Goal: Obtain resource: Download file/media

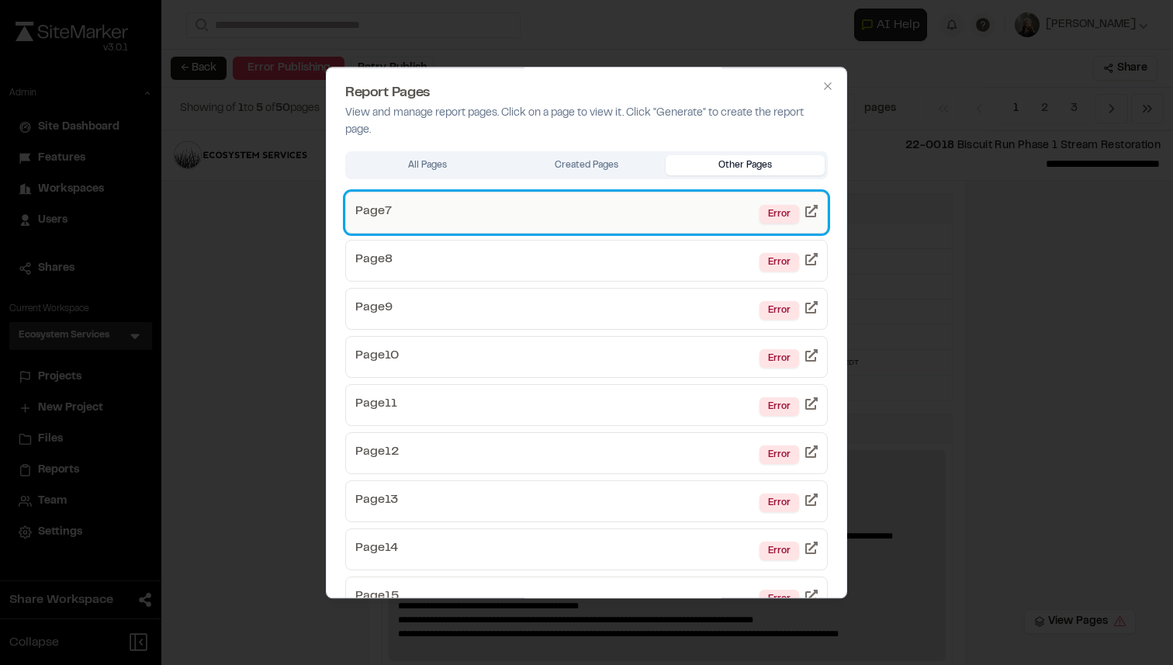
click at [661, 202] on link "Page 7 Error" at bounding box center [586, 213] width 482 height 42
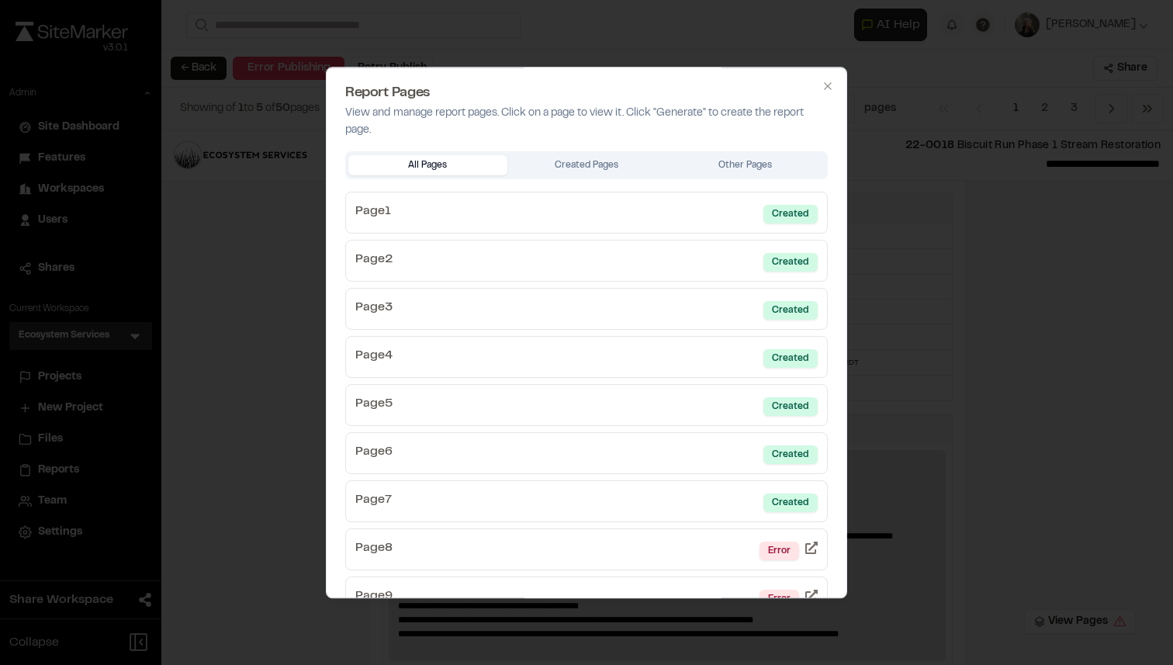
click at [714, 154] on div "All Pages Created Pages Other Pages" at bounding box center [586, 165] width 482 height 28
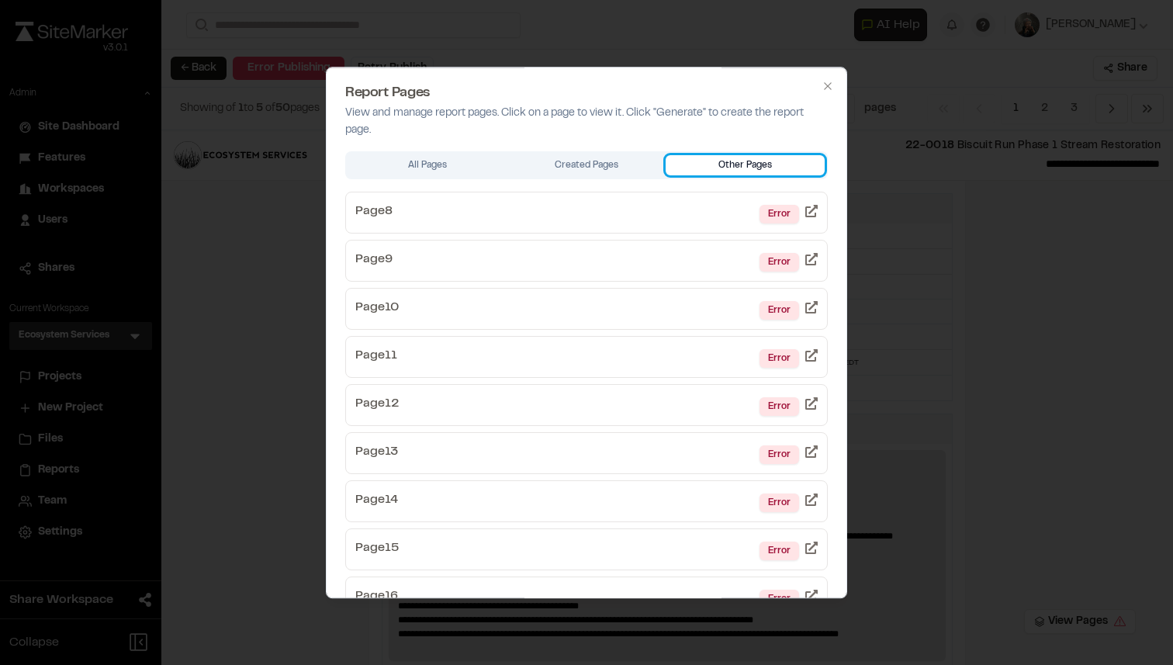
click at [717, 164] on button "Other Pages" at bounding box center [744, 165] width 159 height 20
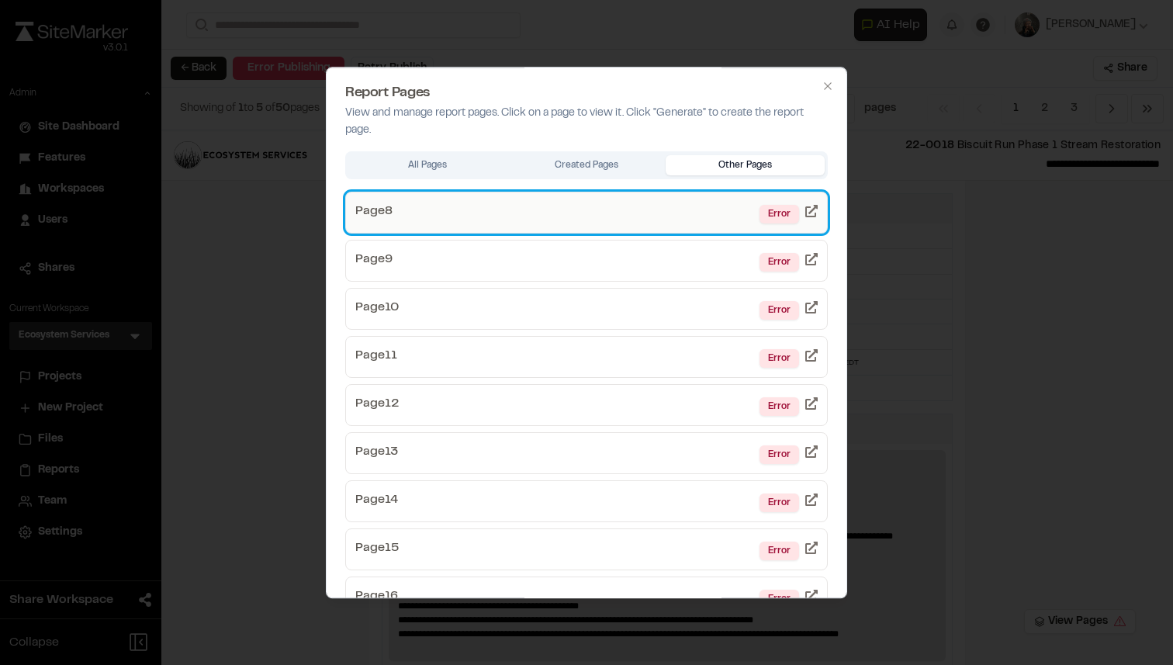
click at [688, 209] on link "Page 8 Error" at bounding box center [586, 213] width 482 height 42
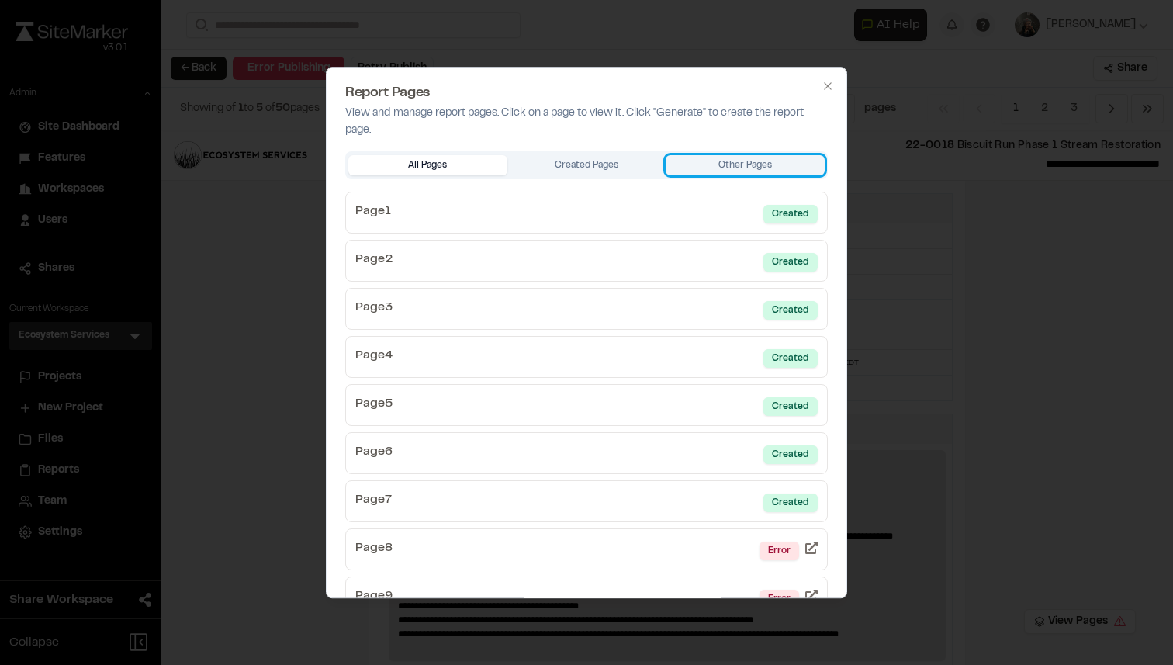
click at [737, 162] on button "Other Pages" at bounding box center [744, 165] width 159 height 20
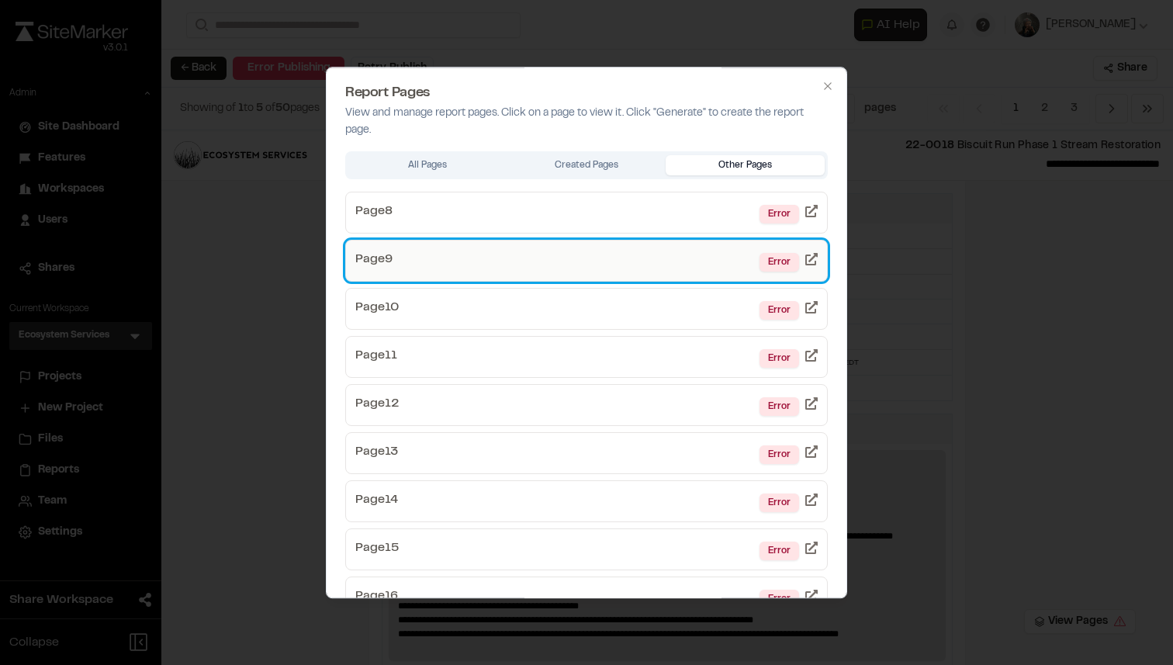
click at [653, 249] on link "Page 9 Error" at bounding box center [586, 261] width 482 height 42
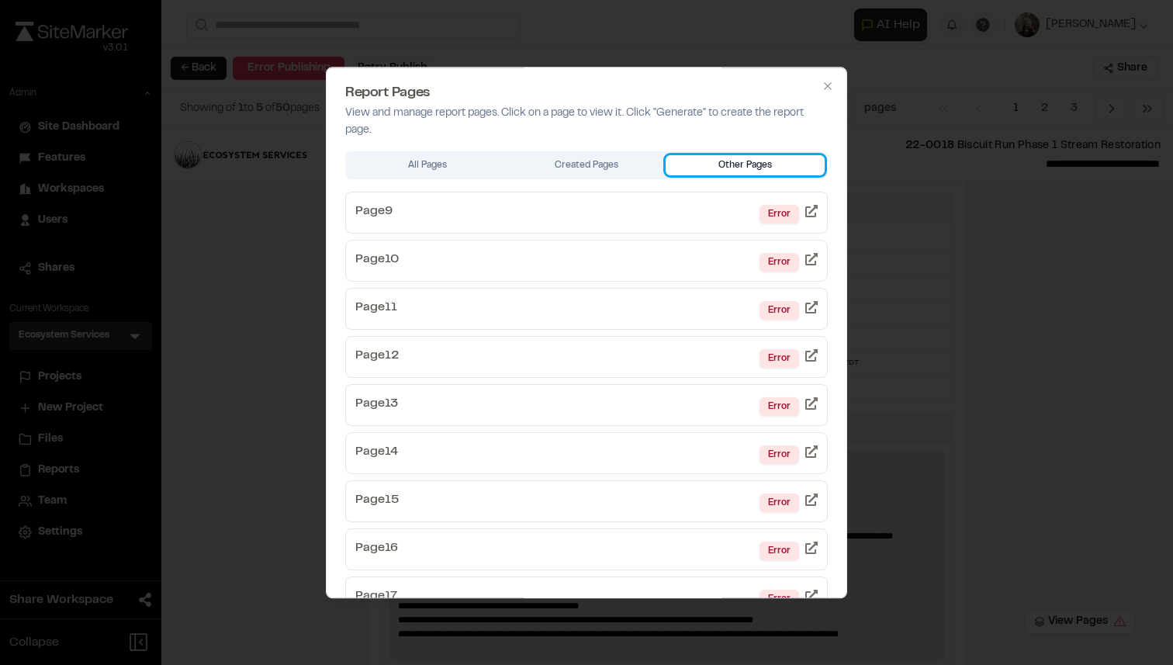
click at [690, 165] on button "Other Pages" at bounding box center [744, 165] width 159 height 20
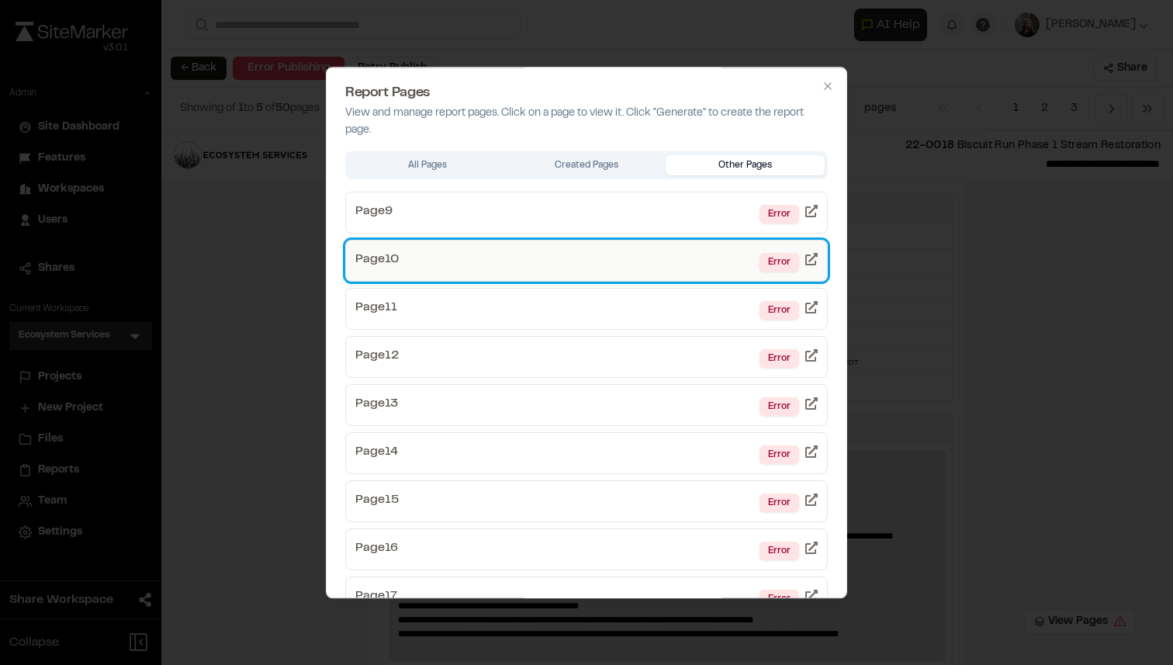
click at [655, 246] on link "Page 10 Error" at bounding box center [586, 261] width 482 height 42
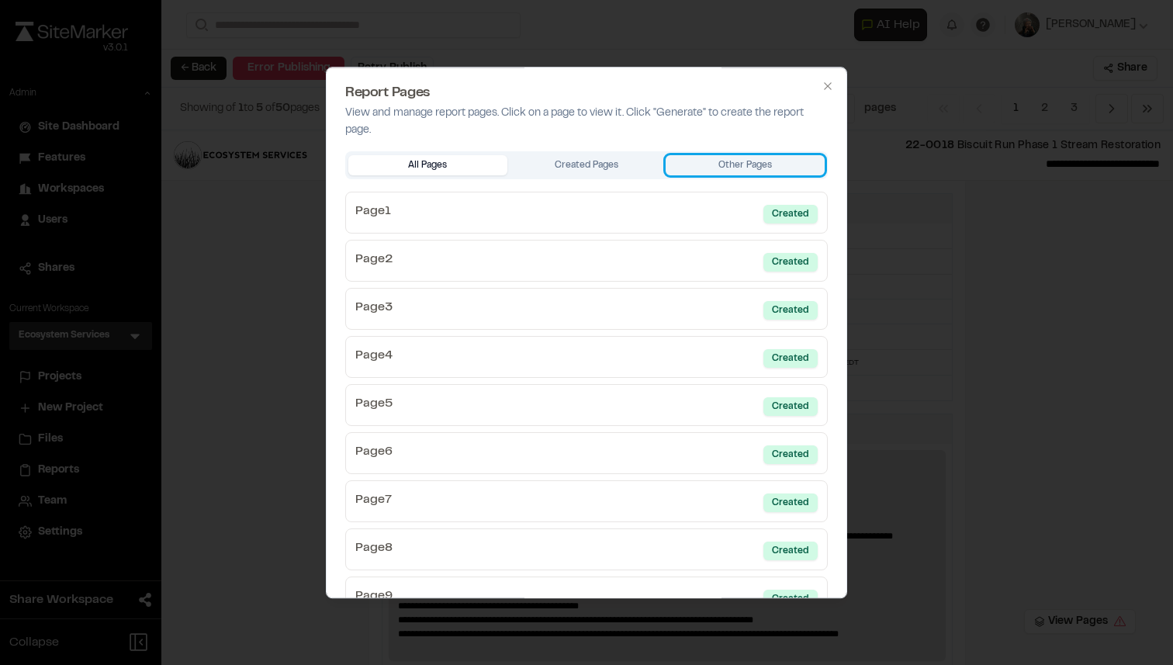
click at [738, 169] on button "Other Pages" at bounding box center [744, 165] width 159 height 20
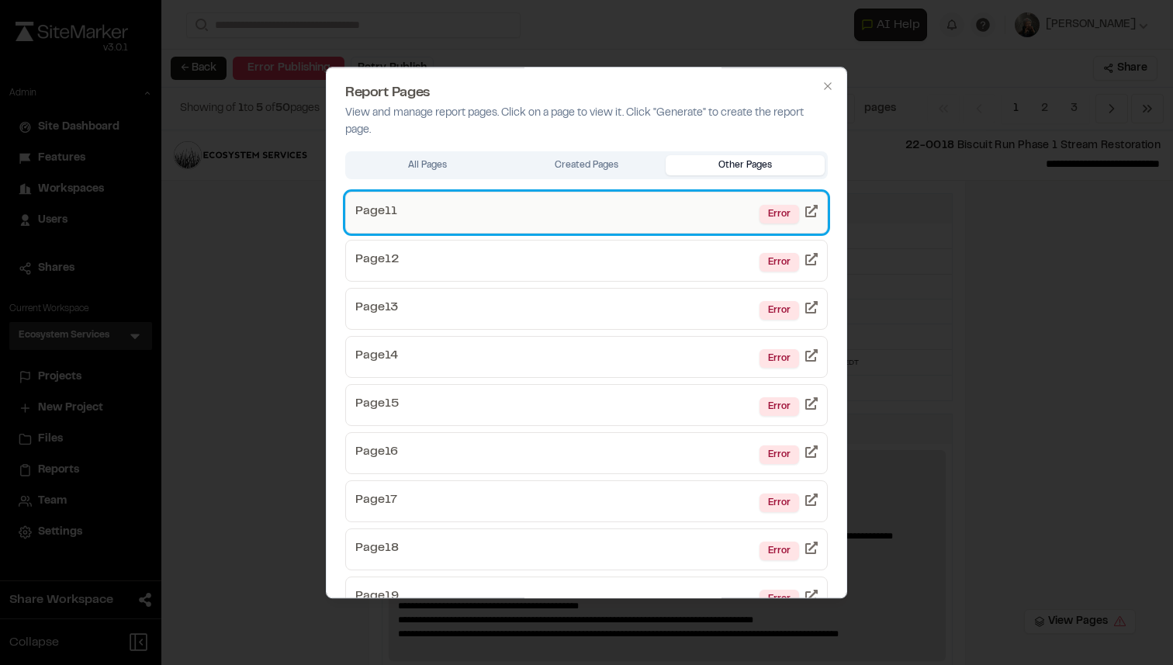
click at [720, 208] on link "Page 11 Error" at bounding box center [586, 213] width 482 height 42
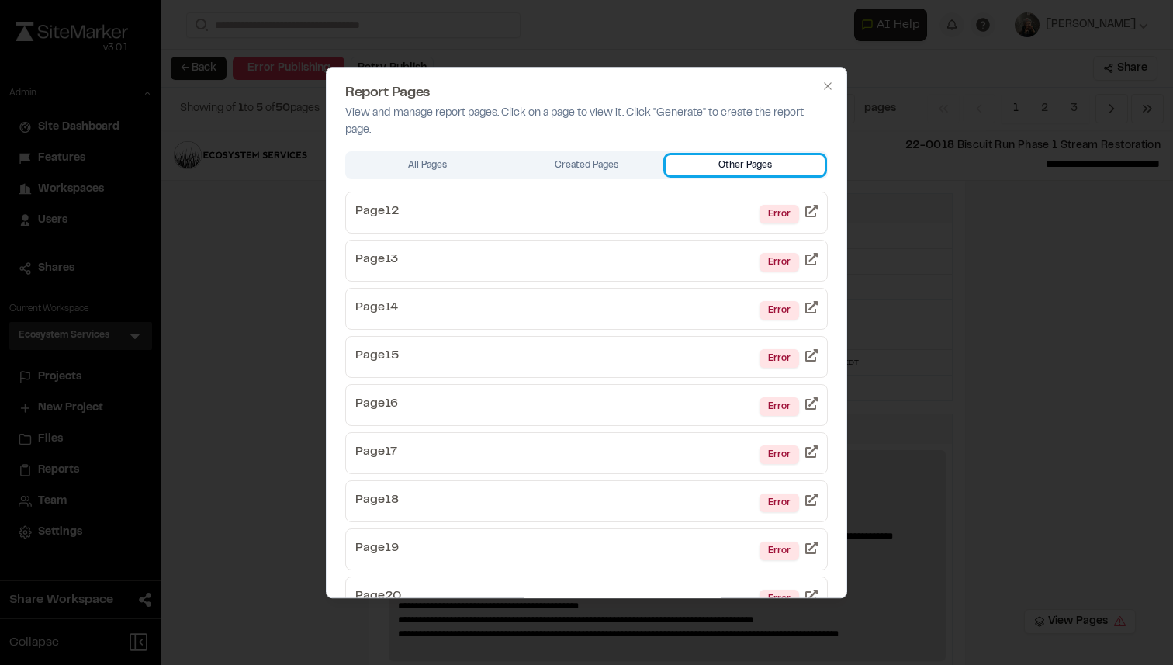
click at [777, 164] on button "Other Pages" at bounding box center [744, 165] width 159 height 20
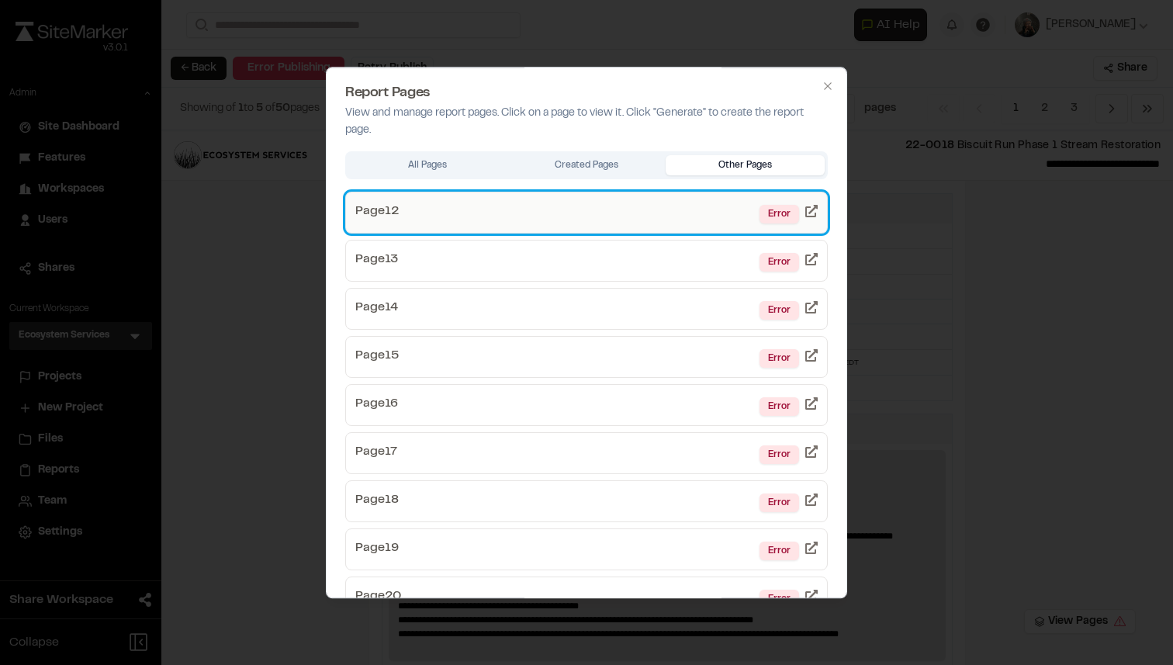
click at [731, 209] on link "Page 12 Error" at bounding box center [586, 213] width 482 height 42
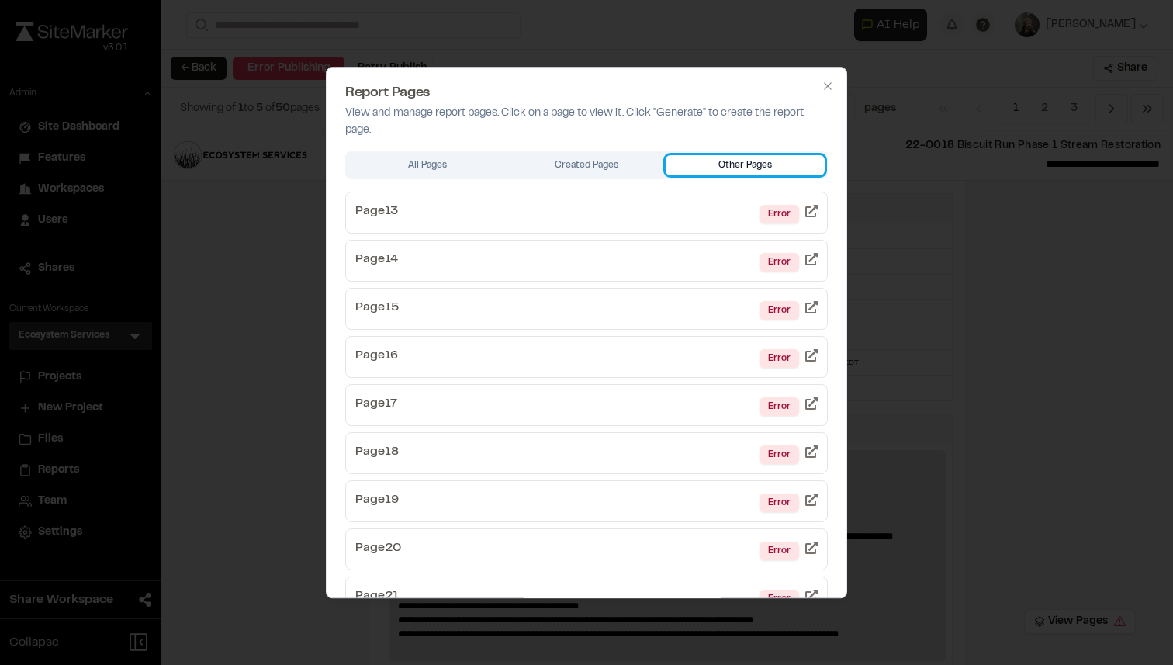
click at [775, 163] on button "Other Pages" at bounding box center [744, 165] width 159 height 20
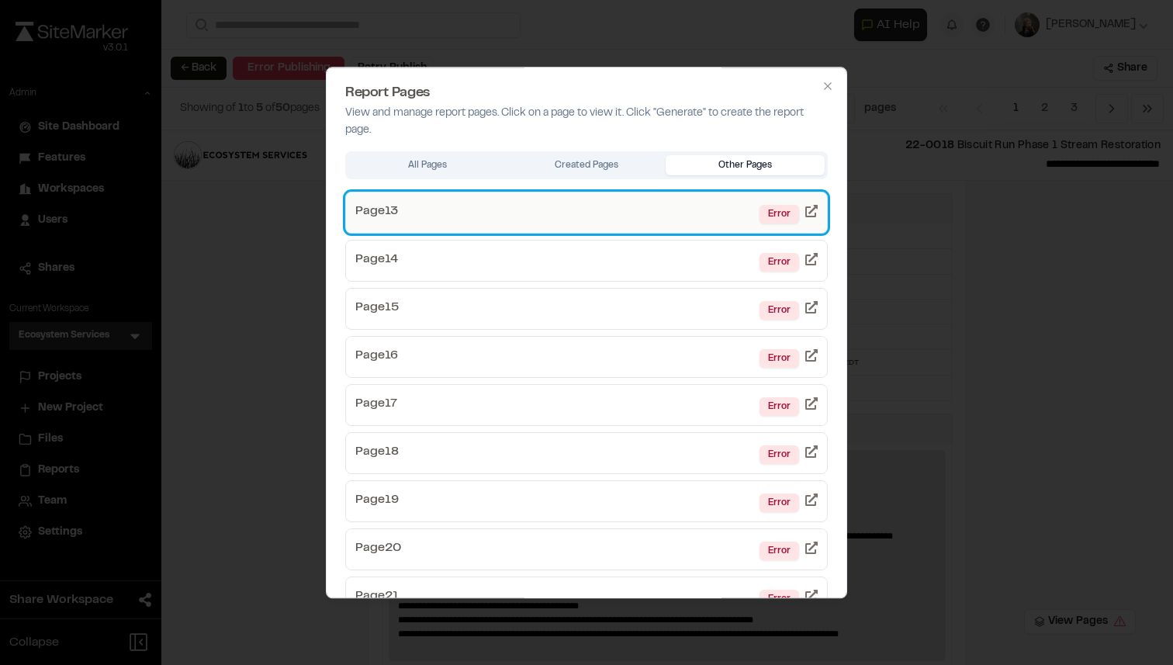
click at [716, 218] on link "Page 13 Error" at bounding box center [586, 213] width 482 height 42
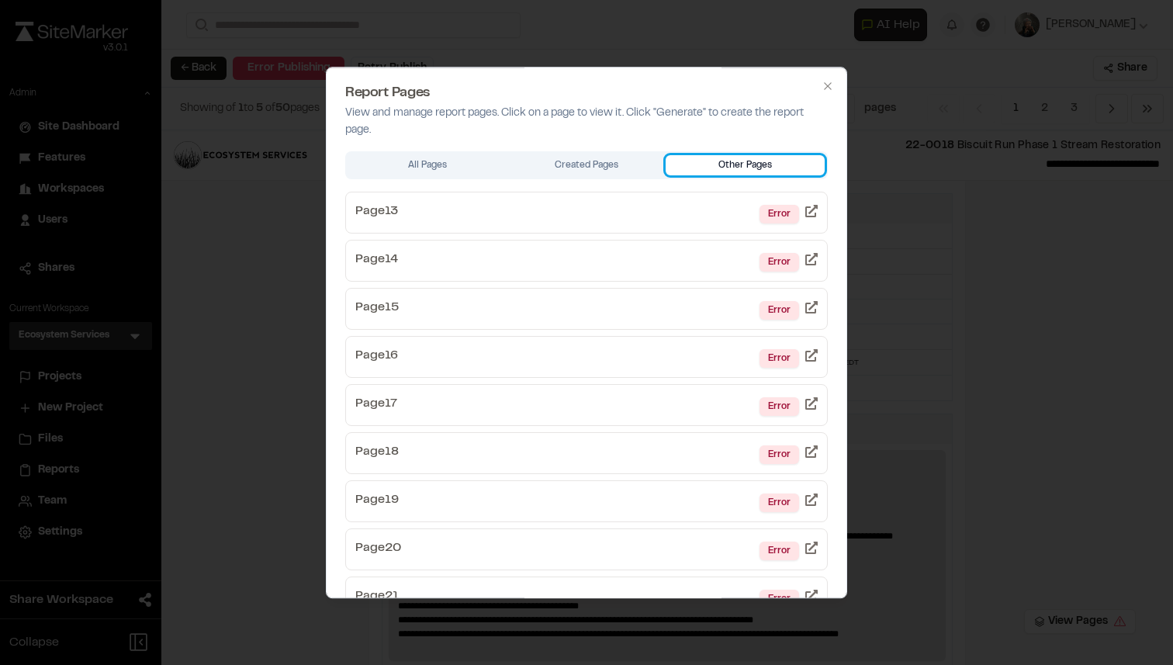
click at [731, 171] on button "Other Pages" at bounding box center [744, 165] width 159 height 20
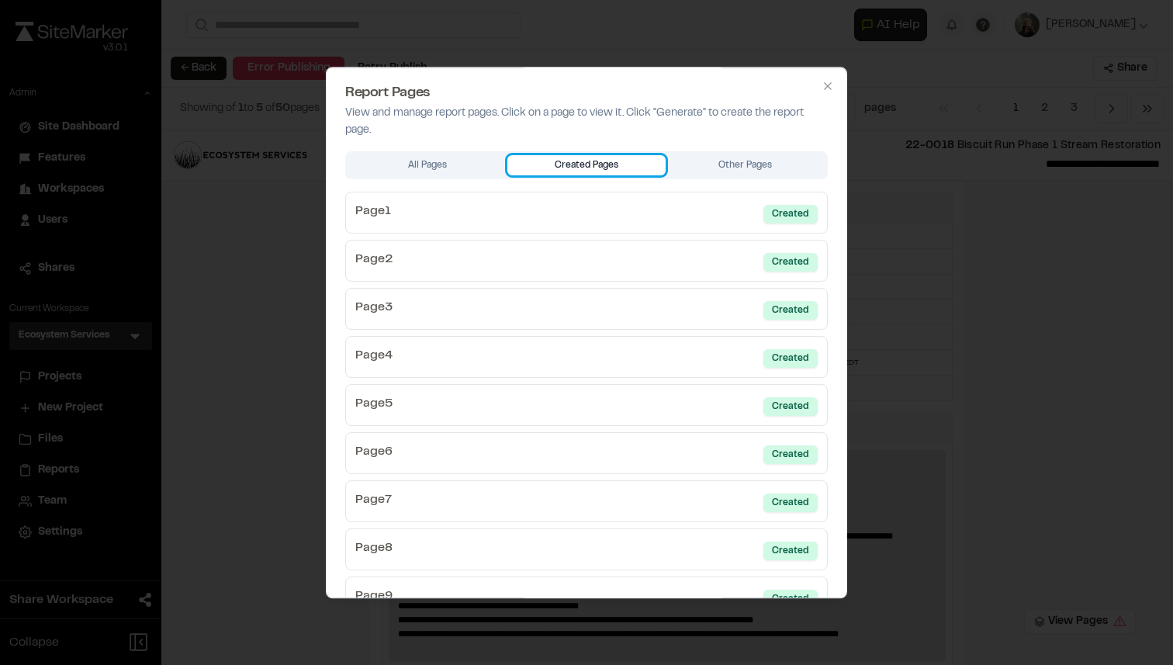
click at [637, 159] on button "Created Pages" at bounding box center [586, 165] width 159 height 20
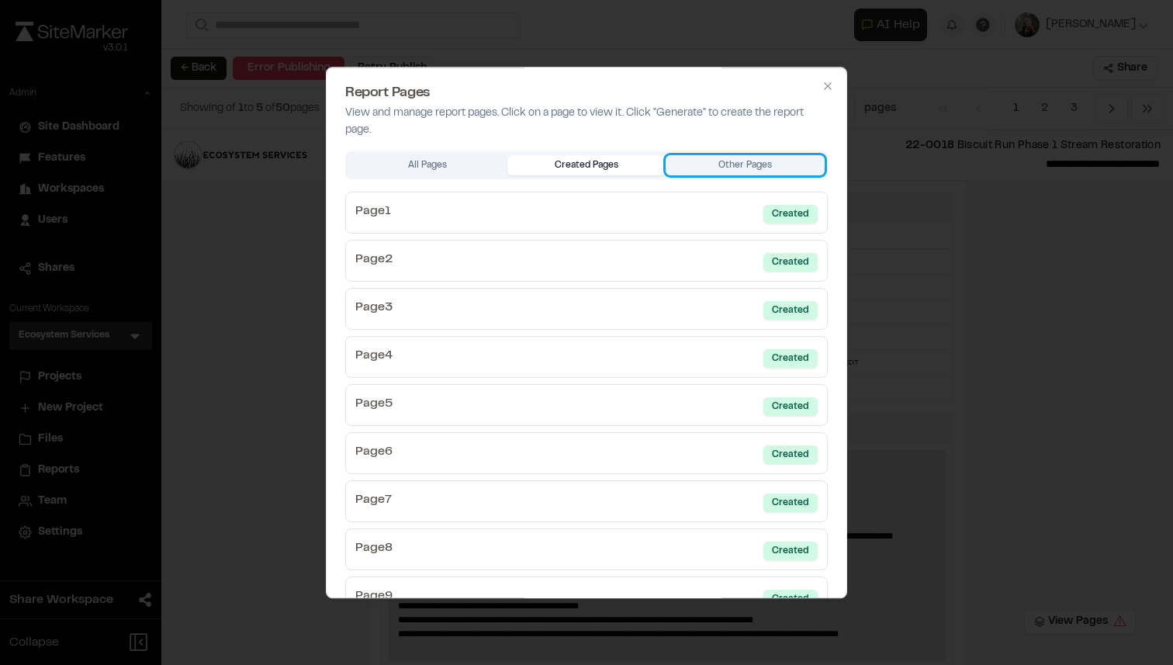
click at [714, 169] on button "Other Pages" at bounding box center [744, 165] width 159 height 20
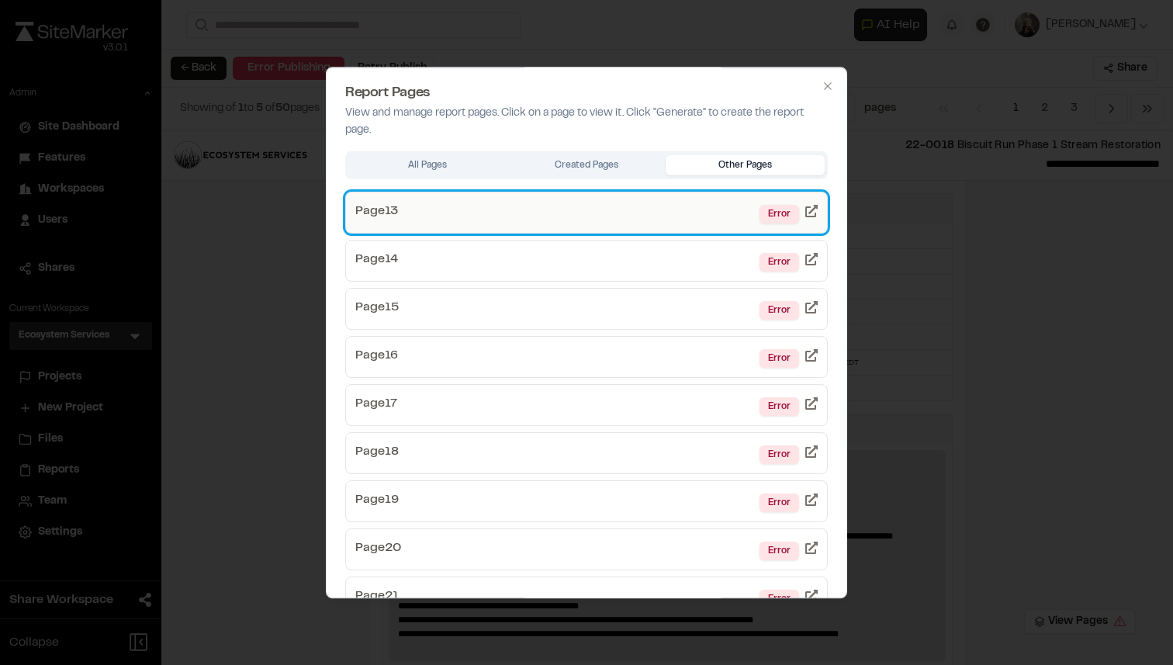
click at [700, 213] on link "Page 13 Error" at bounding box center [586, 213] width 482 height 42
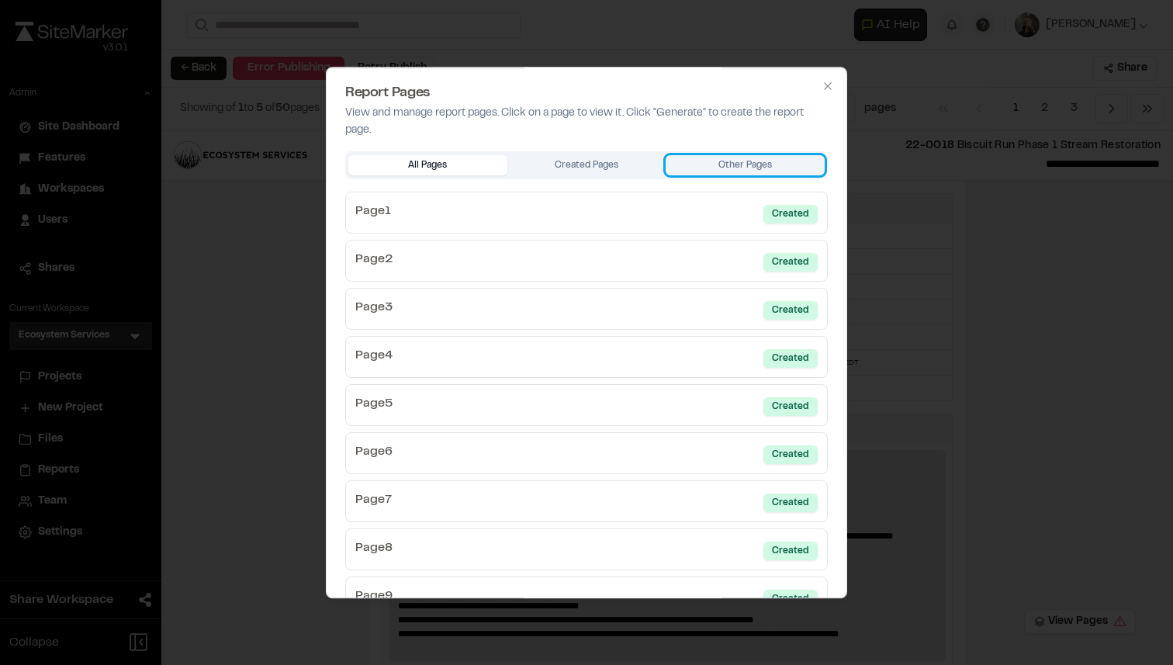
click at [755, 164] on button "Other Pages" at bounding box center [744, 165] width 159 height 20
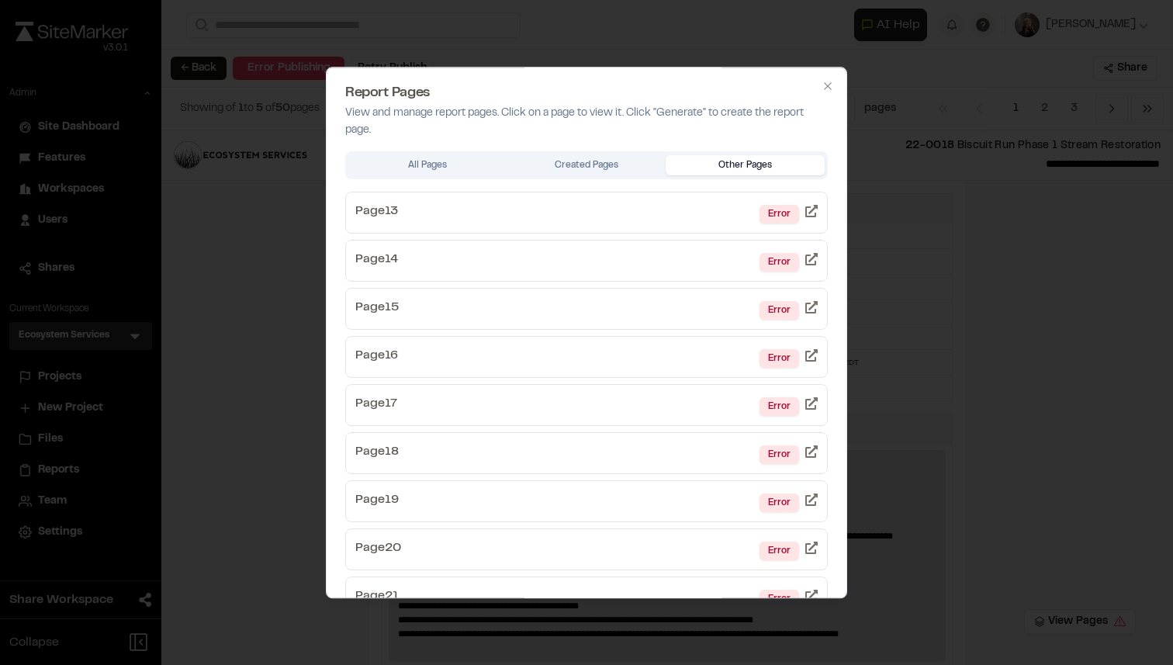
click at [985, 275] on div at bounding box center [586, 332] width 1173 height 665
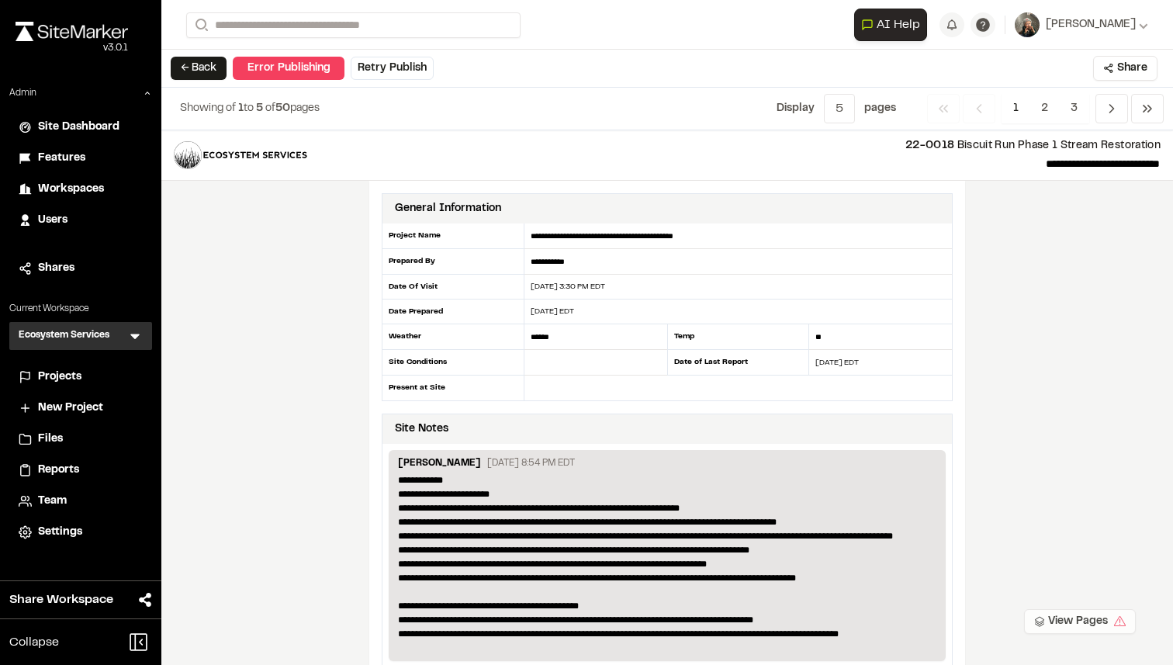
click at [1069, 618] on button "View Pages" at bounding box center [1080, 621] width 112 height 25
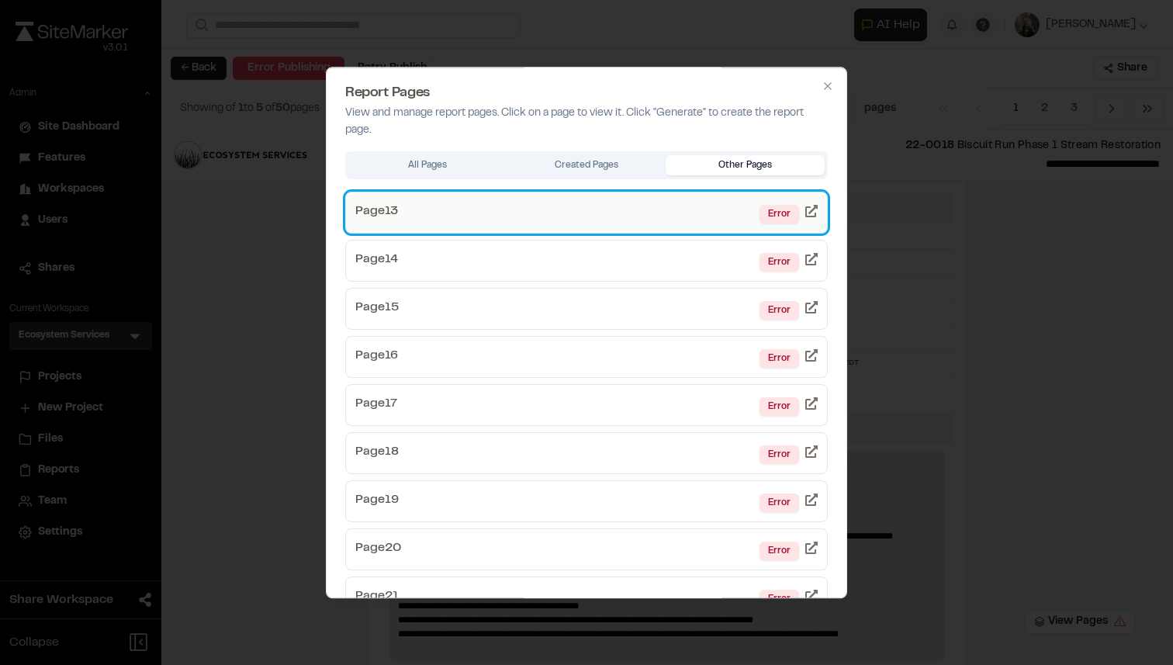
click at [656, 202] on link "Page 13 Error" at bounding box center [586, 213] width 482 height 42
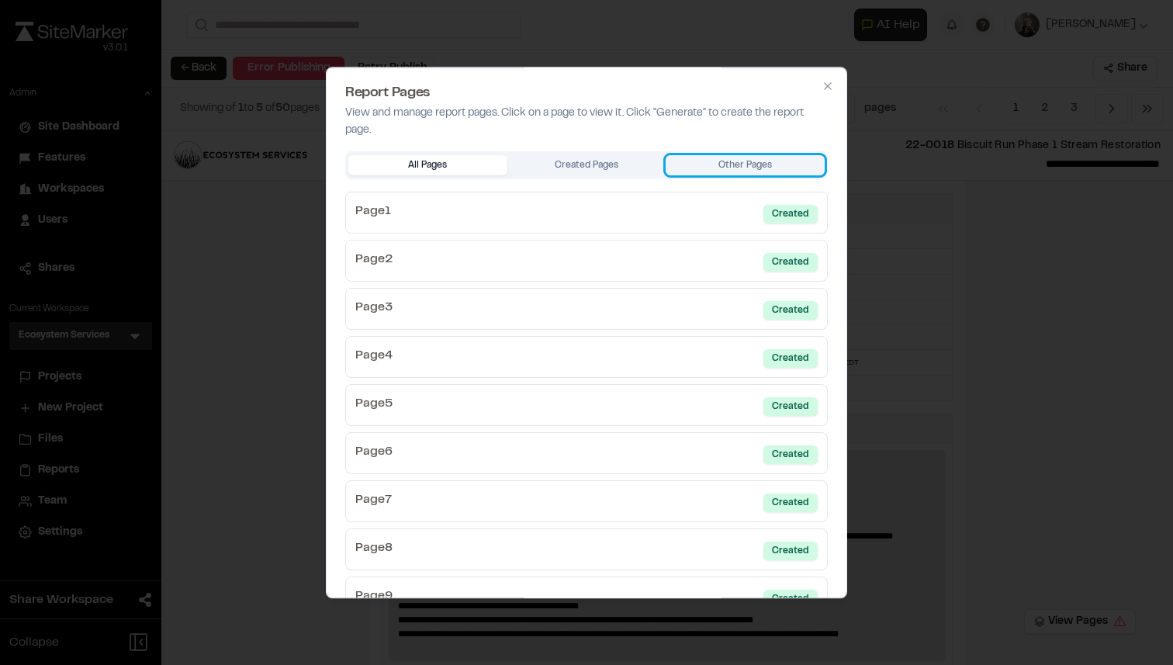
click at [784, 163] on button "Other Pages" at bounding box center [744, 165] width 159 height 20
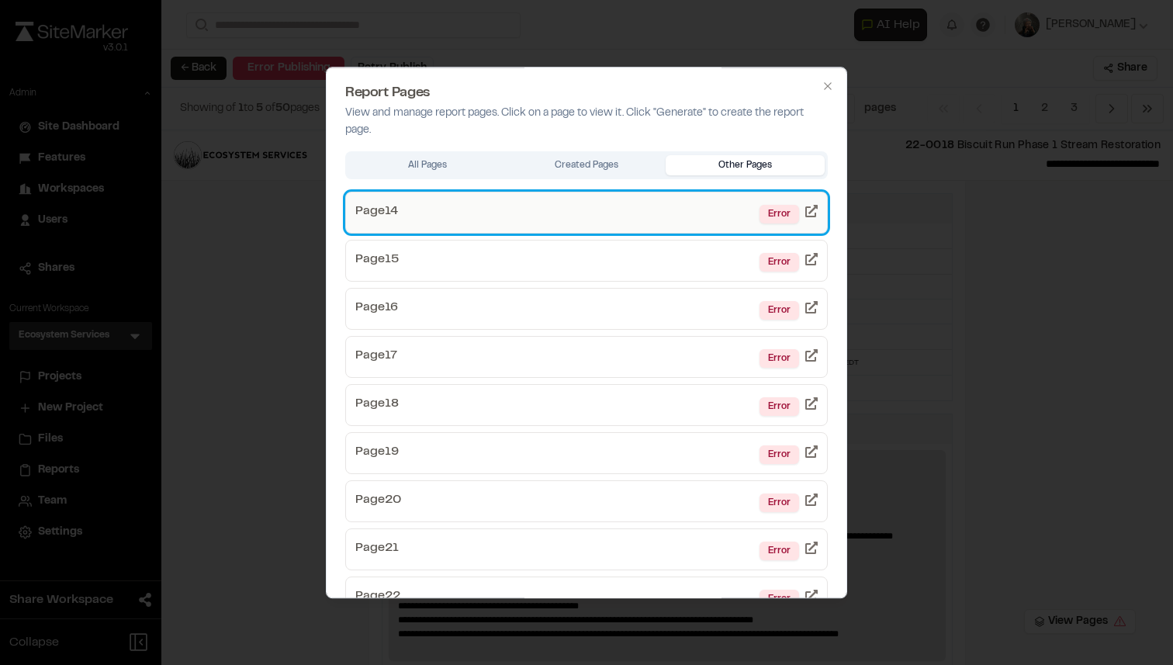
click at [715, 215] on link "Page 14 Error" at bounding box center [586, 213] width 482 height 42
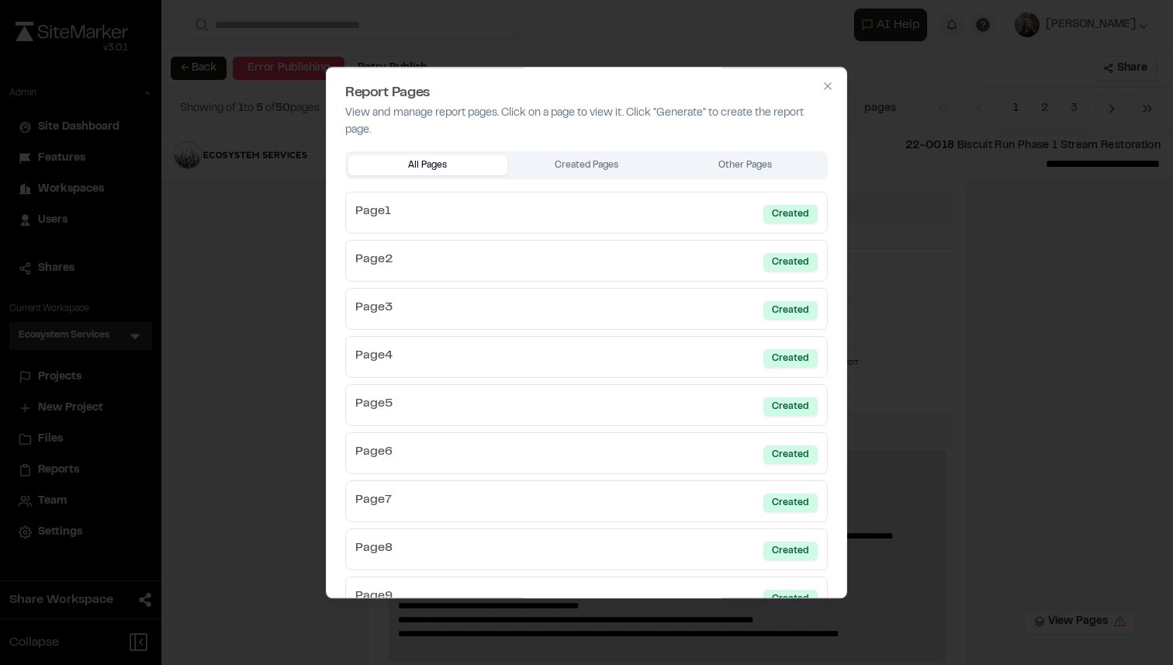
click at [793, 151] on div "All Pages Created Pages Other Pages" at bounding box center [586, 165] width 482 height 28
click at [789, 161] on button "Other Pages" at bounding box center [744, 165] width 159 height 20
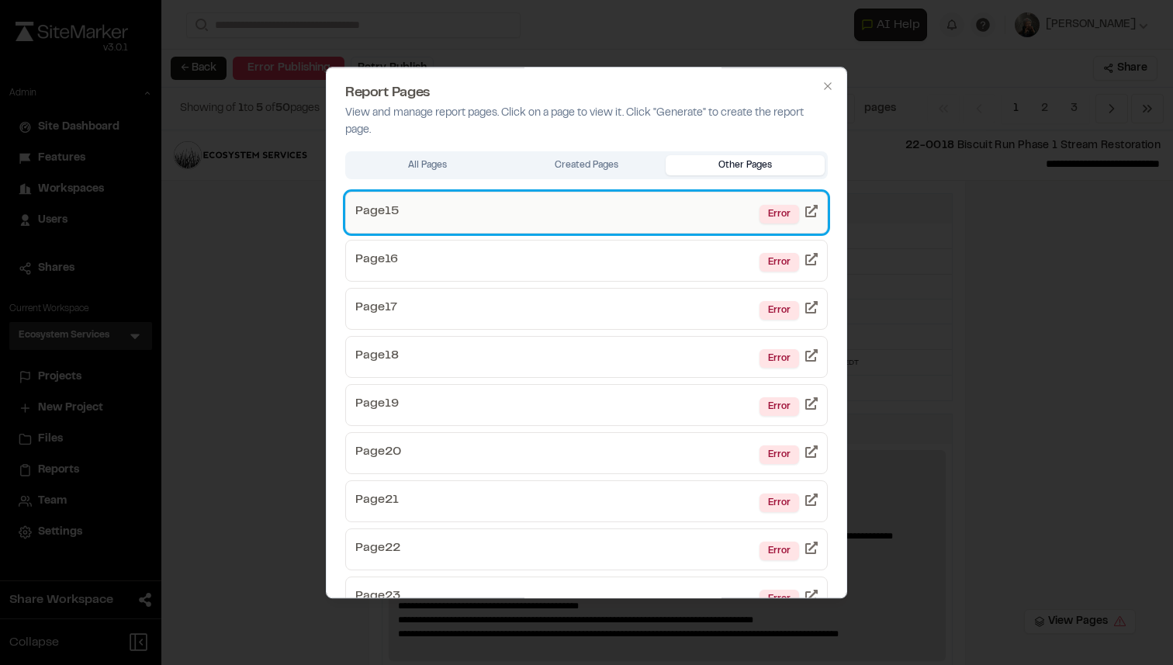
click at [721, 204] on link "Page 15 Error" at bounding box center [586, 213] width 482 height 42
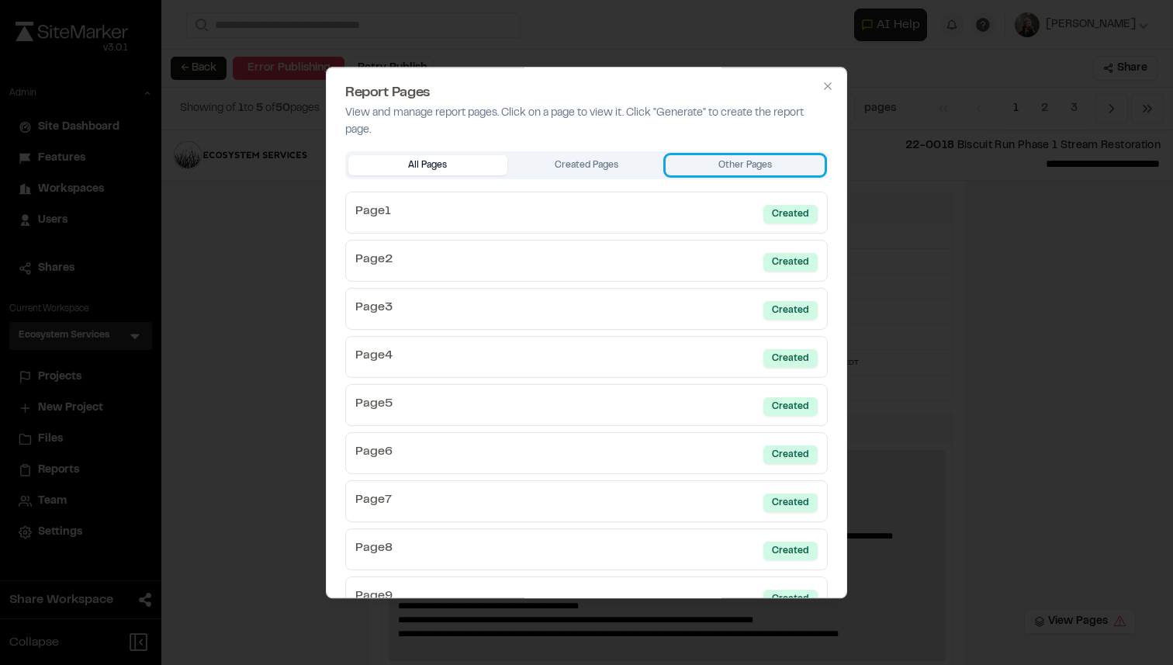
click at [729, 168] on button "Other Pages" at bounding box center [744, 165] width 159 height 20
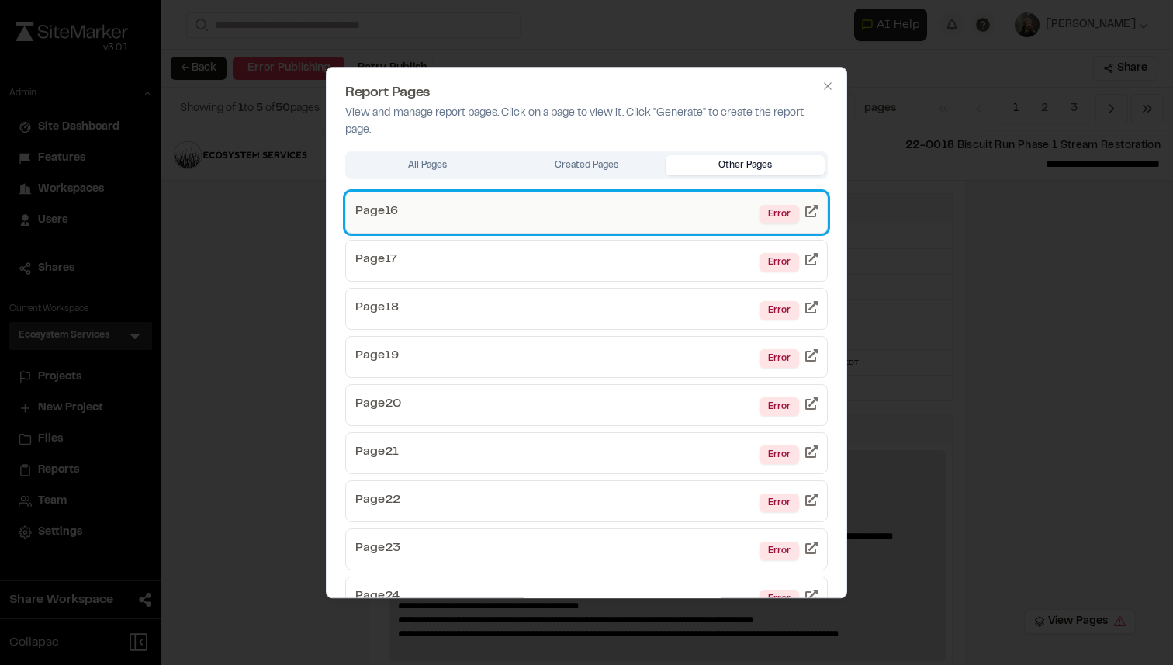
click at [700, 212] on link "Page 16 Error" at bounding box center [586, 213] width 482 height 42
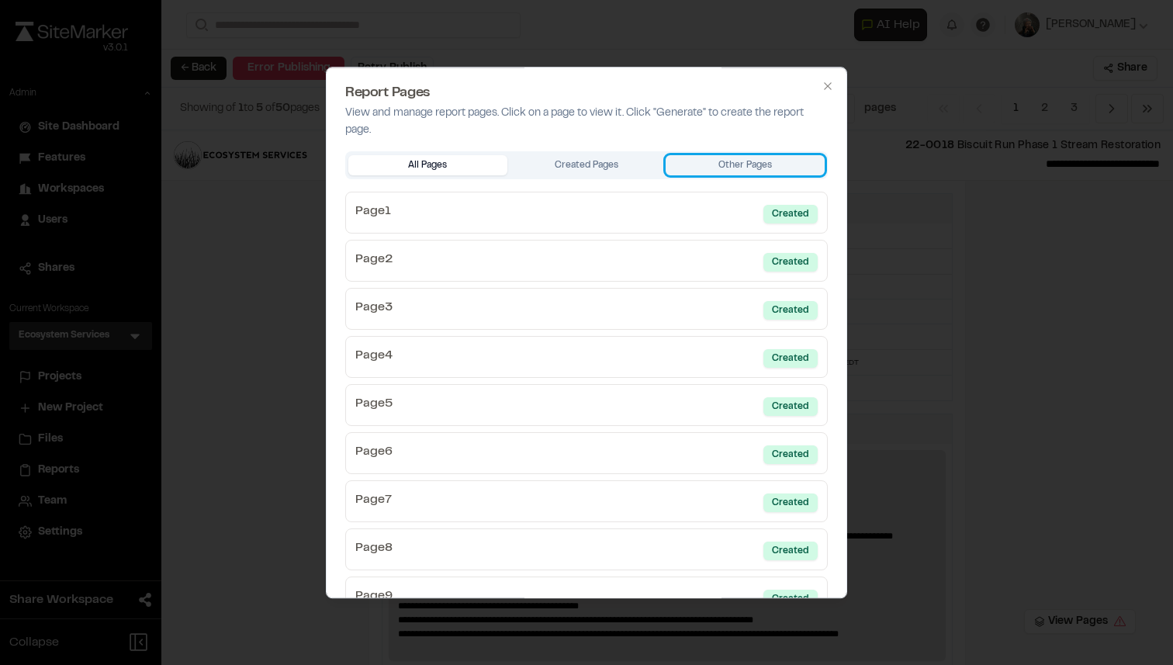
click at [767, 161] on button "Other Pages" at bounding box center [744, 165] width 159 height 20
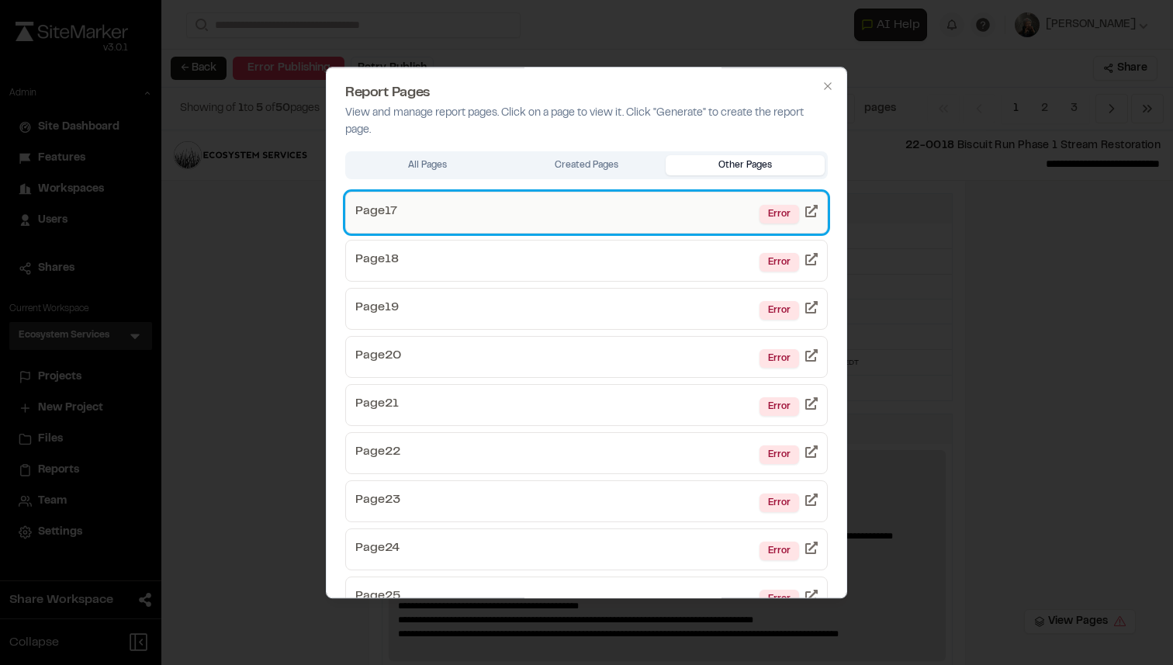
click at [728, 207] on link "Page 17 Error" at bounding box center [586, 213] width 482 height 42
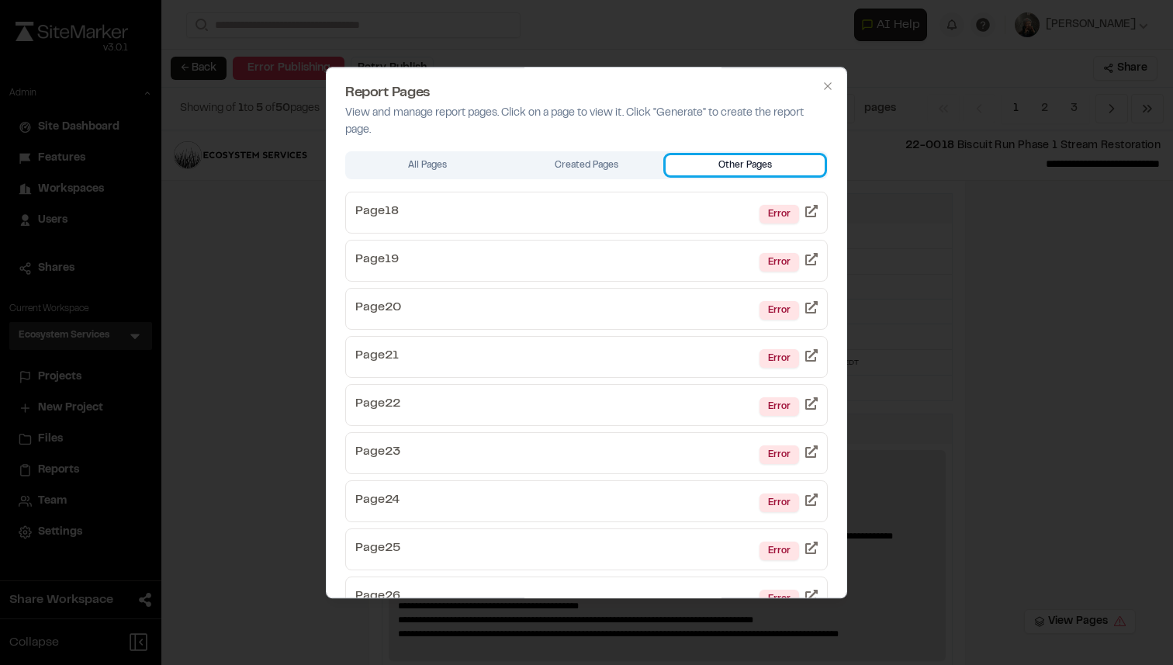
click at [786, 168] on button "Other Pages" at bounding box center [744, 165] width 159 height 20
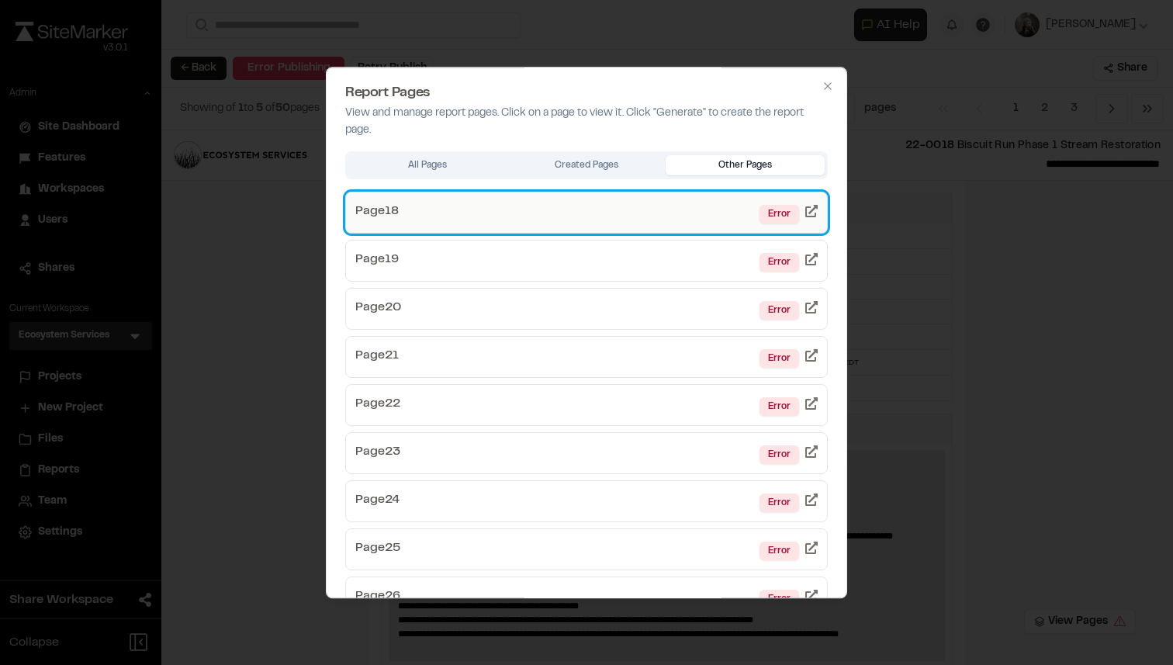
click at [751, 211] on link "Page 18 Error" at bounding box center [586, 213] width 482 height 42
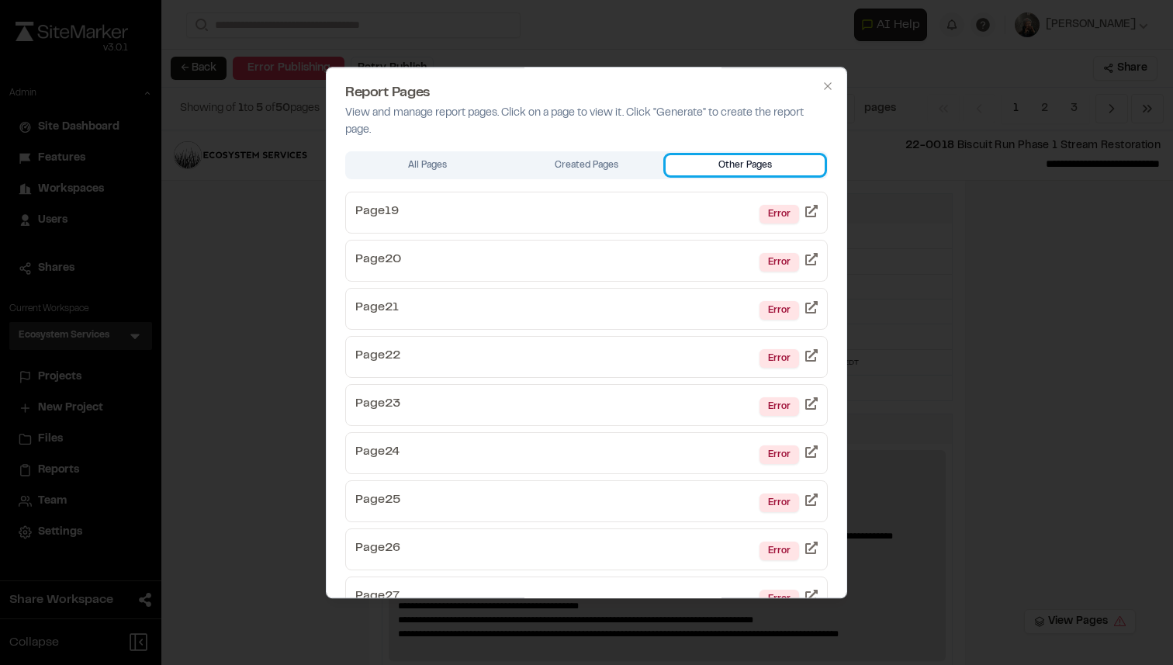
click at [796, 161] on button "Other Pages" at bounding box center [744, 165] width 159 height 20
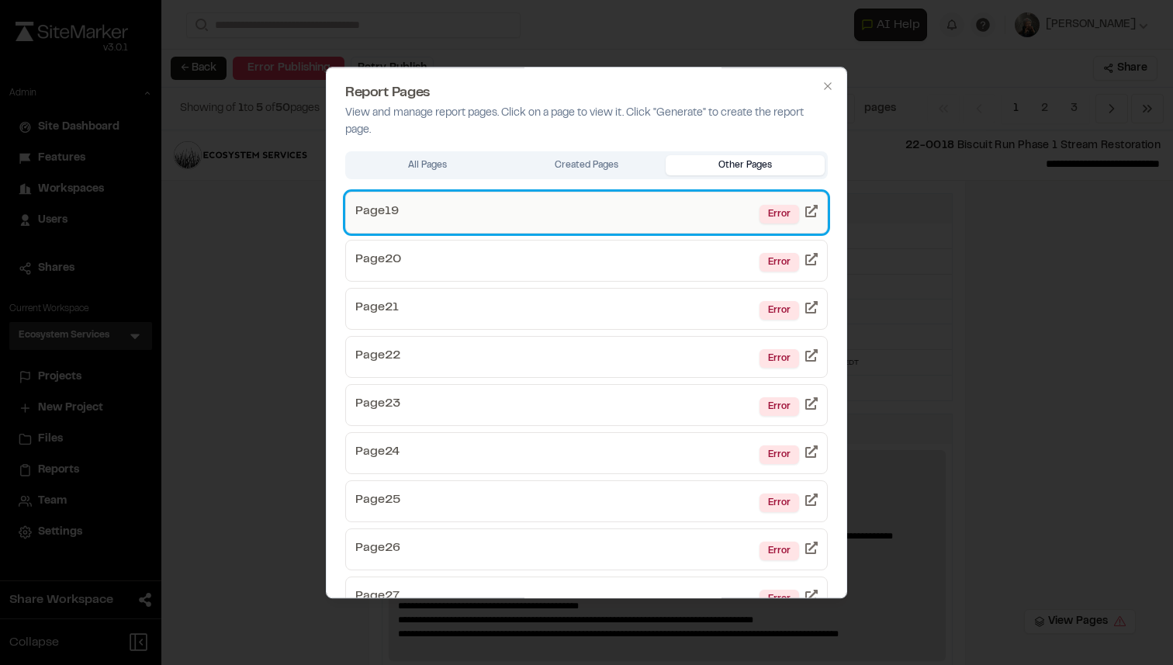
click at [712, 202] on link "Page 19 Error" at bounding box center [586, 213] width 482 height 42
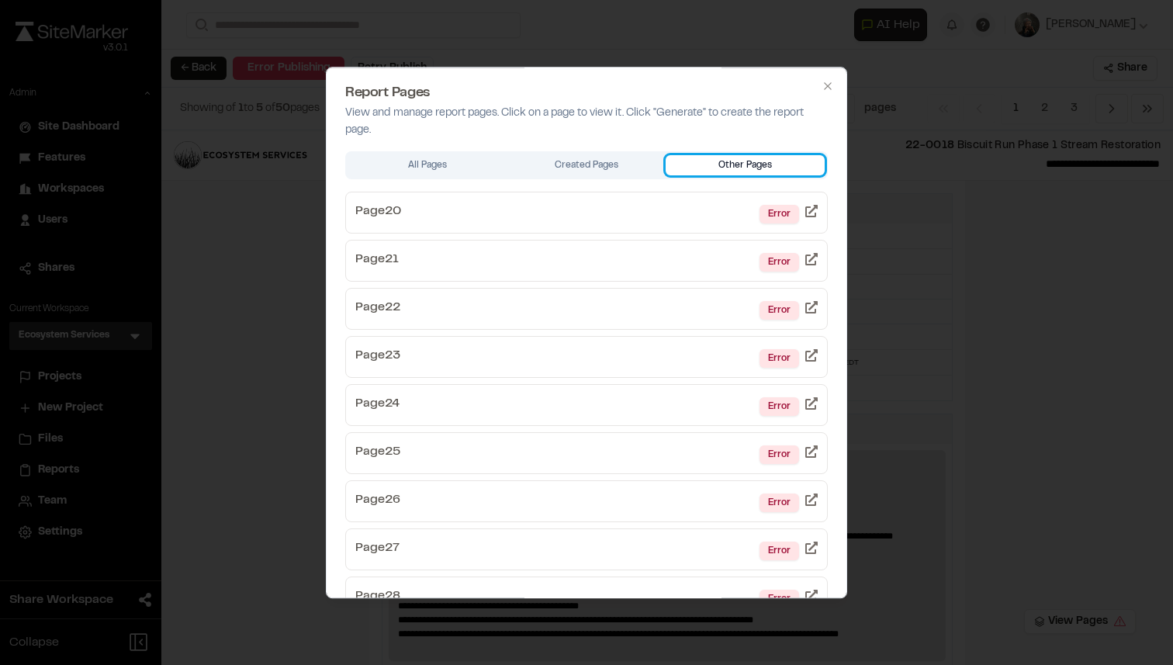
click at [740, 162] on button "Other Pages" at bounding box center [744, 165] width 159 height 20
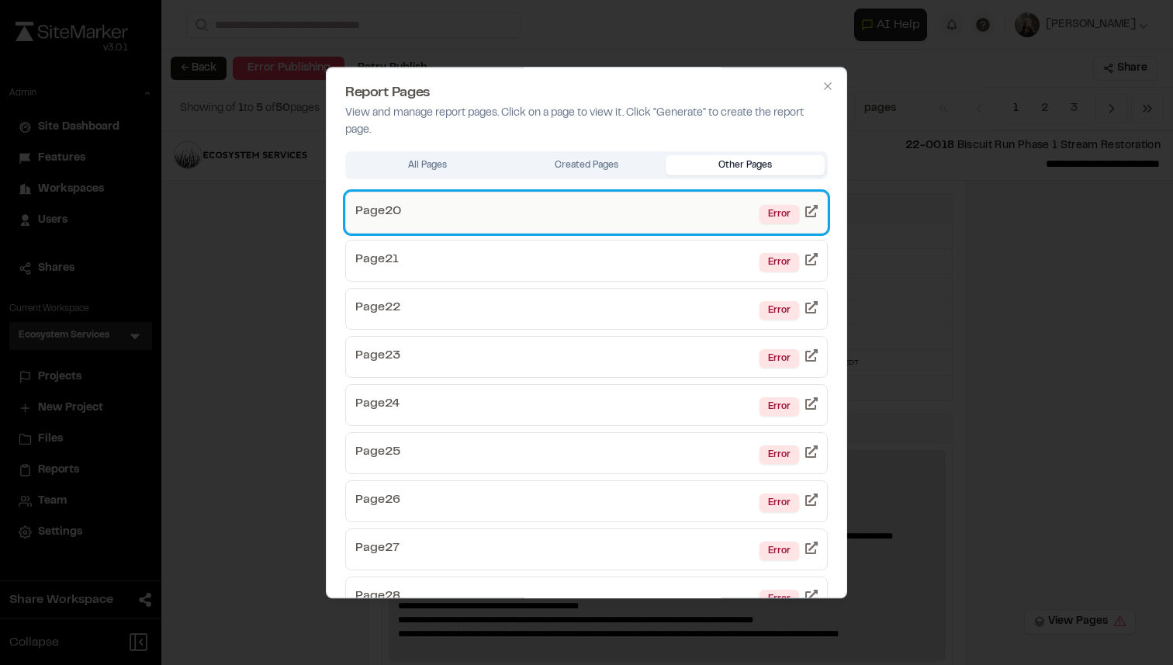
click at [694, 198] on link "Page 20 Error" at bounding box center [586, 213] width 482 height 42
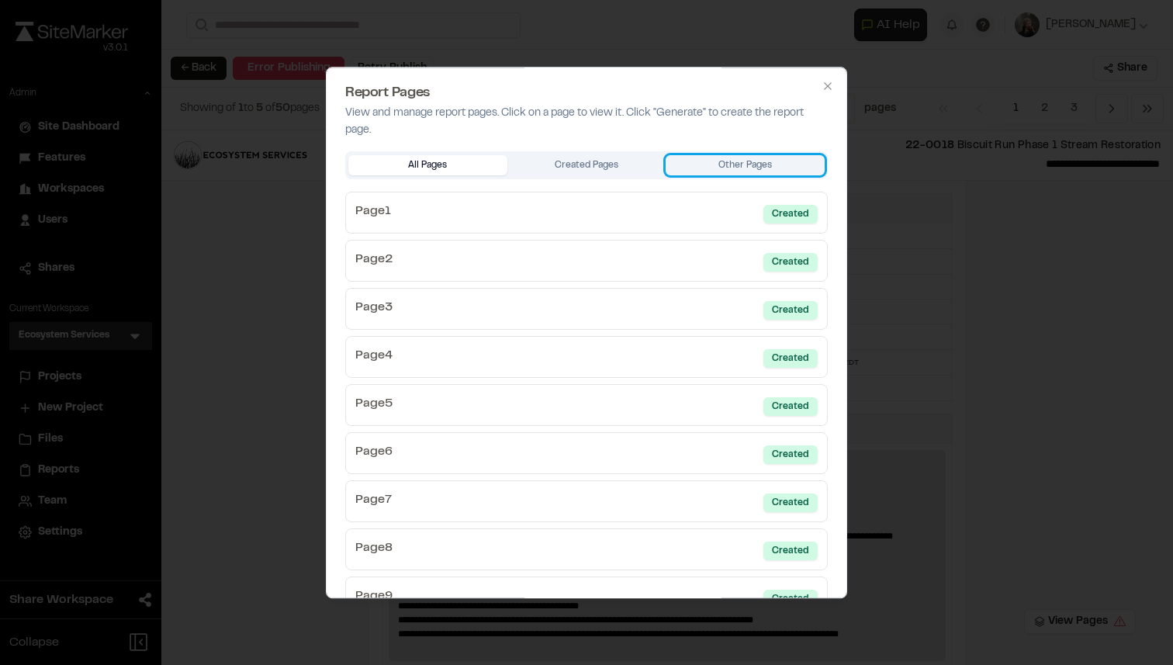
click at [783, 155] on button "Other Pages" at bounding box center [744, 165] width 159 height 20
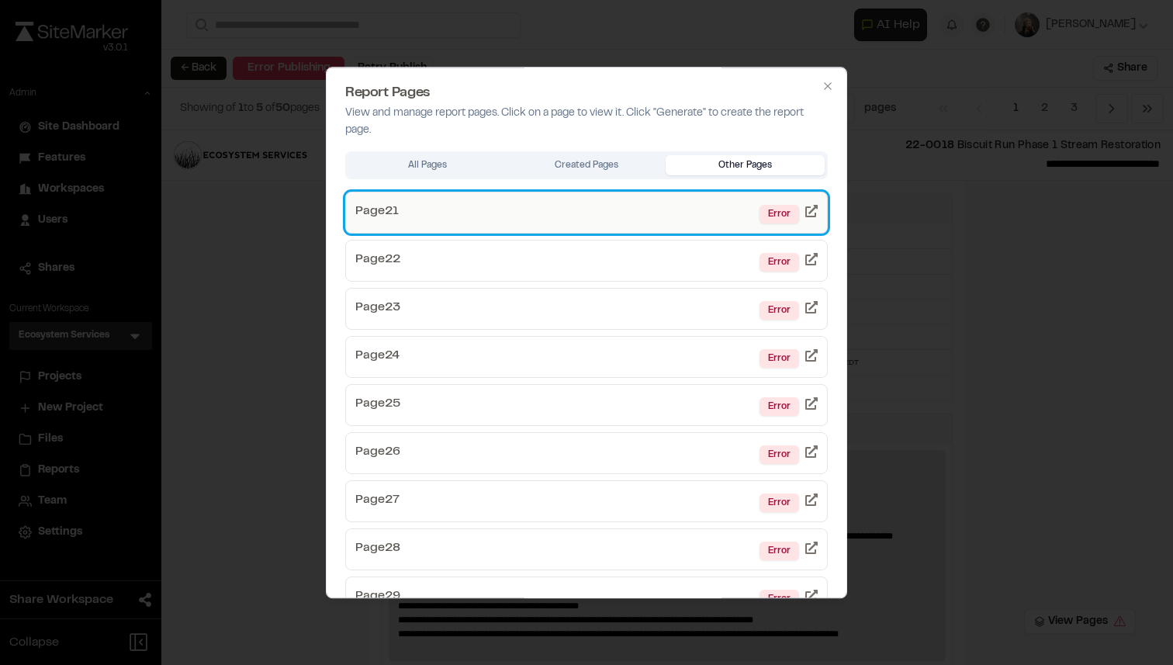
click at [711, 198] on link "Page 21 Error" at bounding box center [586, 213] width 482 height 42
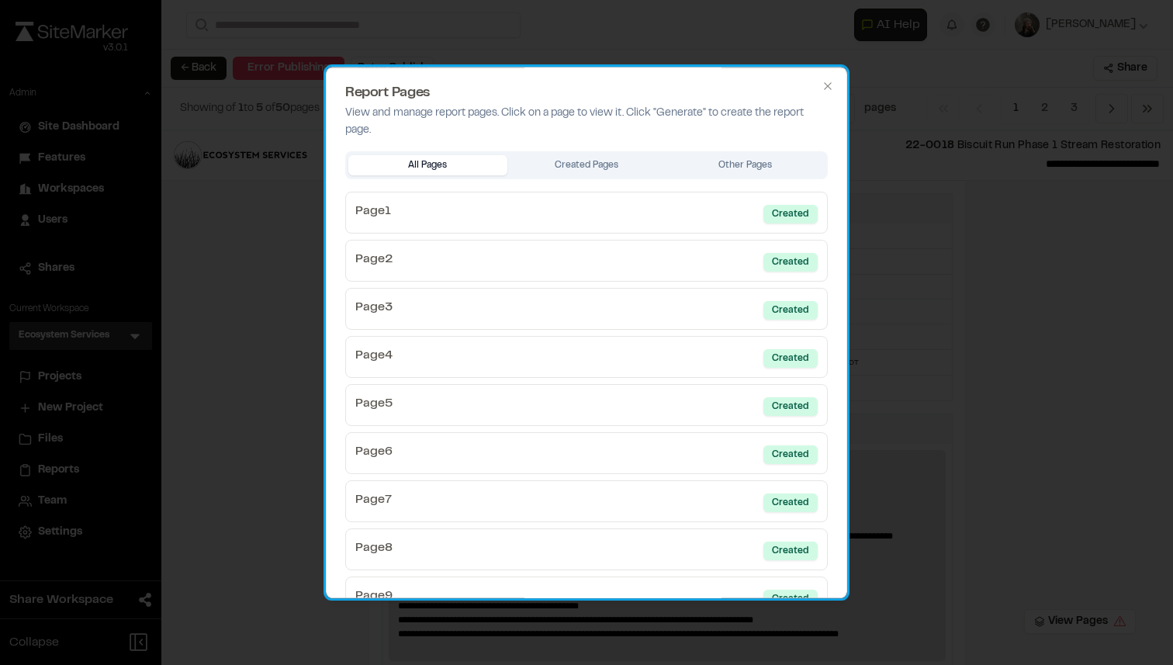
click at [754, 150] on div "Report Pages View and manage report pages. Click on a page to view it. Click "G…" at bounding box center [586, 333] width 521 height 532
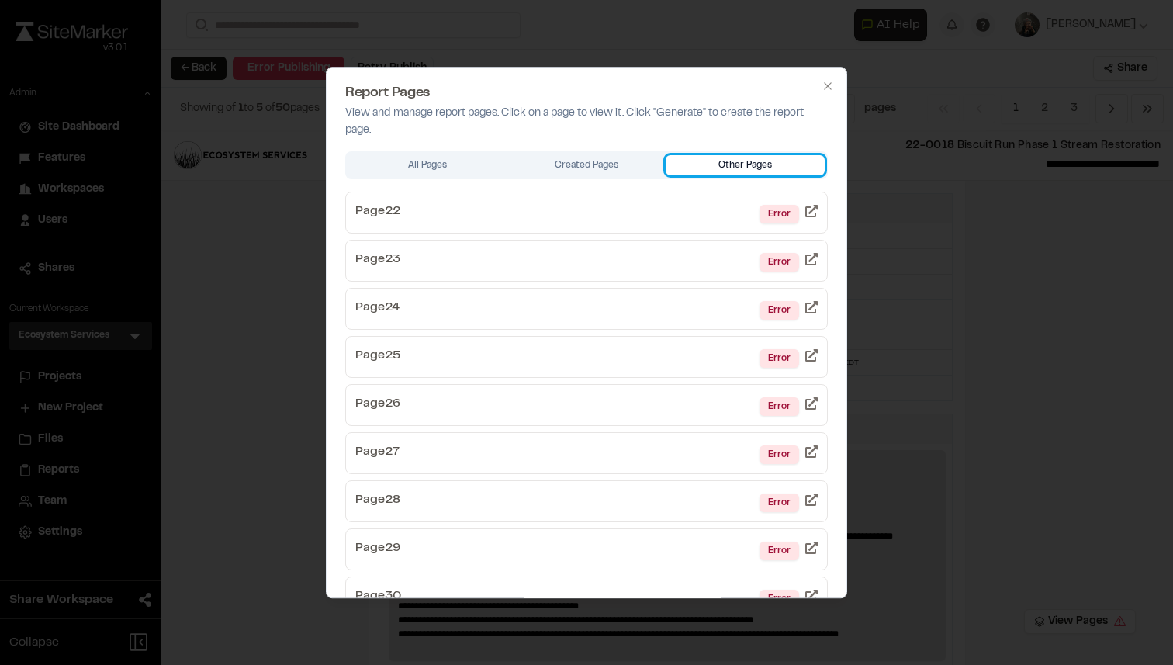
click at [744, 171] on button "Other Pages" at bounding box center [744, 165] width 159 height 20
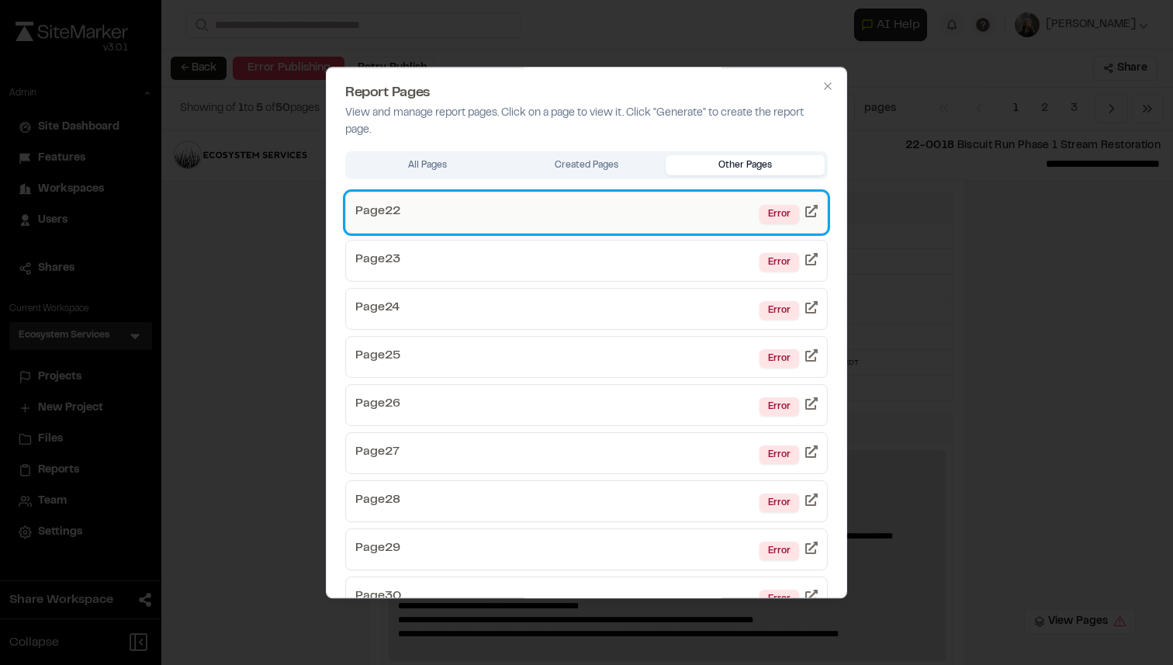
click at [686, 212] on link "Page 22 Error" at bounding box center [586, 213] width 482 height 42
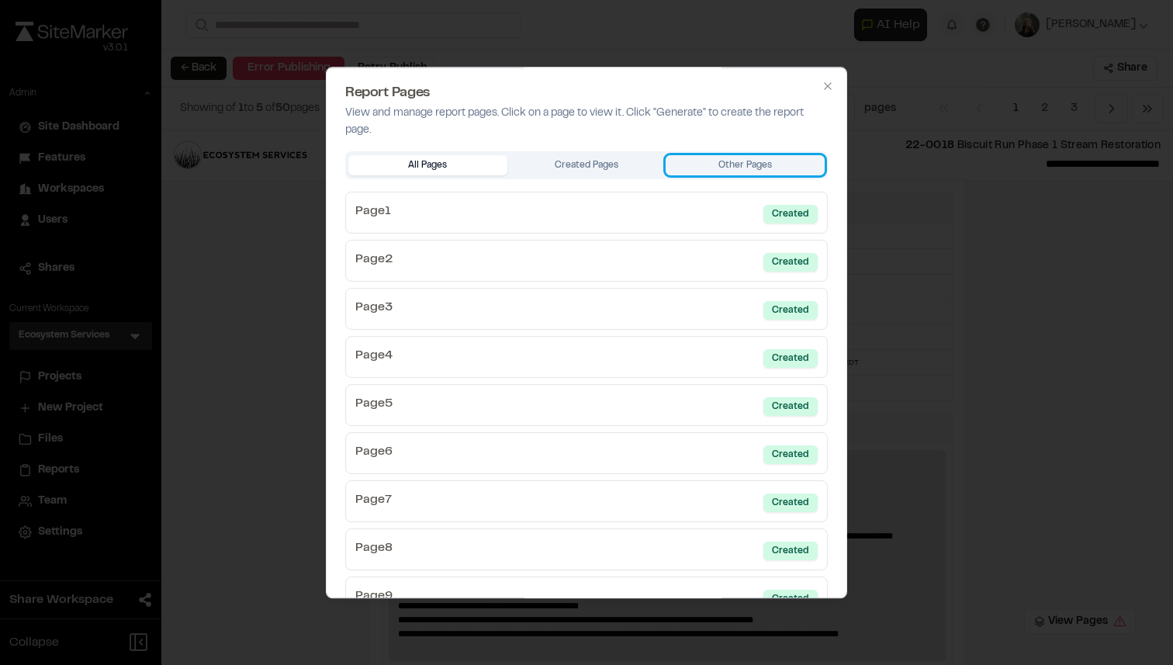
click at [785, 160] on button "Other Pages" at bounding box center [744, 165] width 159 height 20
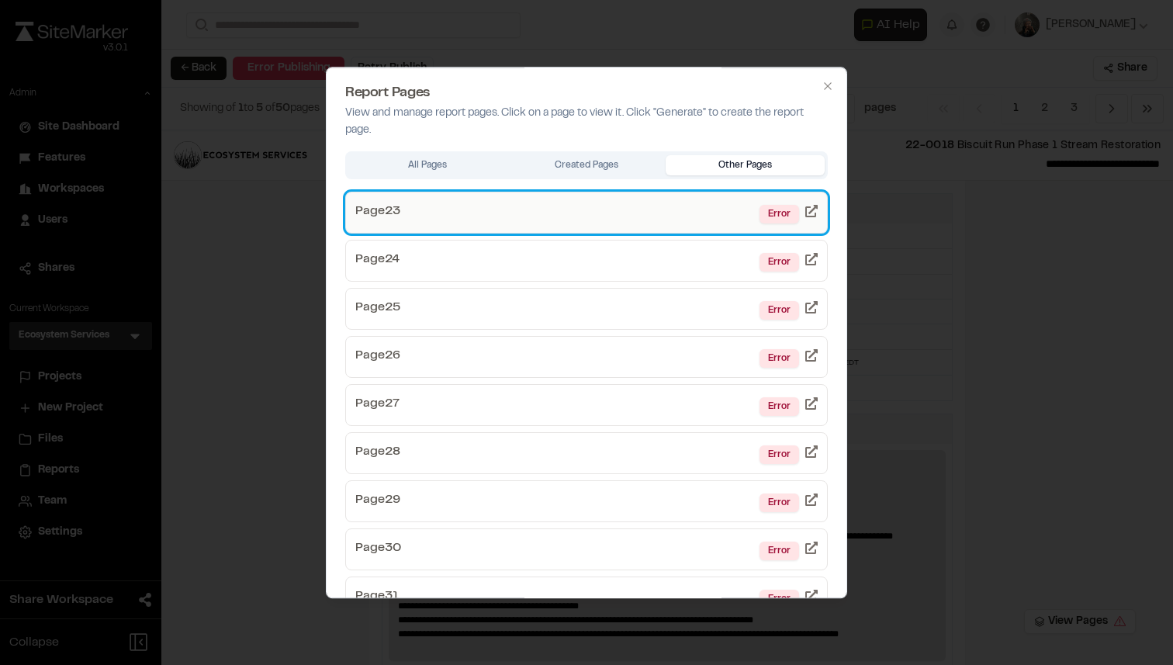
click at [709, 223] on link "Page 23 Error" at bounding box center [586, 213] width 482 height 42
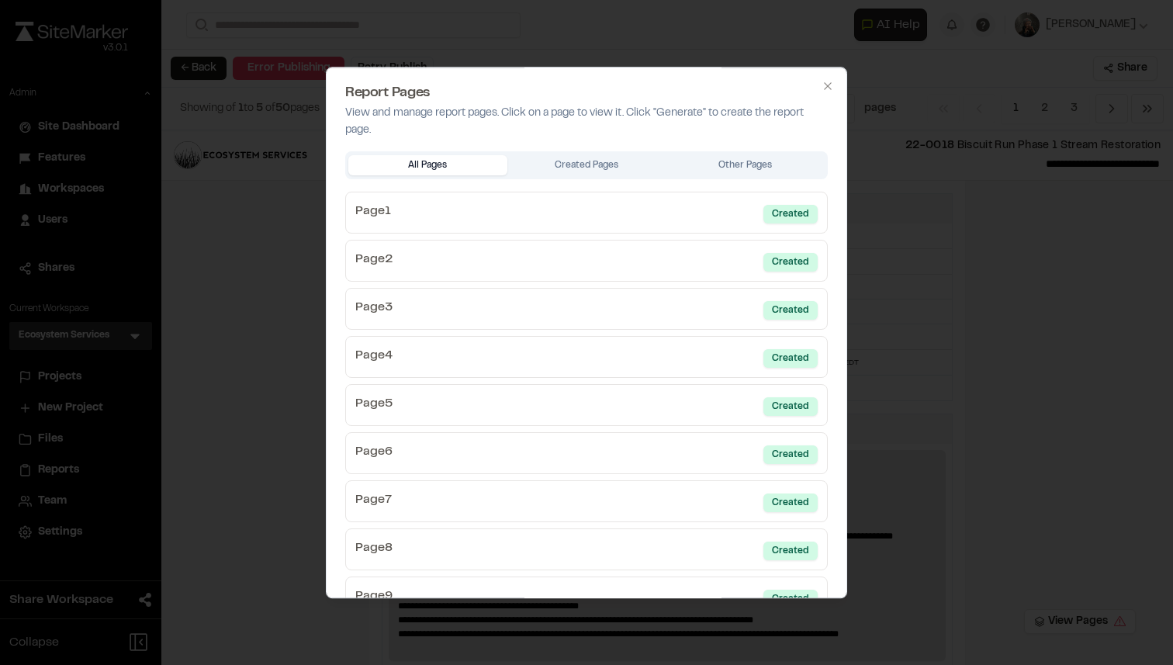
click at [778, 151] on div "All Pages Created Pages Other Pages" at bounding box center [586, 165] width 482 height 28
click at [766, 171] on button "Other Pages" at bounding box center [744, 165] width 159 height 20
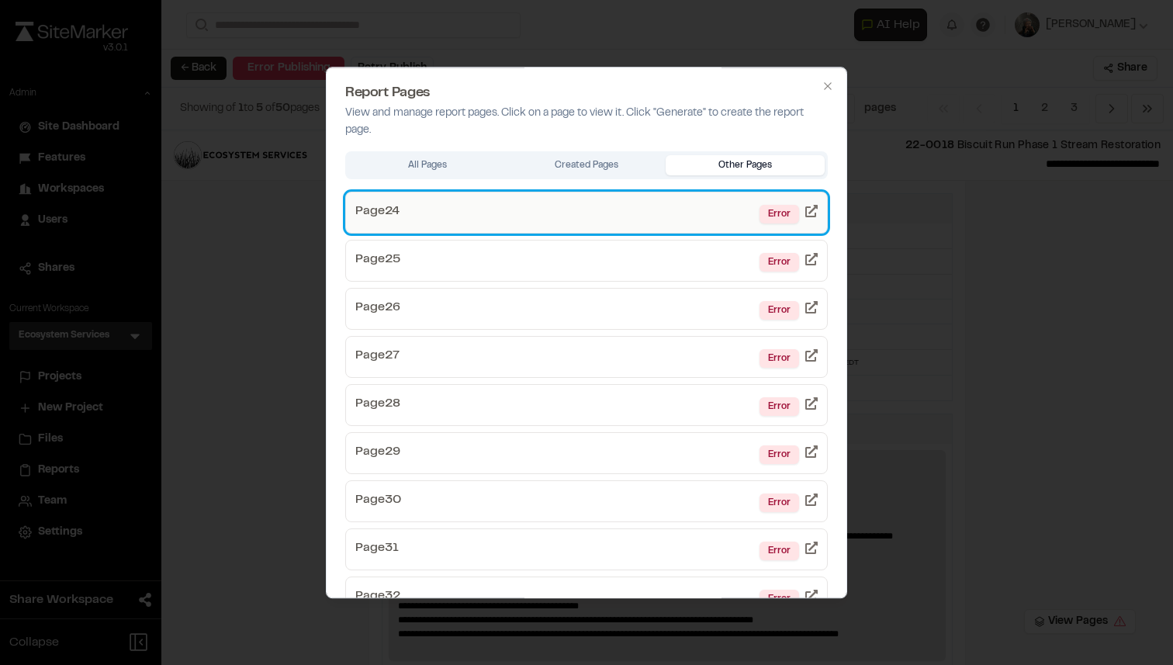
click at [696, 217] on link "Page 24 Error" at bounding box center [586, 213] width 482 height 42
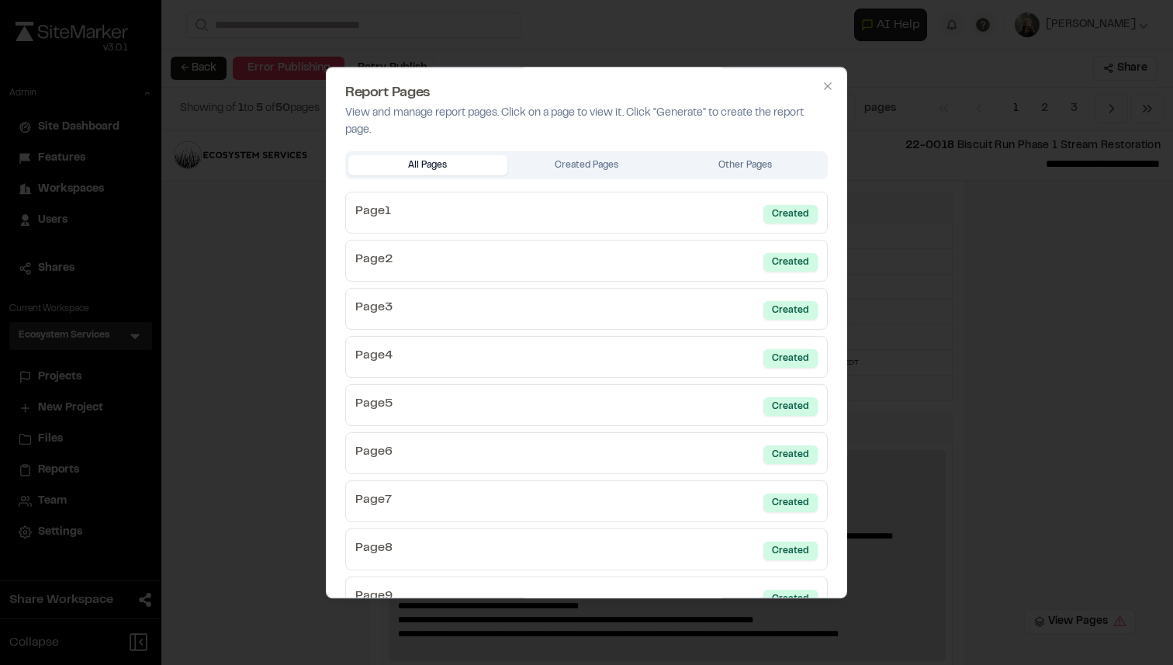
click at [767, 175] on div "All Pages Created Pages Other Pages" at bounding box center [586, 165] width 482 height 28
click at [767, 161] on button "Other Pages" at bounding box center [744, 165] width 159 height 20
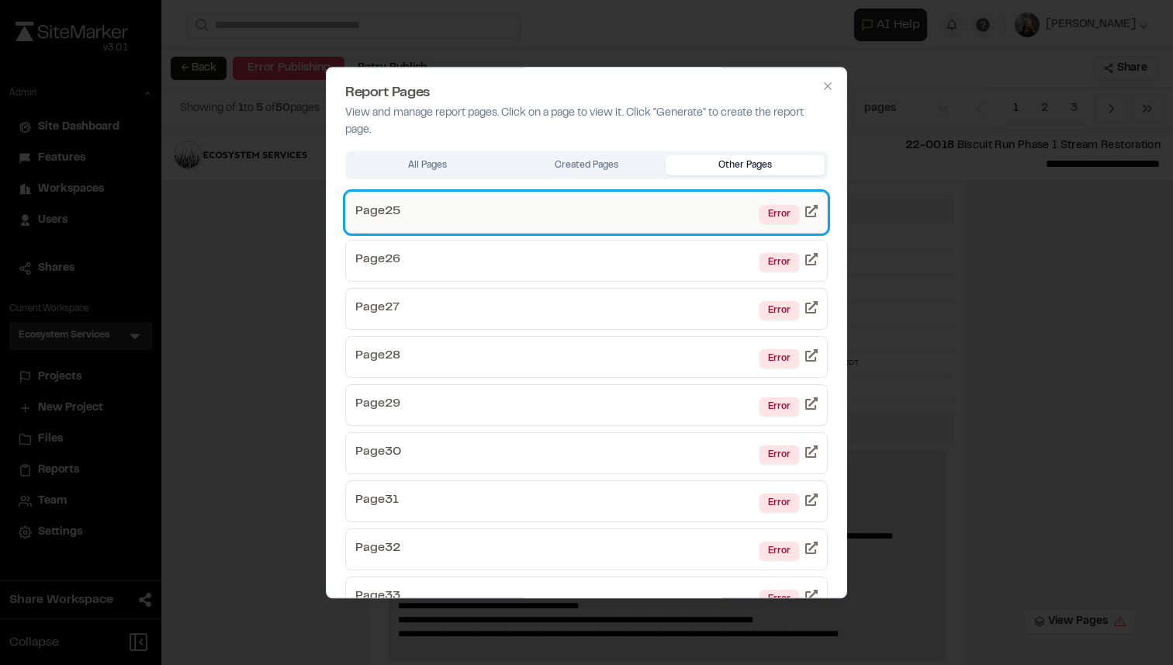
click at [717, 213] on link "Page 25 Error" at bounding box center [586, 213] width 482 height 42
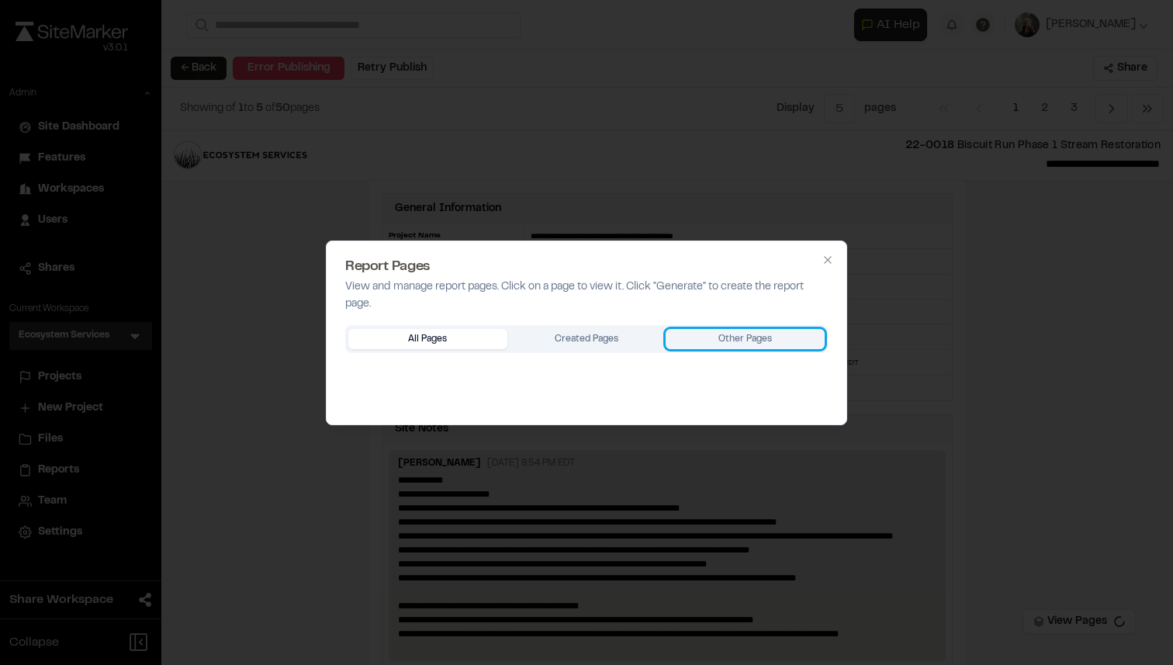
click at [719, 340] on button "Other Pages" at bounding box center [744, 339] width 159 height 20
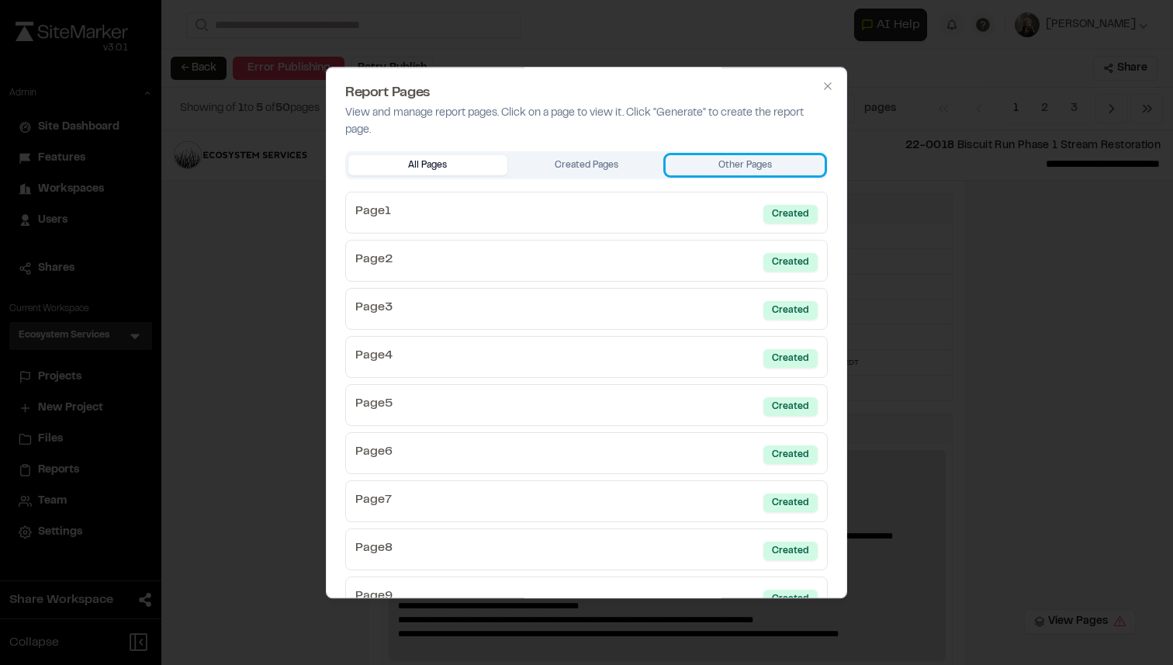
click at [715, 163] on button "Other Pages" at bounding box center [744, 165] width 159 height 20
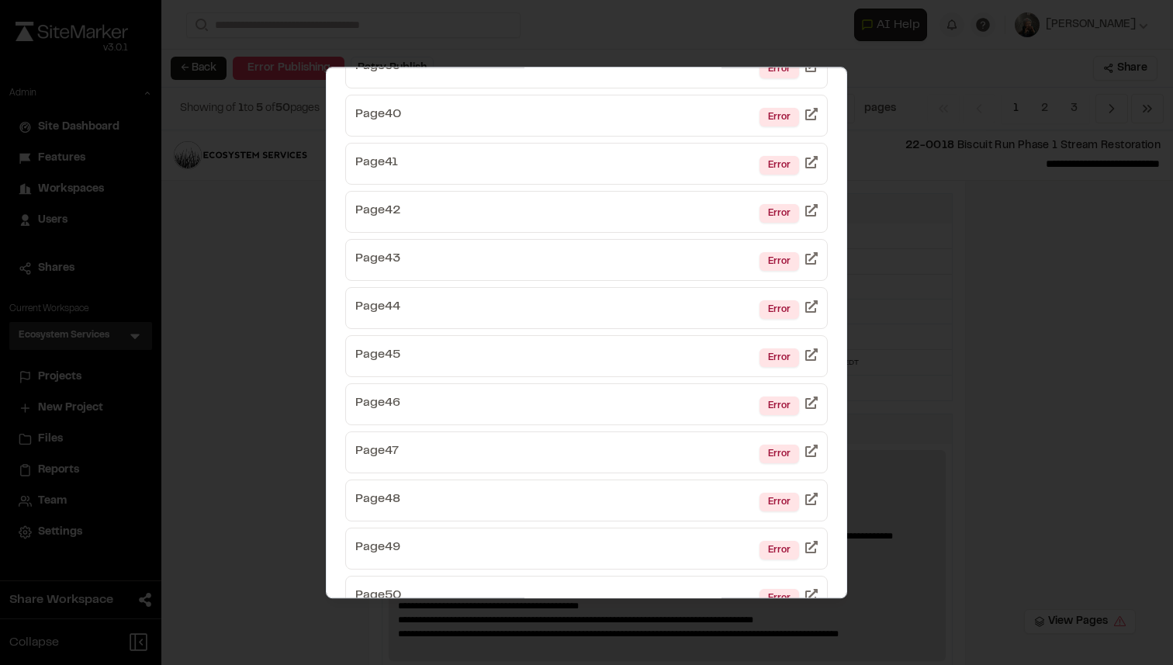
scroll to position [856, 0]
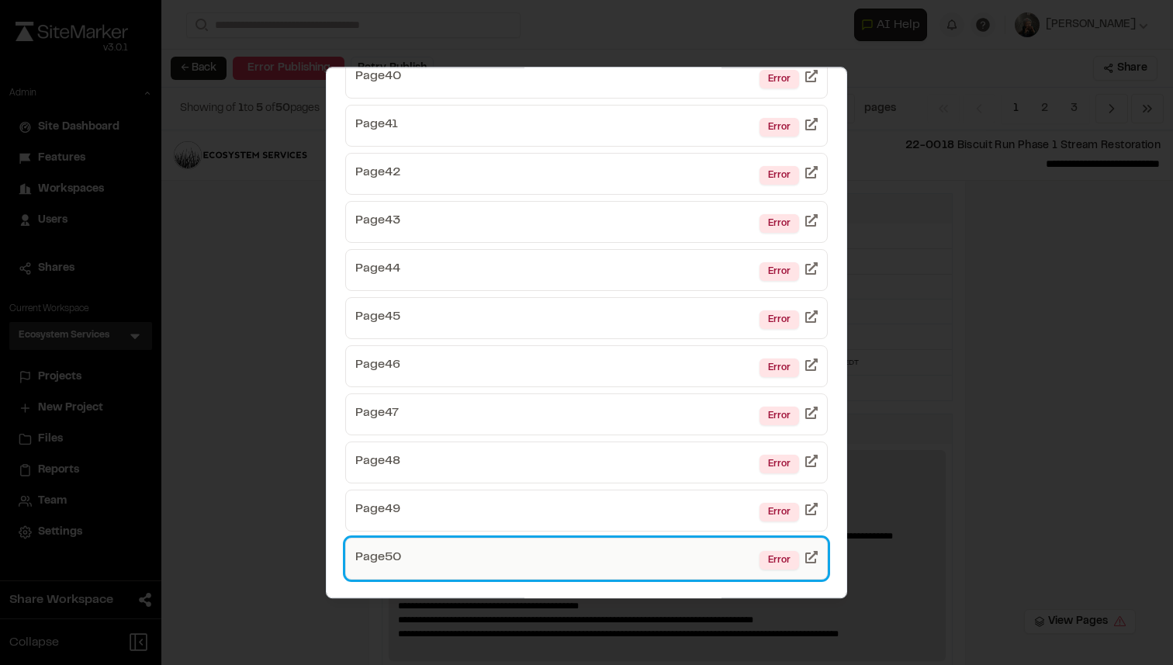
click at [637, 547] on link "Page 50 Error" at bounding box center [586, 558] width 482 height 42
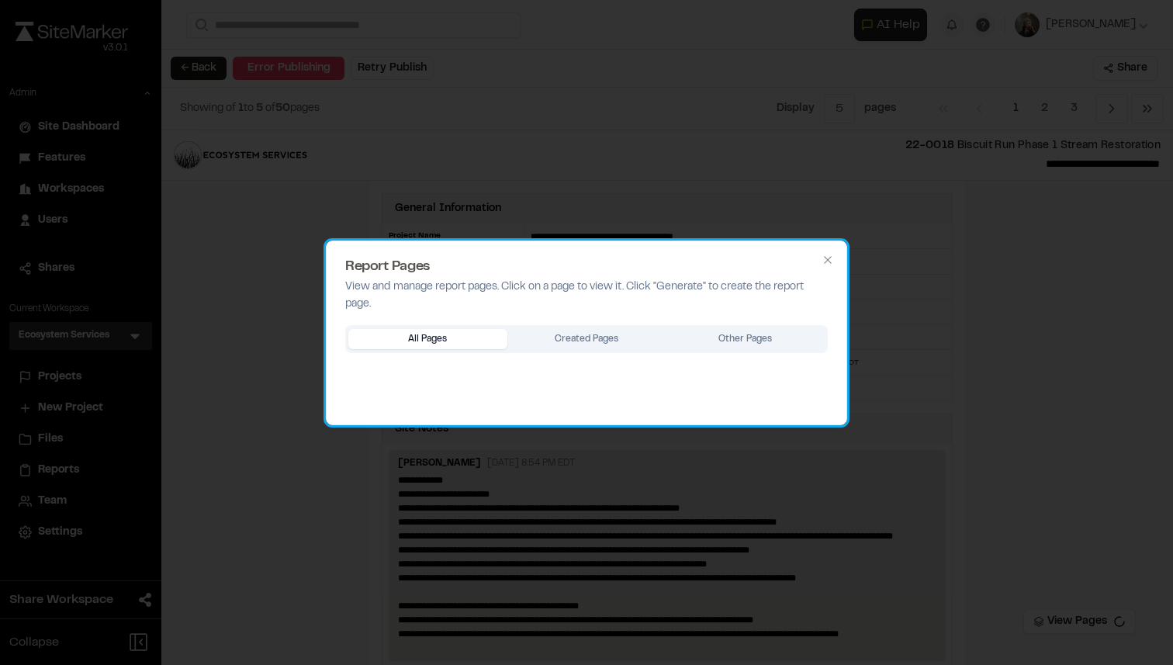
scroll to position [0, 0]
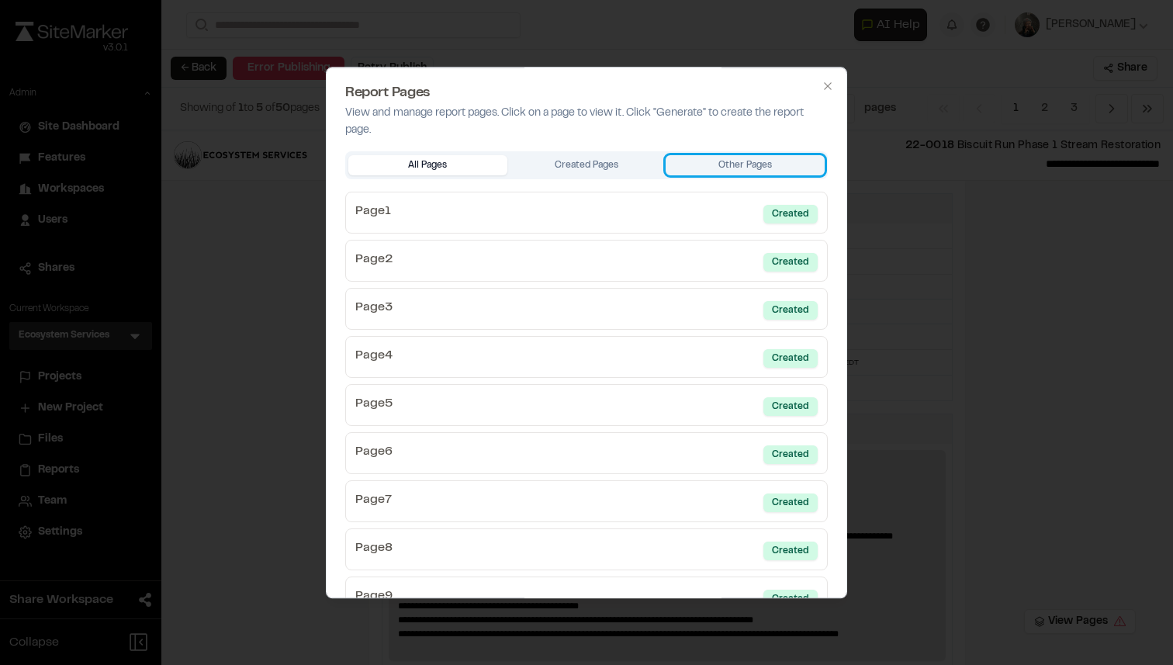
click at [708, 163] on button "Other Pages" at bounding box center [744, 165] width 159 height 20
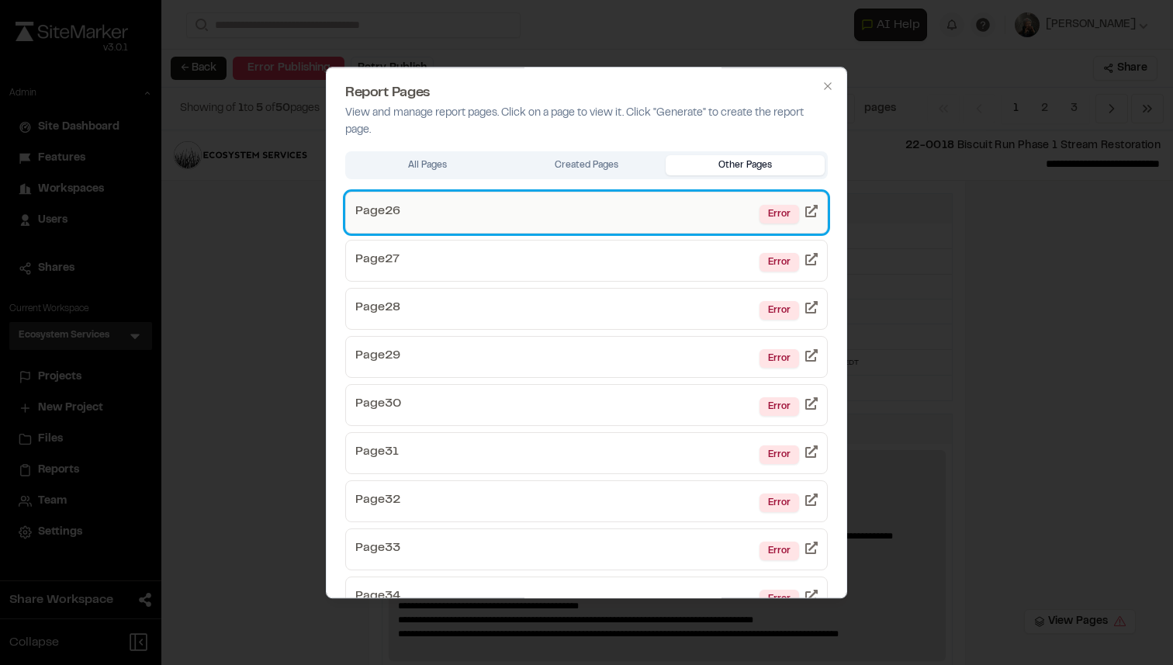
click at [629, 226] on link "Page 26 Error" at bounding box center [586, 213] width 482 height 42
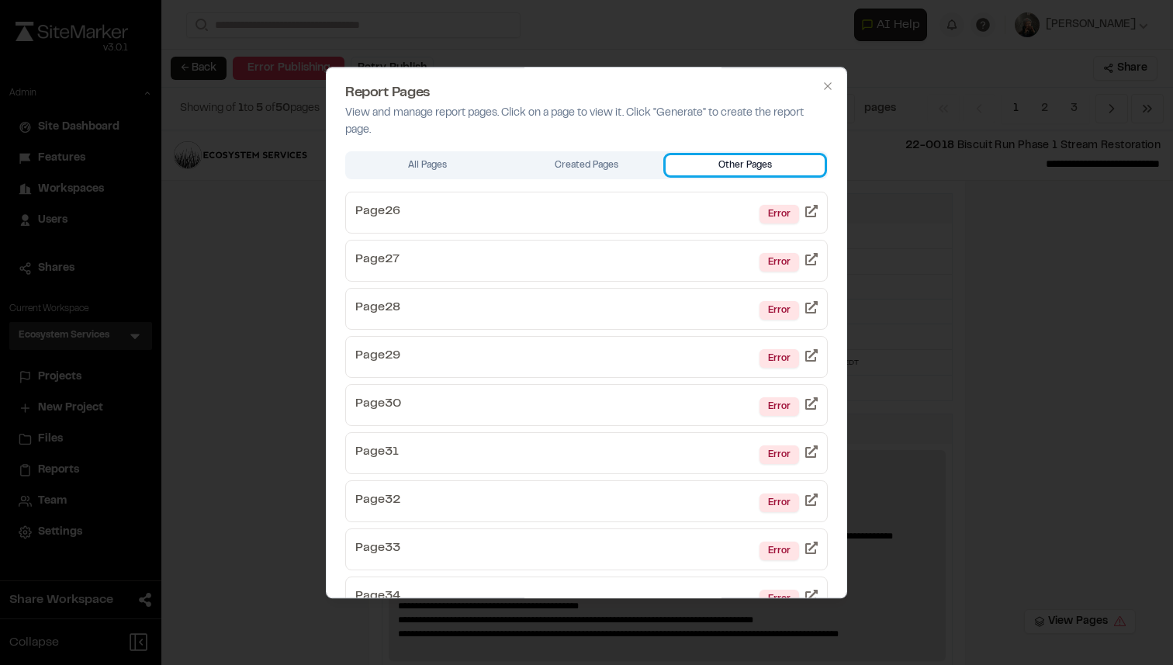
click at [697, 164] on button "Other Pages" at bounding box center [744, 165] width 159 height 20
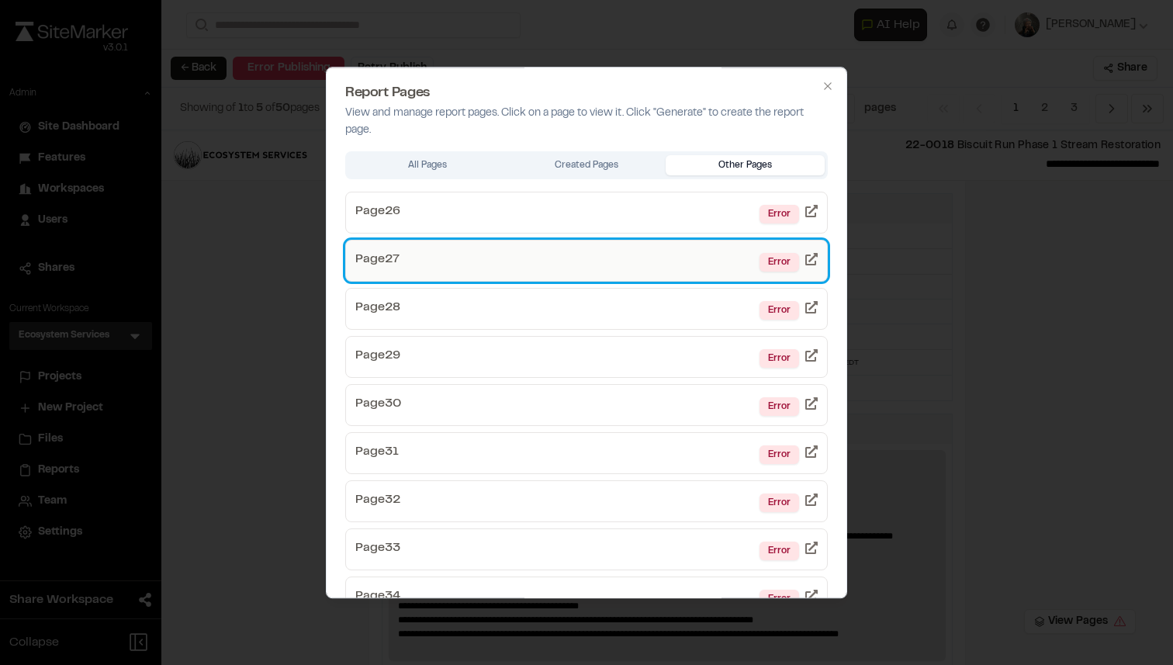
click at [618, 241] on link "Page 27 Error" at bounding box center [586, 261] width 482 height 42
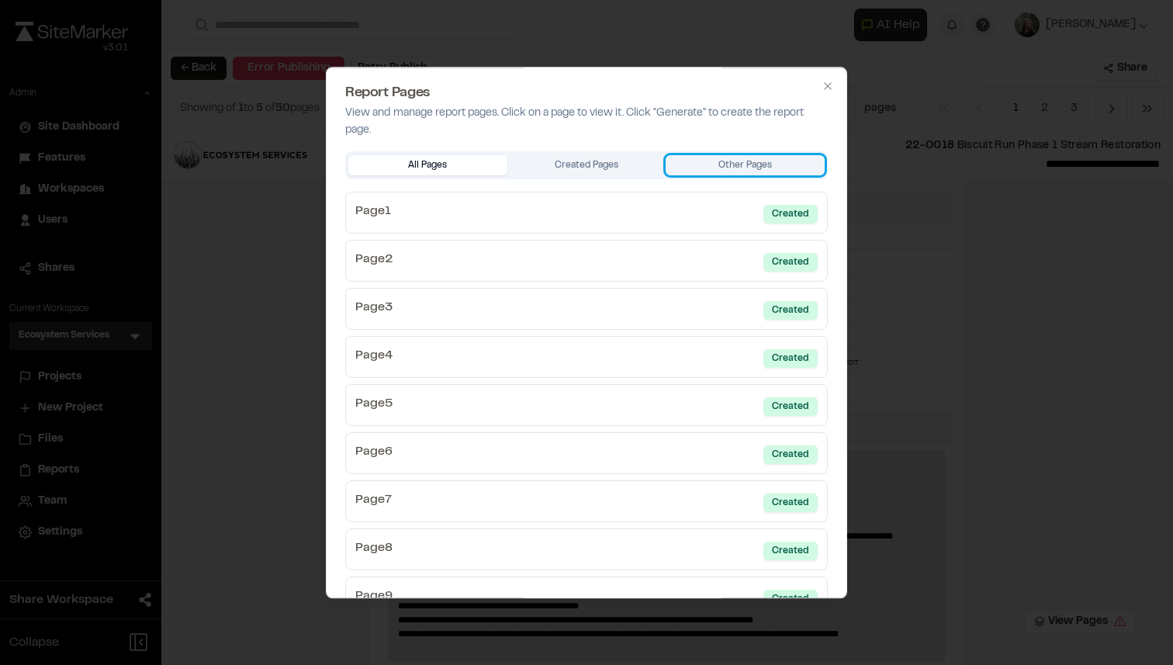
click at [724, 161] on button "Other Pages" at bounding box center [744, 165] width 159 height 20
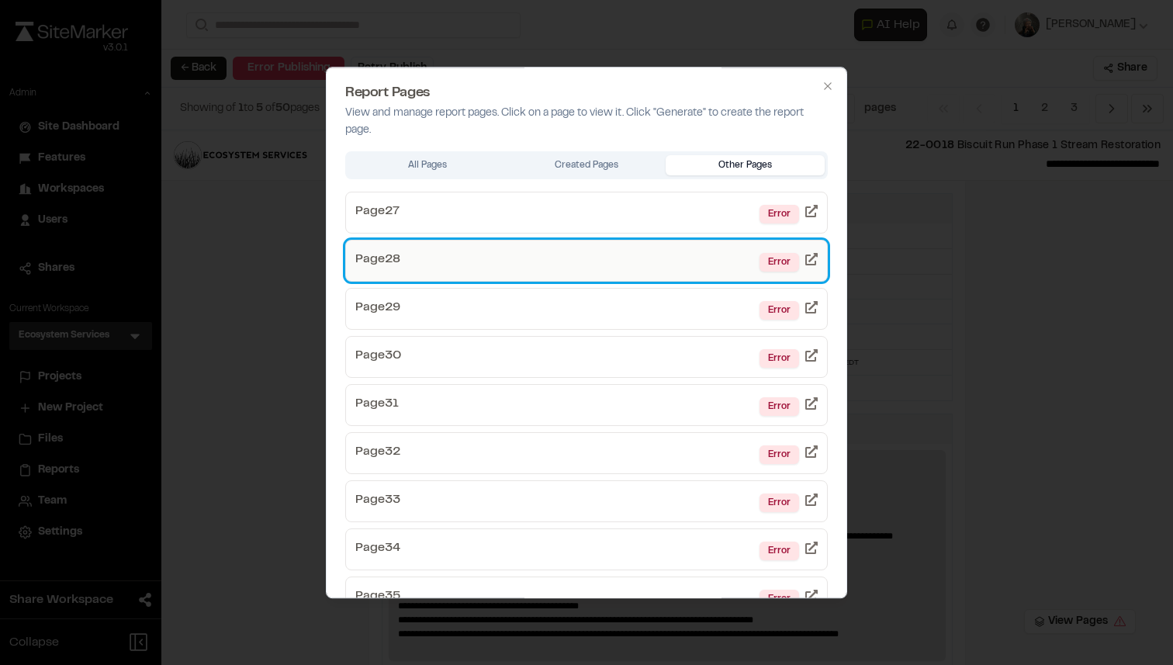
click at [620, 250] on link "Page 28 Error" at bounding box center [586, 261] width 482 height 42
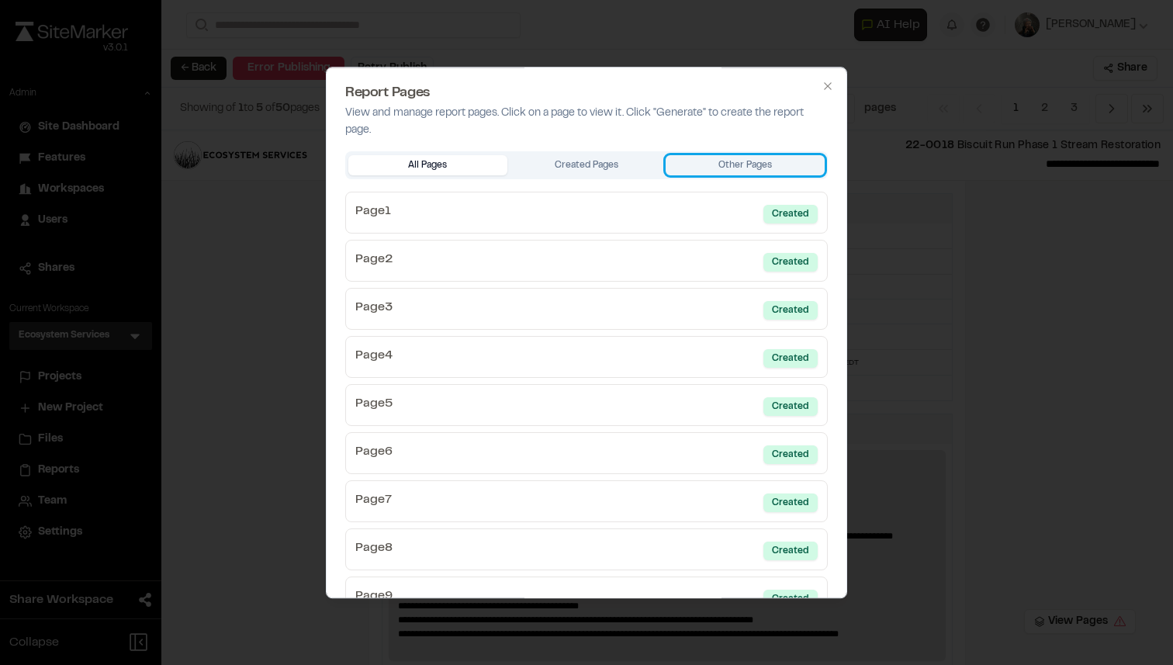
click at [696, 168] on button "Other Pages" at bounding box center [744, 165] width 159 height 20
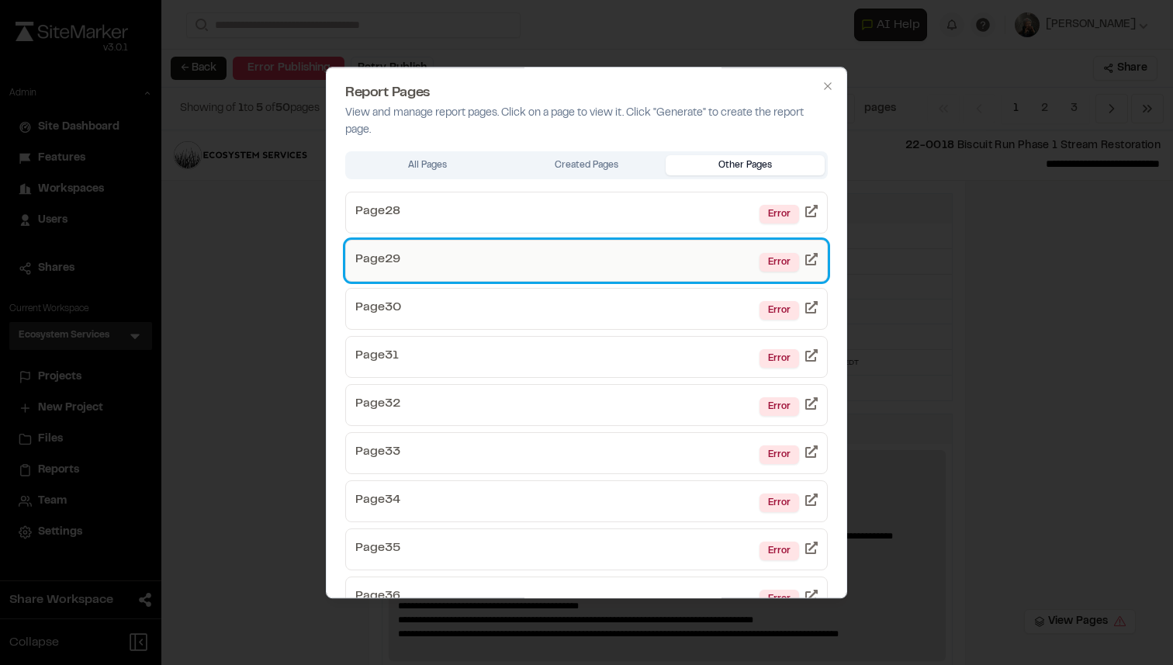
click at [571, 250] on link "Page 29 Error" at bounding box center [586, 261] width 482 height 42
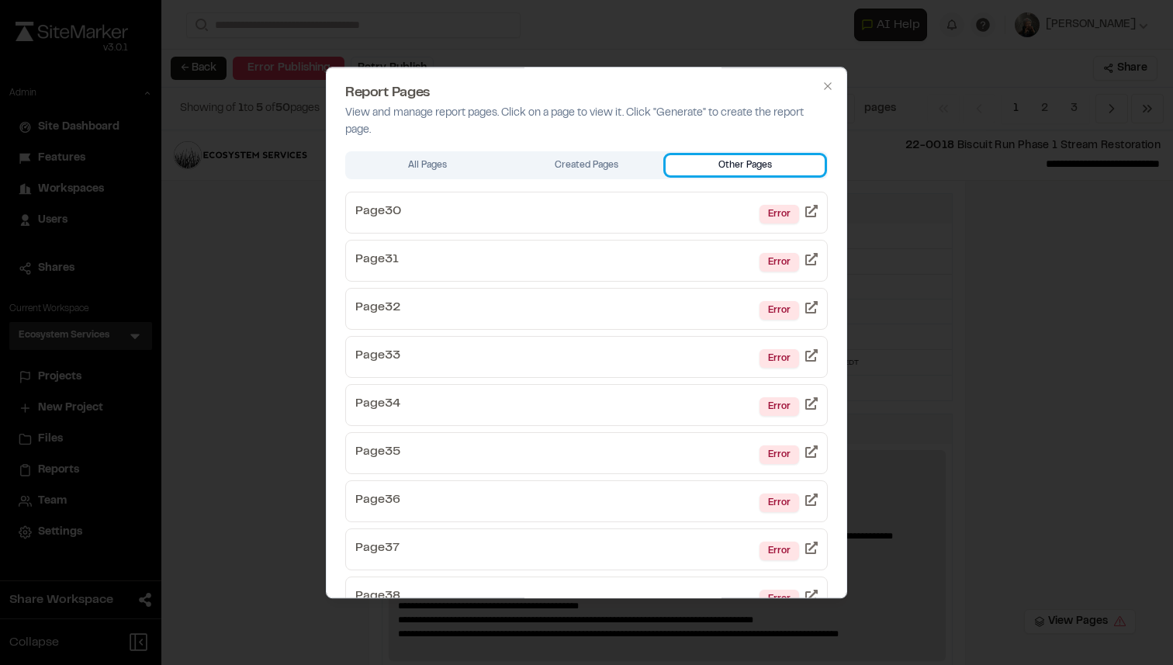
click at [726, 157] on button "Other Pages" at bounding box center [744, 165] width 159 height 20
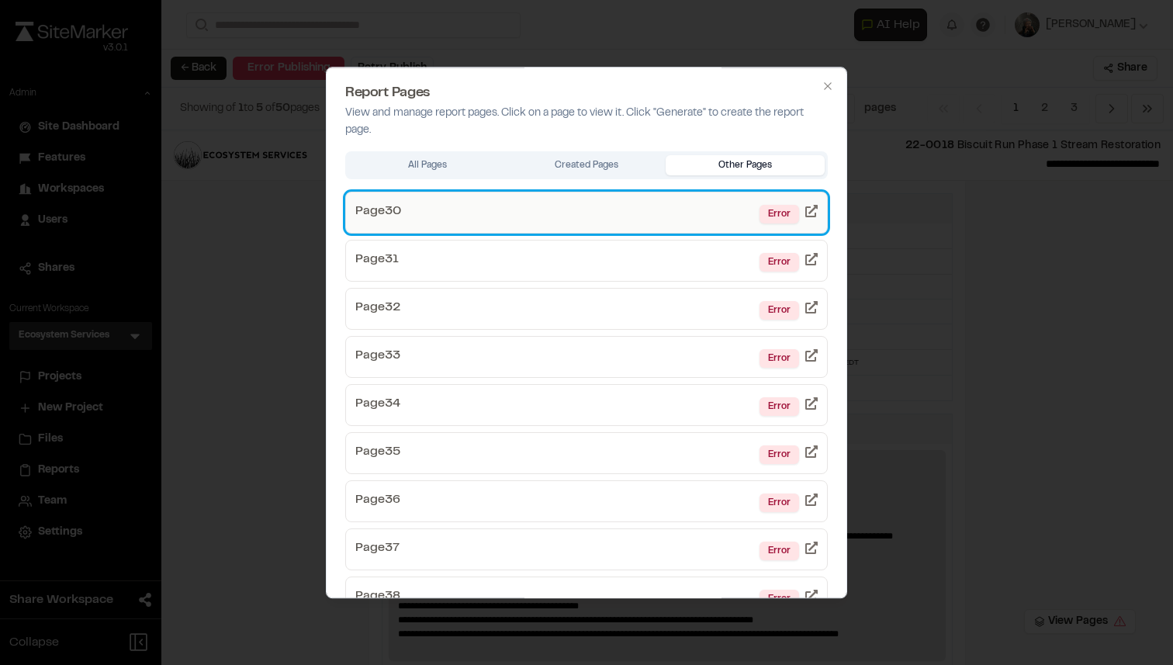
click at [672, 226] on link "Page 30 Error" at bounding box center [586, 213] width 482 height 42
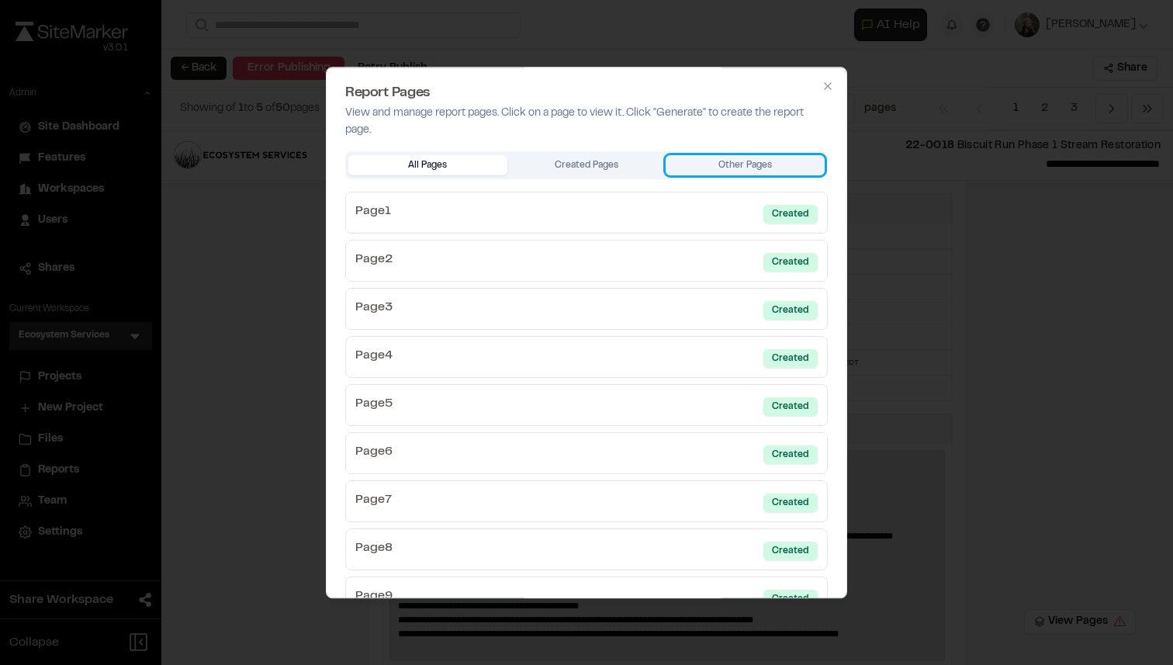
click at [713, 171] on button "Other Pages" at bounding box center [744, 165] width 159 height 20
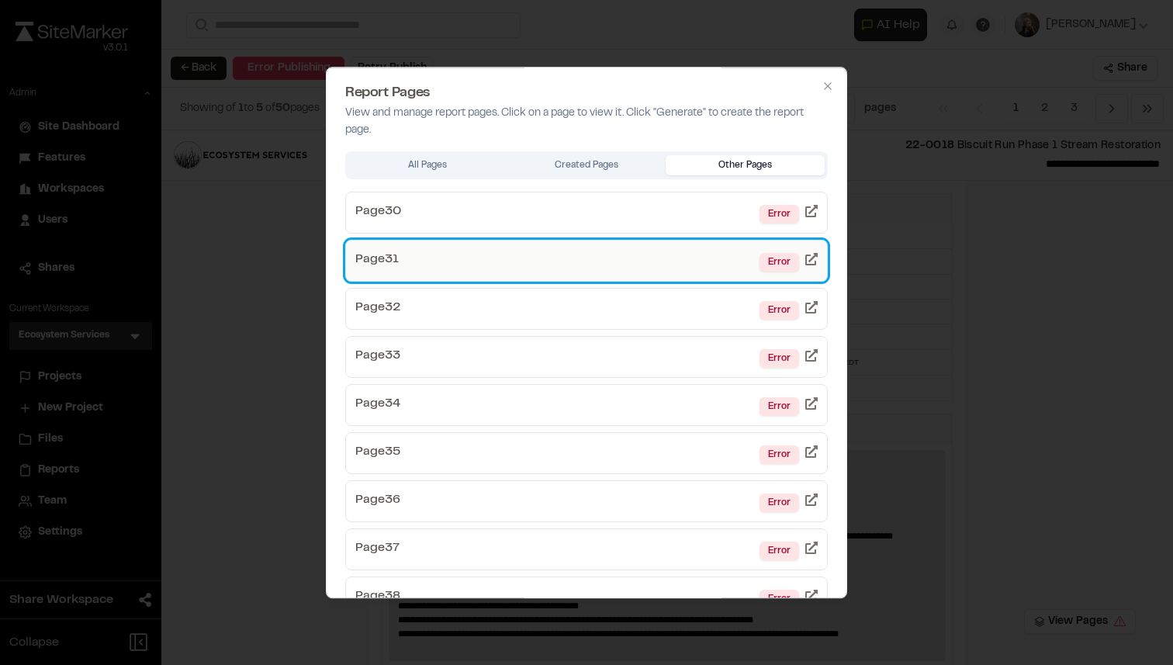
click at [603, 254] on link "Page 31 Error" at bounding box center [586, 261] width 482 height 42
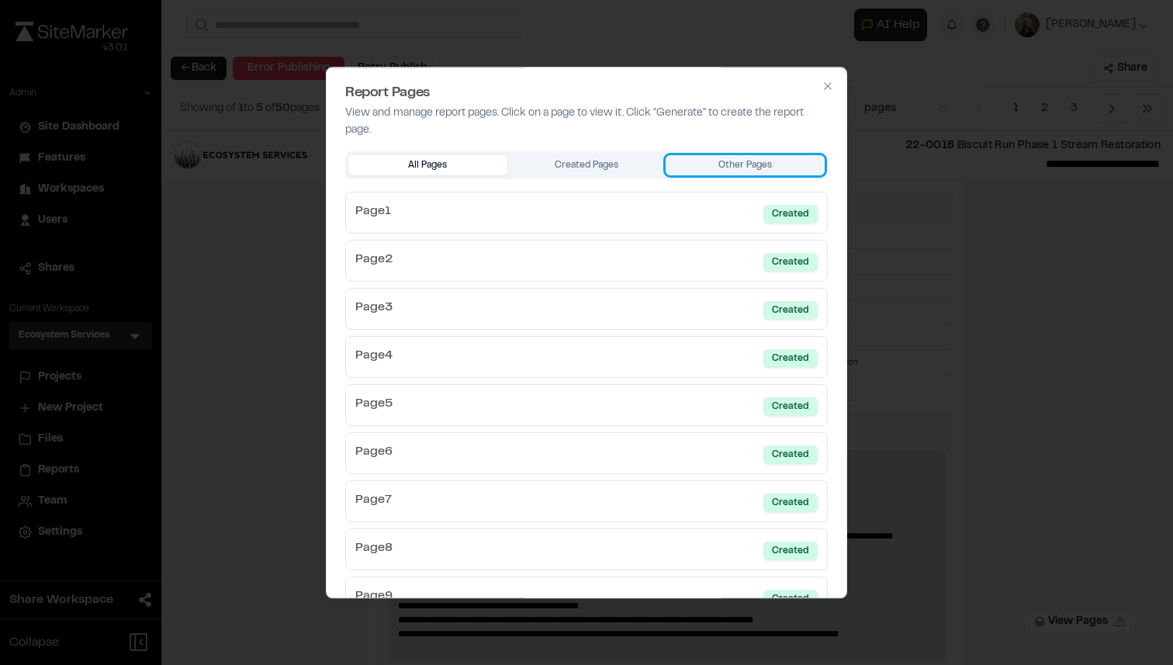
click at [710, 170] on button "Other Pages" at bounding box center [744, 165] width 159 height 20
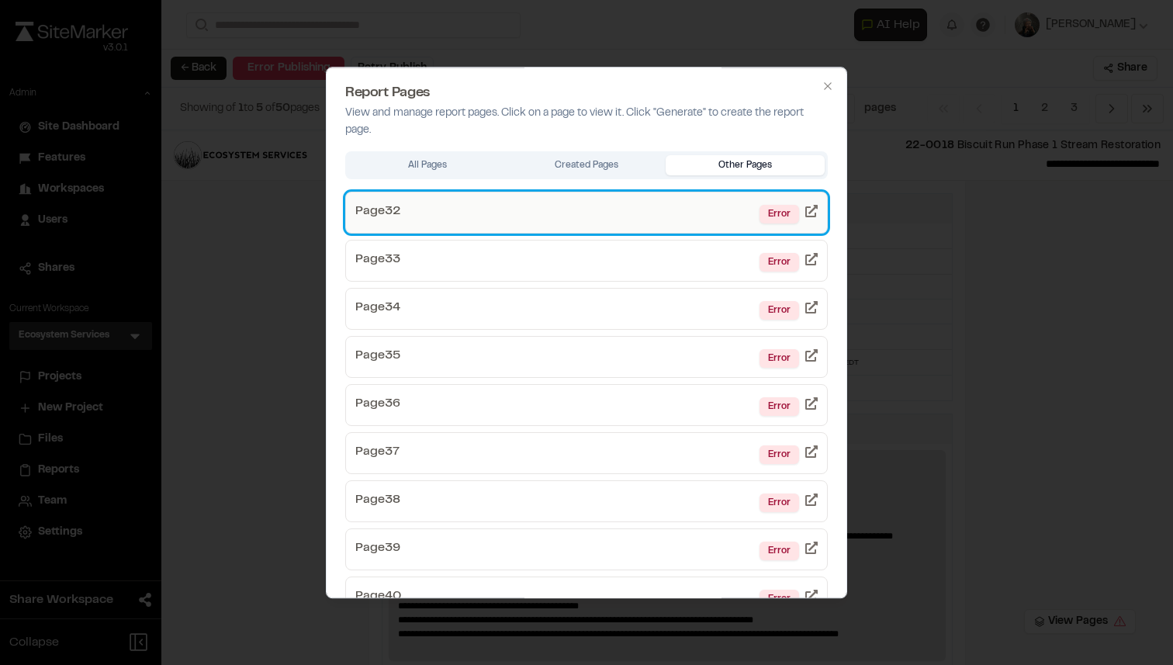
click at [627, 232] on link "Page 32 Error" at bounding box center [586, 213] width 482 height 42
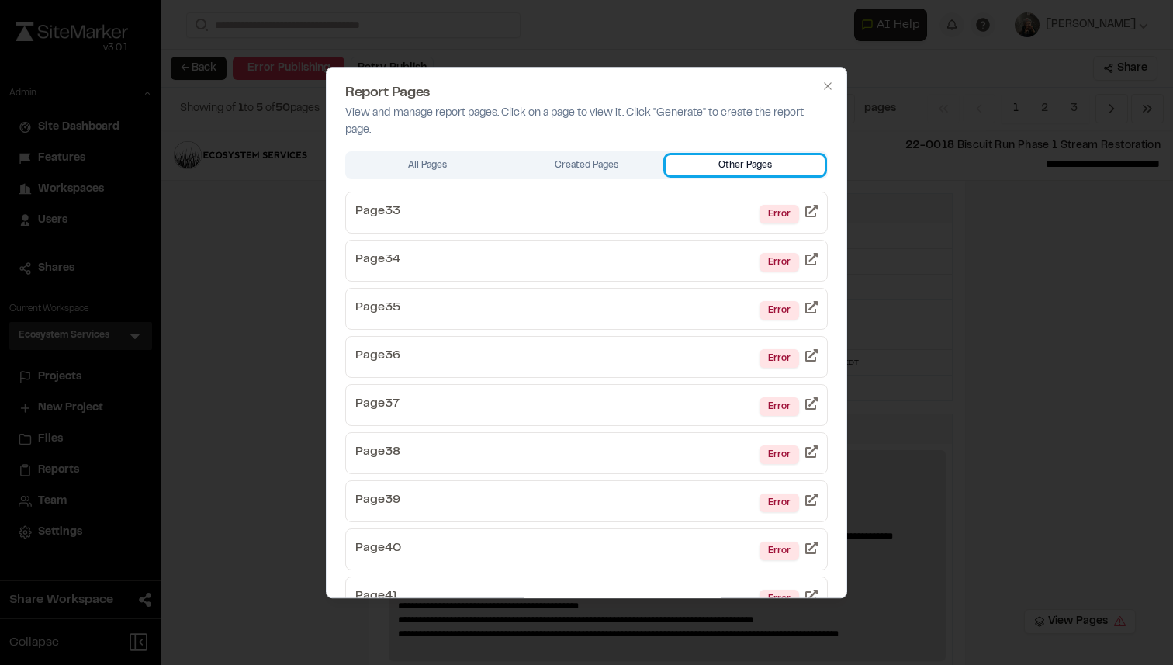
click at [714, 169] on button "Other Pages" at bounding box center [744, 165] width 159 height 20
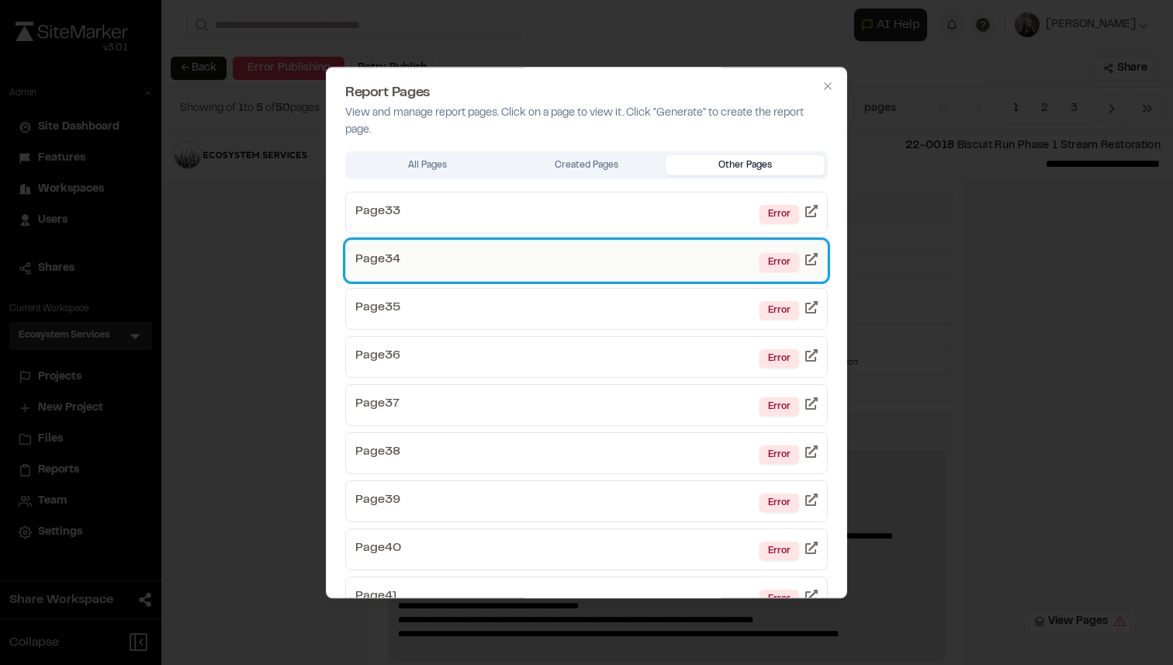
click at [647, 247] on link "Page 34 Error" at bounding box center [586, 261] width 482 height 42
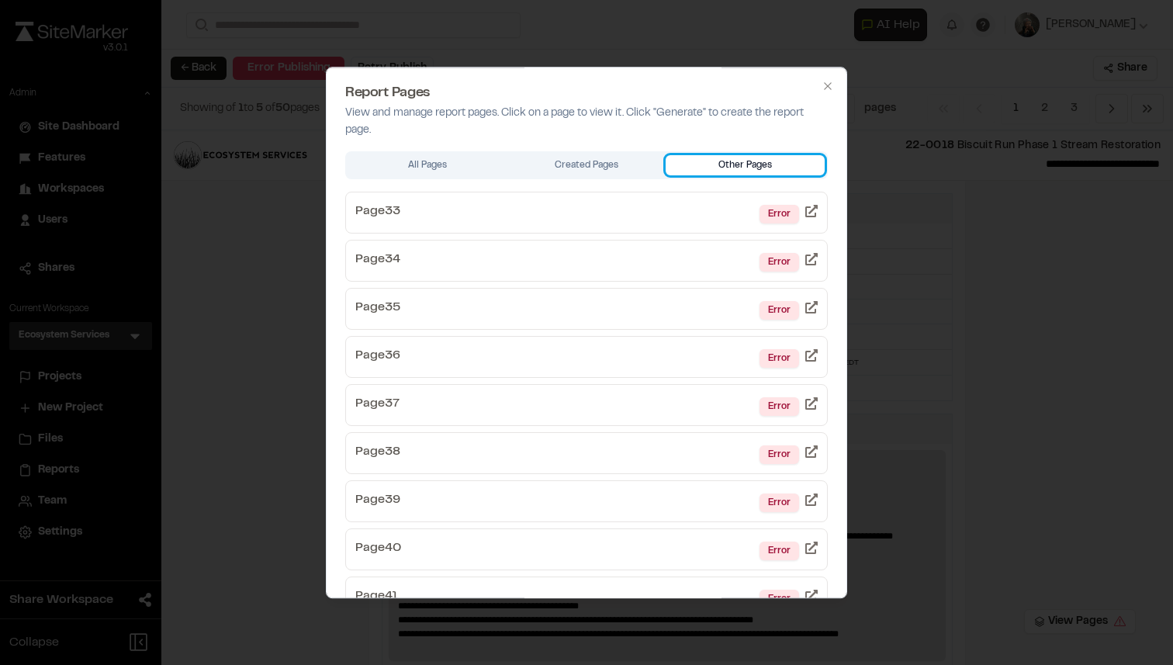
click at [725, 160] on button "Other Pages" at bounding box center [744, 165] width 159 height 20
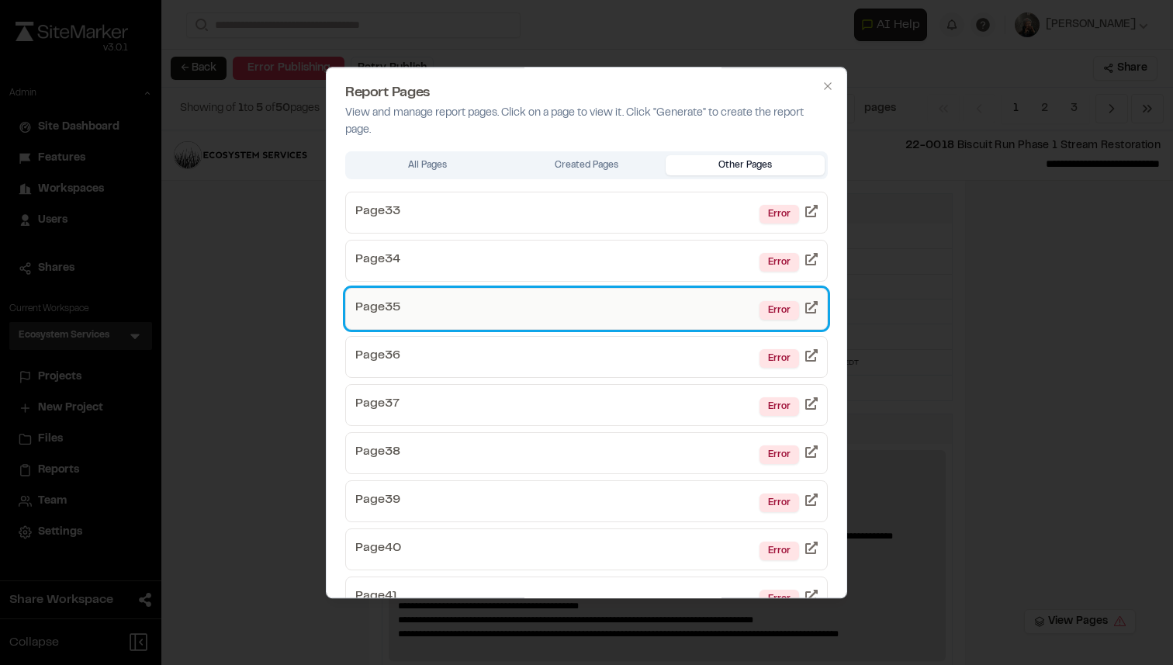
click at [611, 291] on link "Page 35 Error" at bounding box center [586, 309] width 482 height 42
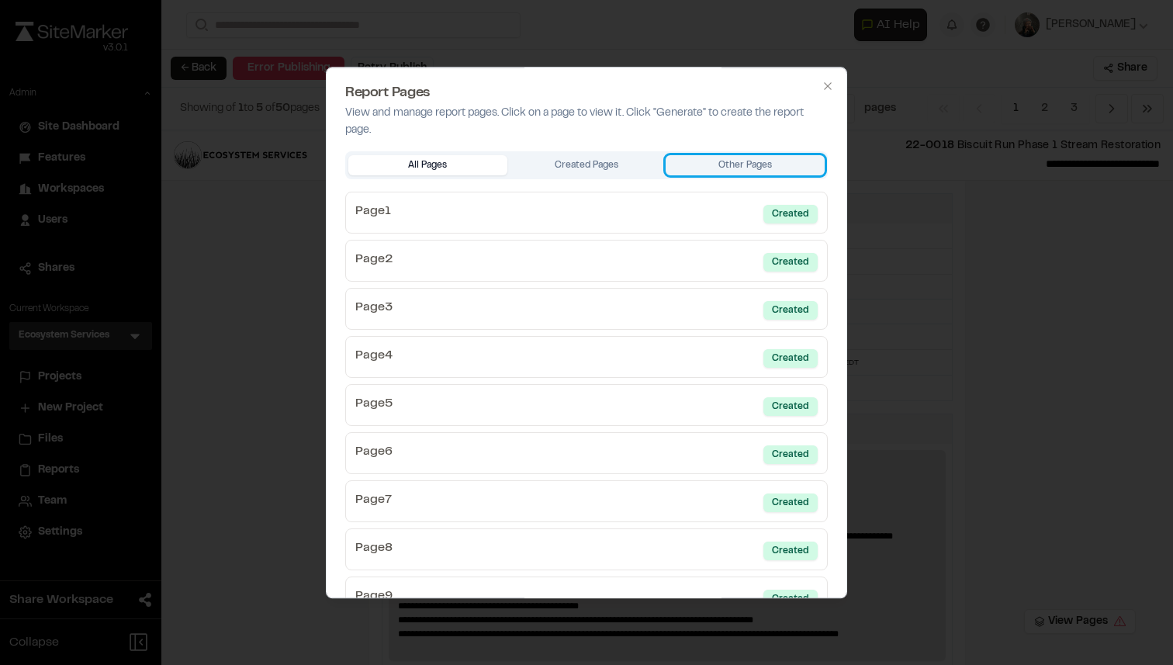
click at [727, 165] on button "Other Pages" at bounding box center [744, 165] width 159 height 20
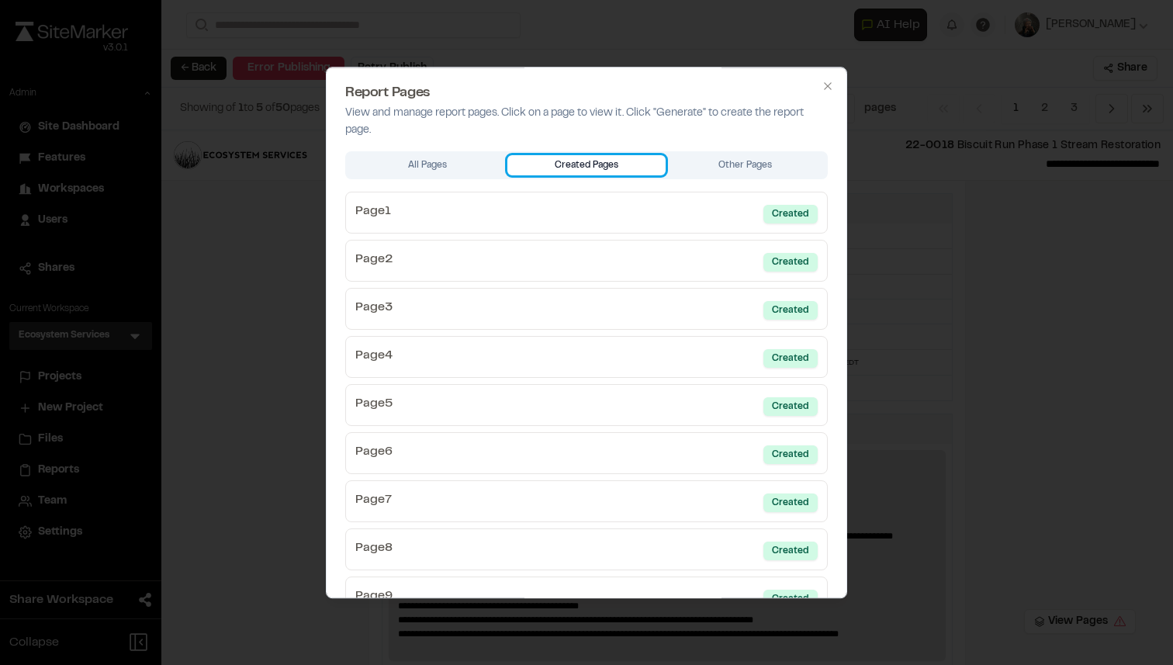
click at [632, 168] on button "Created Pages" at bounding box center [586, 165] width 159 height 20
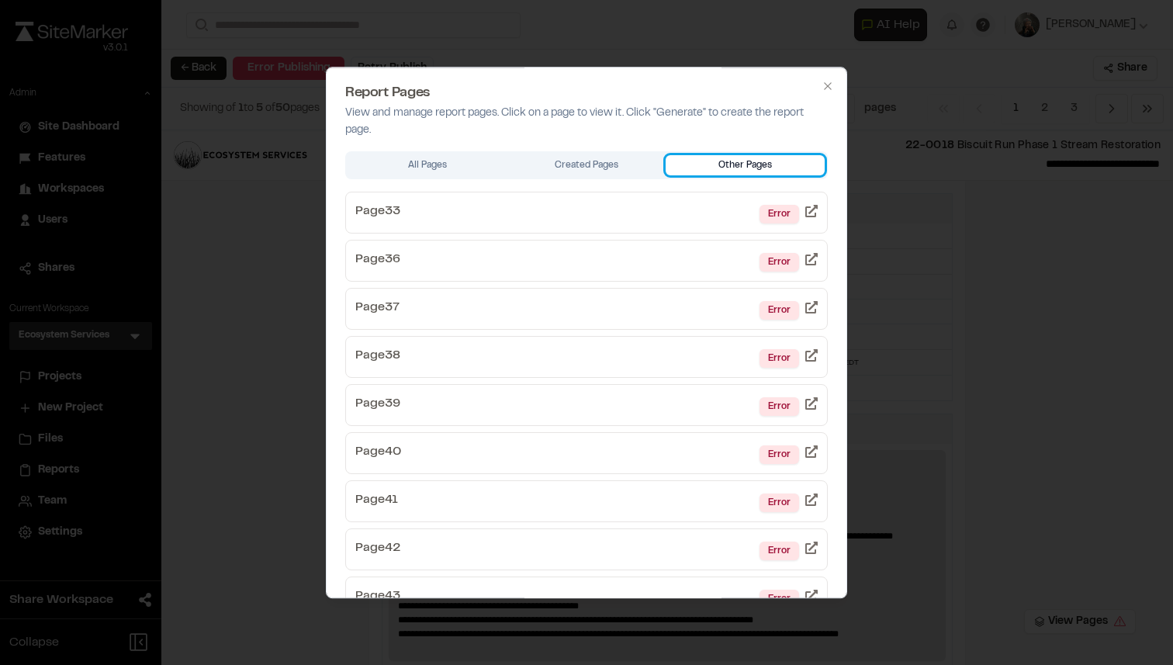
click at [701, 169] on button "Other Pages" at bounding box center [744, 165] width 159 height 20
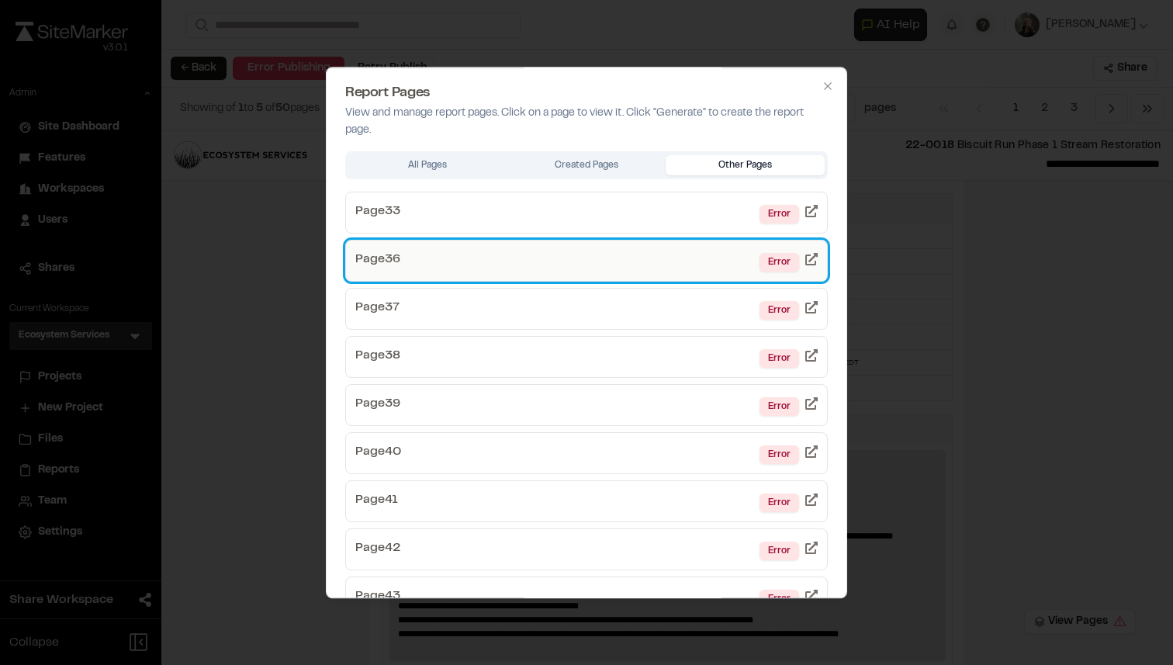
click at [669, 258] on link "Page 36 Error" at bounding box center [586, 261] width 482 height 42
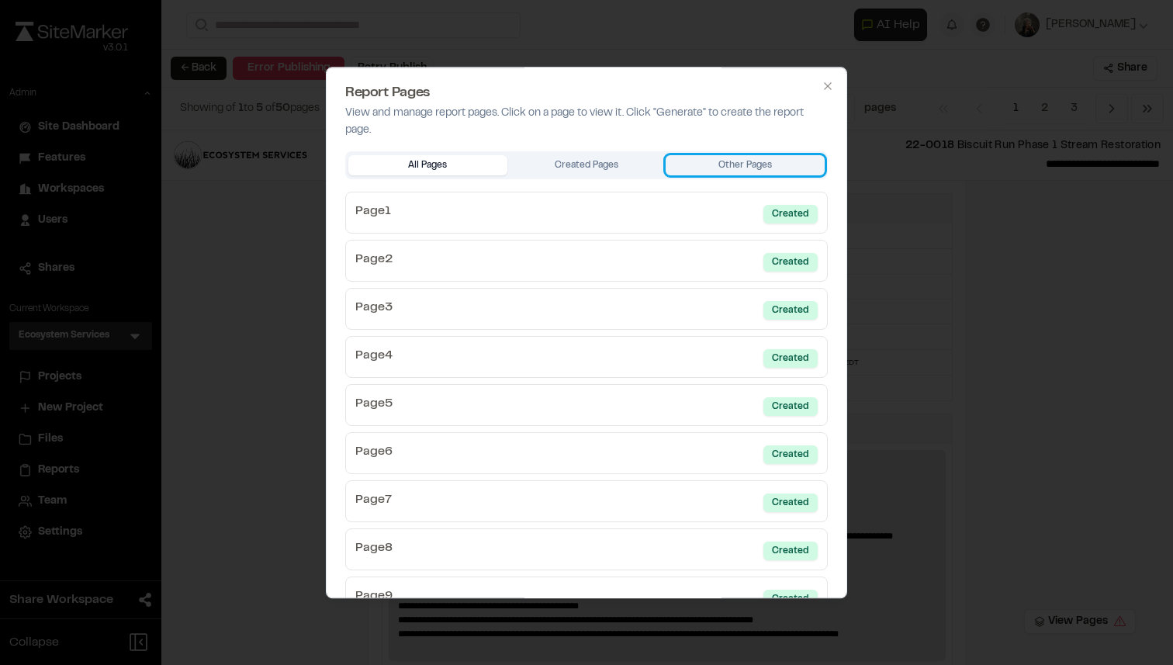
click at [747, 173] on button "Other Pages" at bounding box center [744, 165] width 159 height 20
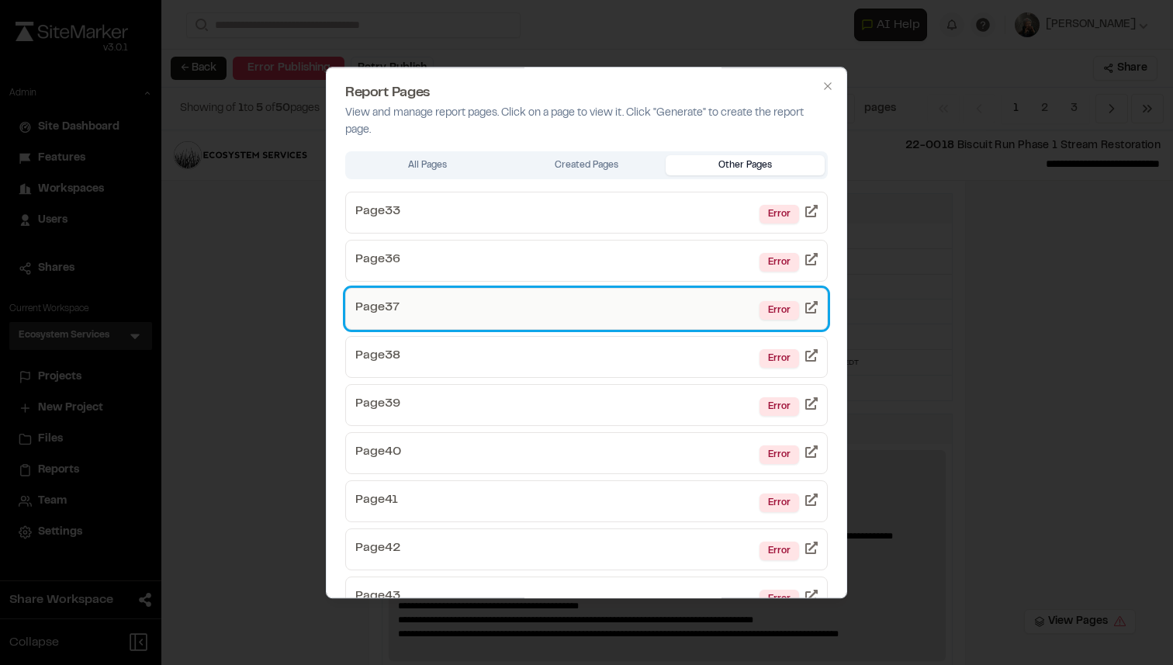
click at [642, 297] on link "Page 37 Error" at bounding box center [586, 309] width 482 height 42
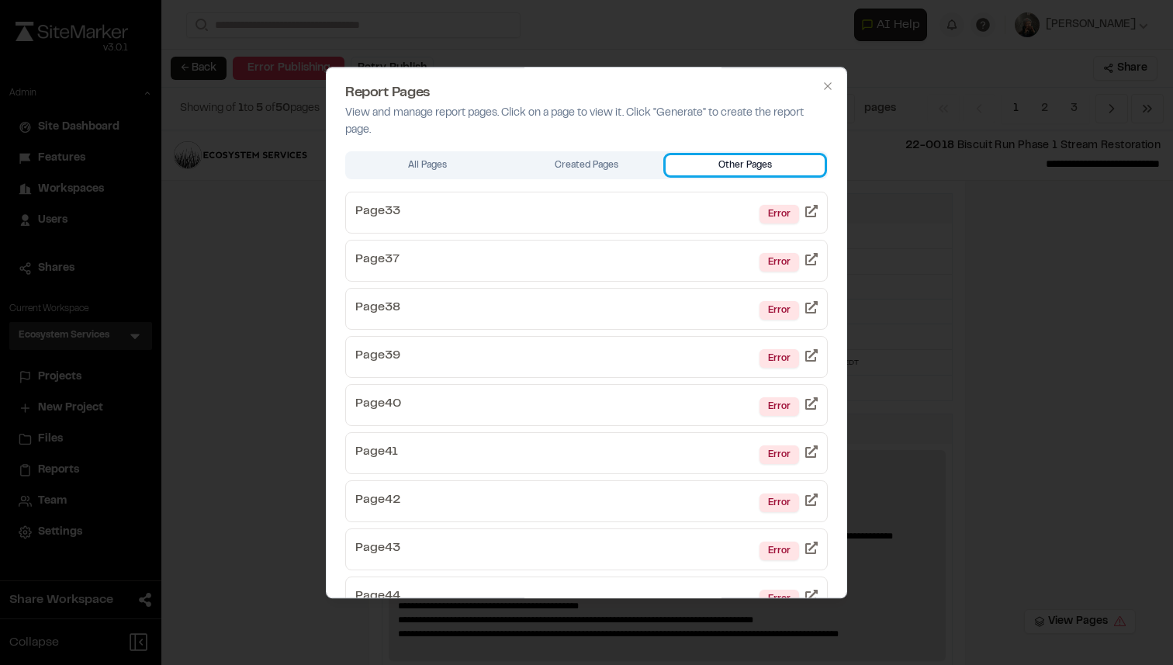
click at [751, 169] on button "Other Pages" at bounding box center [744, 165] width 159 height 20
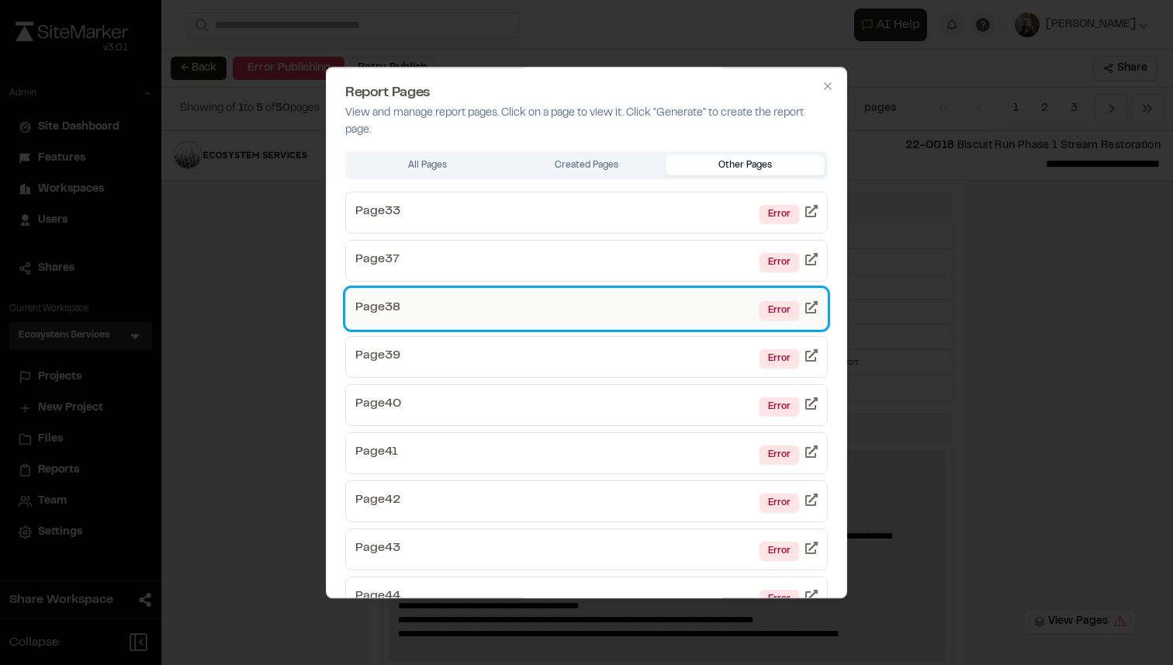
click at [591, 320] on link "Page 38 Error" at bounding box center [586, 309] width 482 height 42
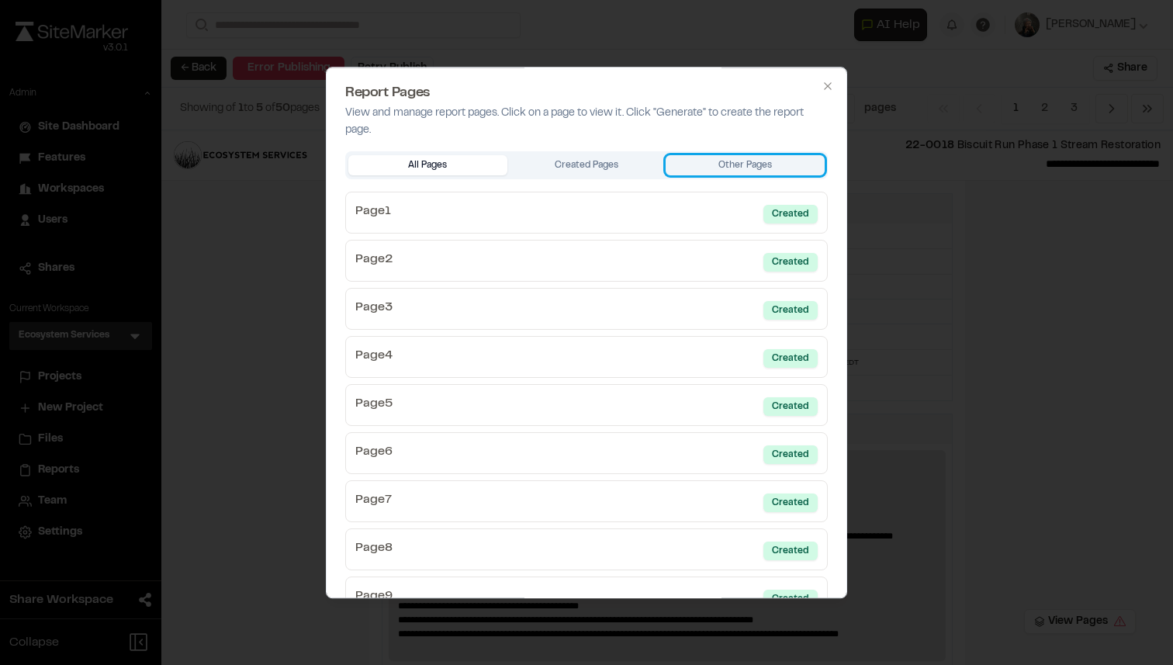
click at [763, 164] on button "Other Pages" at bounding box center [744, 165] width 159 height 20
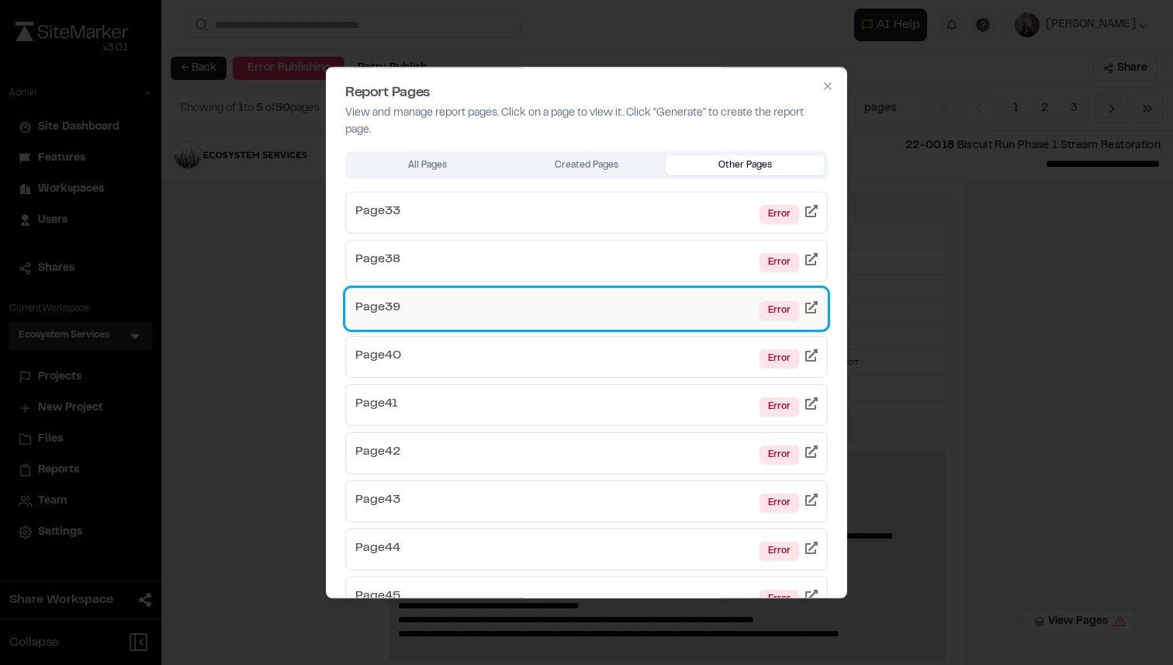
click at [621, 301] on link "Page 39 Error" at bounding box center [586, 309] width 482 height 42
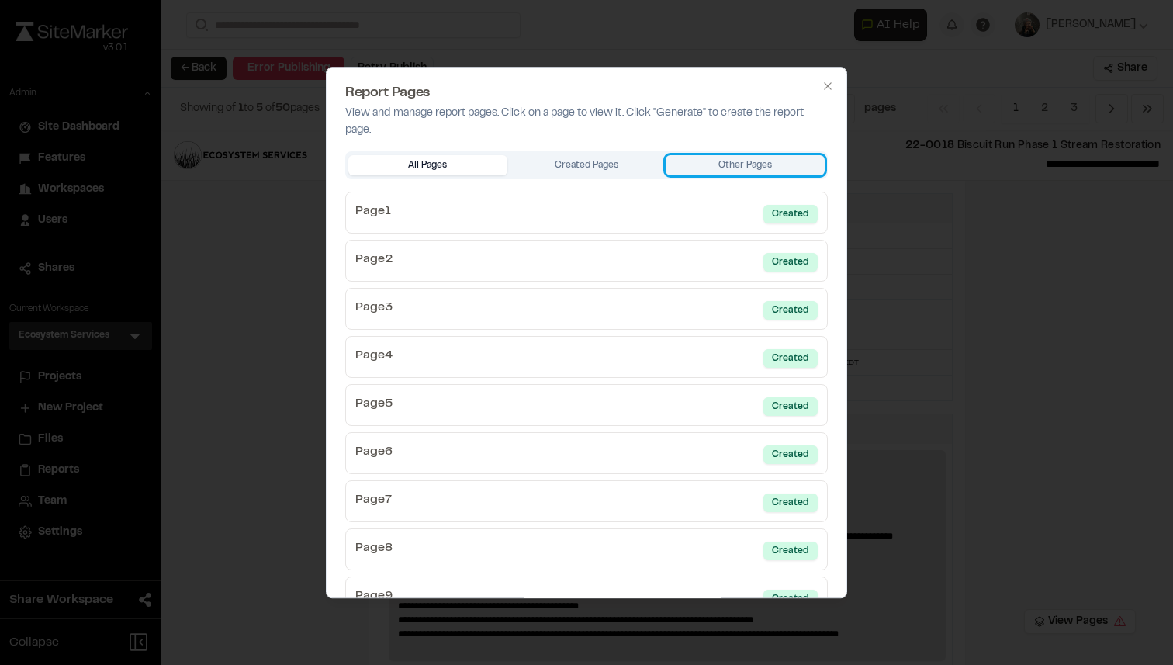
click at [782, 155] on button "Other Pages" at bounding box center [744, 165] width 159 height 20
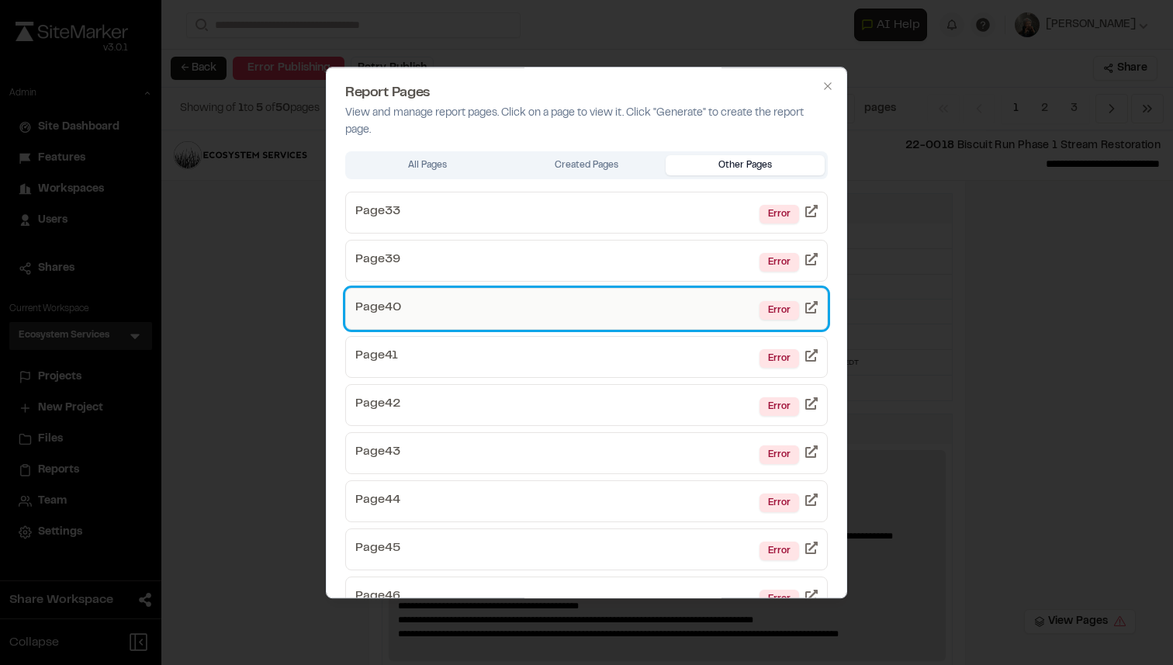
click at [637, 294] on link "Page 40 Error" at bounding box center [586, 309] width 482 height 42
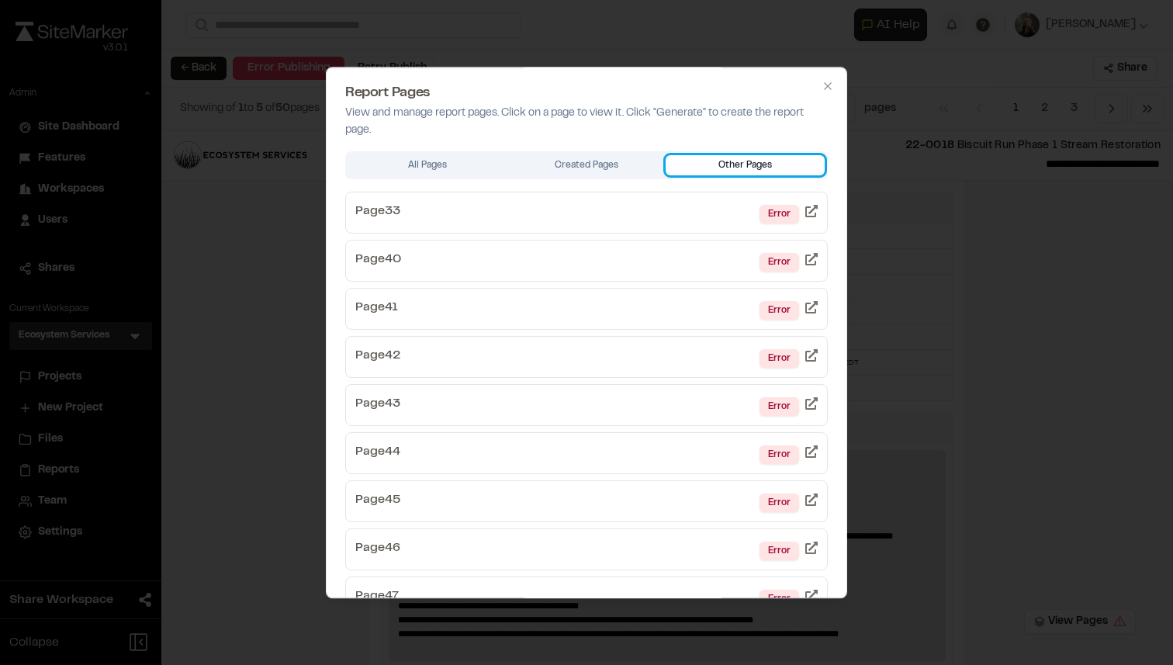
click at [779, 173] on button "Other Pages" at bounding box center [744, 165] width 159 height 20
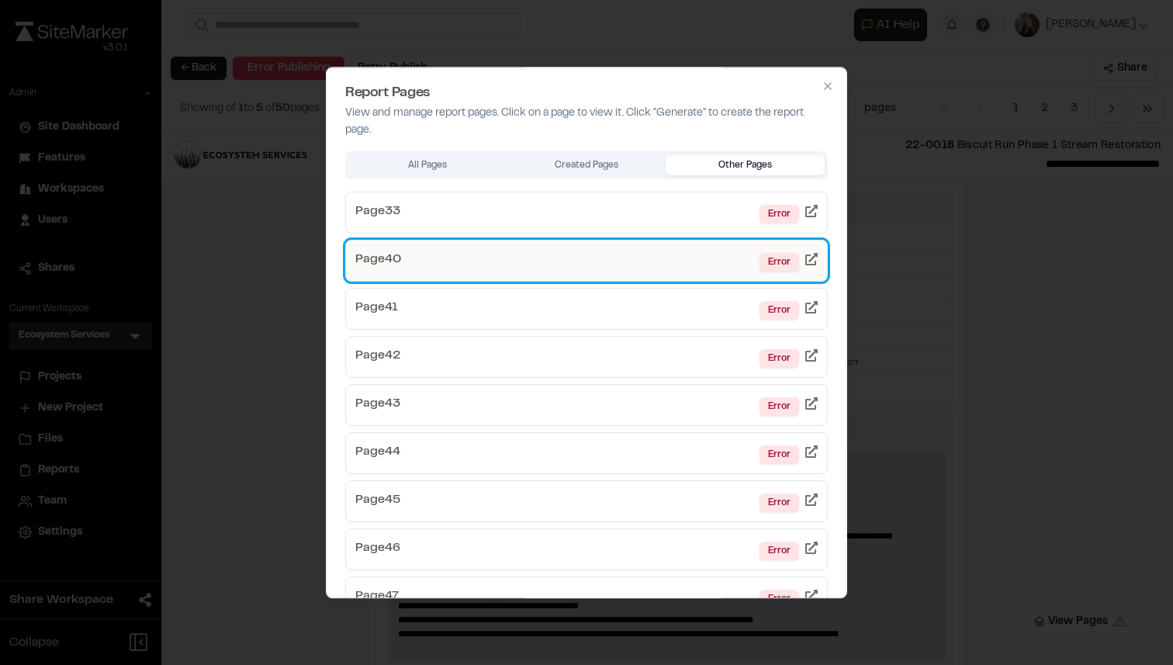
click at [614, 272] on link "Page 40 Error" at bounding box center [586, 261] width 482 height 42
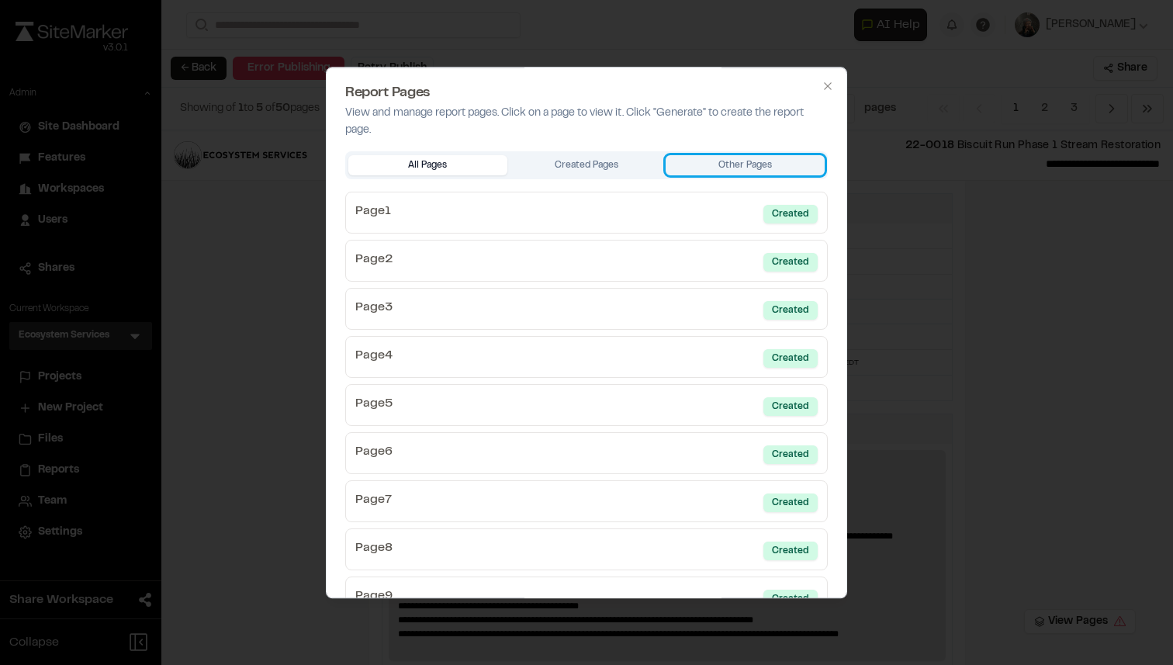
click at [761, 166] on button "Other Pages" at bounding box center [744, 165] width 159 height 20
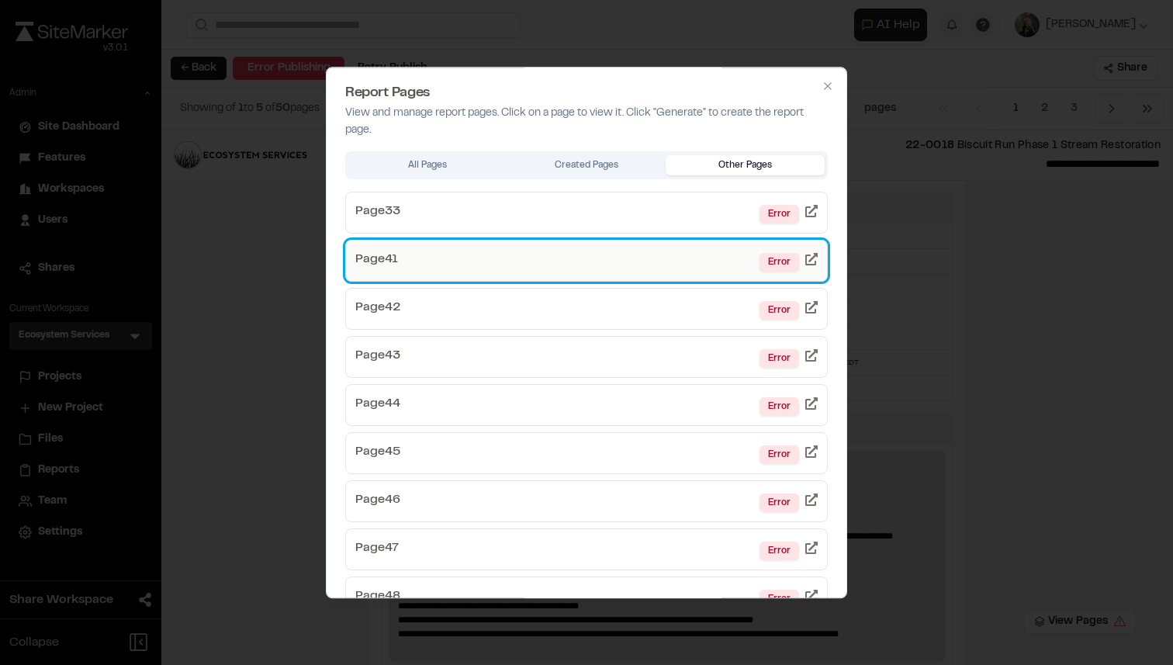
click at [643, 253] on link "Page 41 Error" at bounding box center [586, 261] width 482 height 42
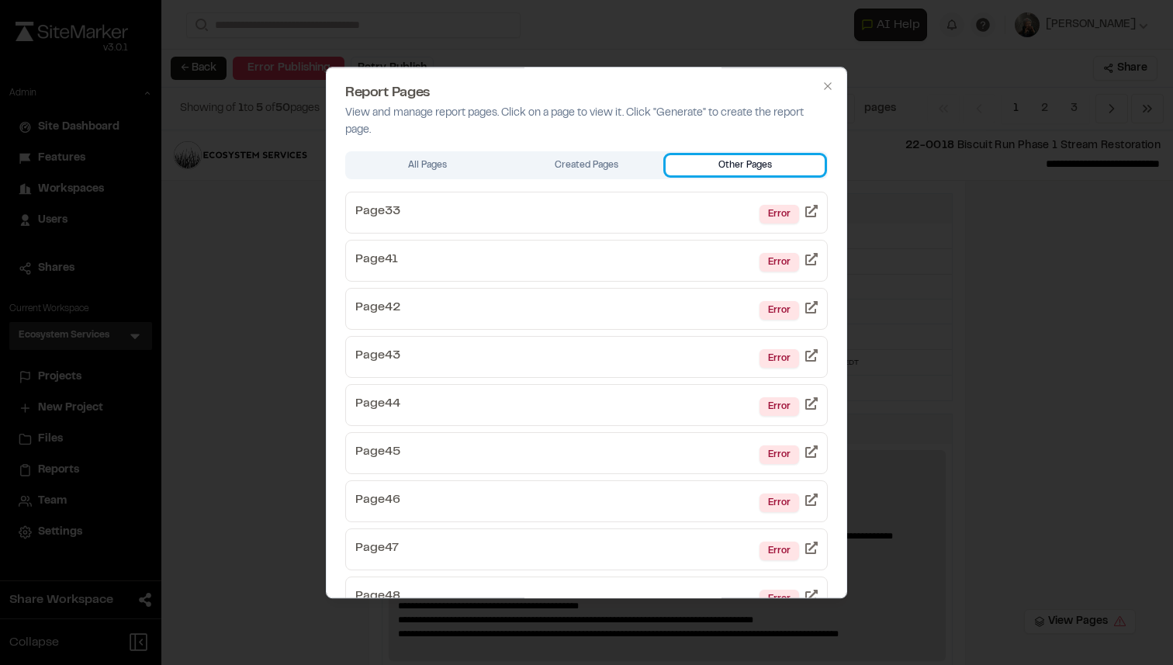
click at [713, 170] on button "Other Pages" at bounding box center [744, 165] width 159 height 20
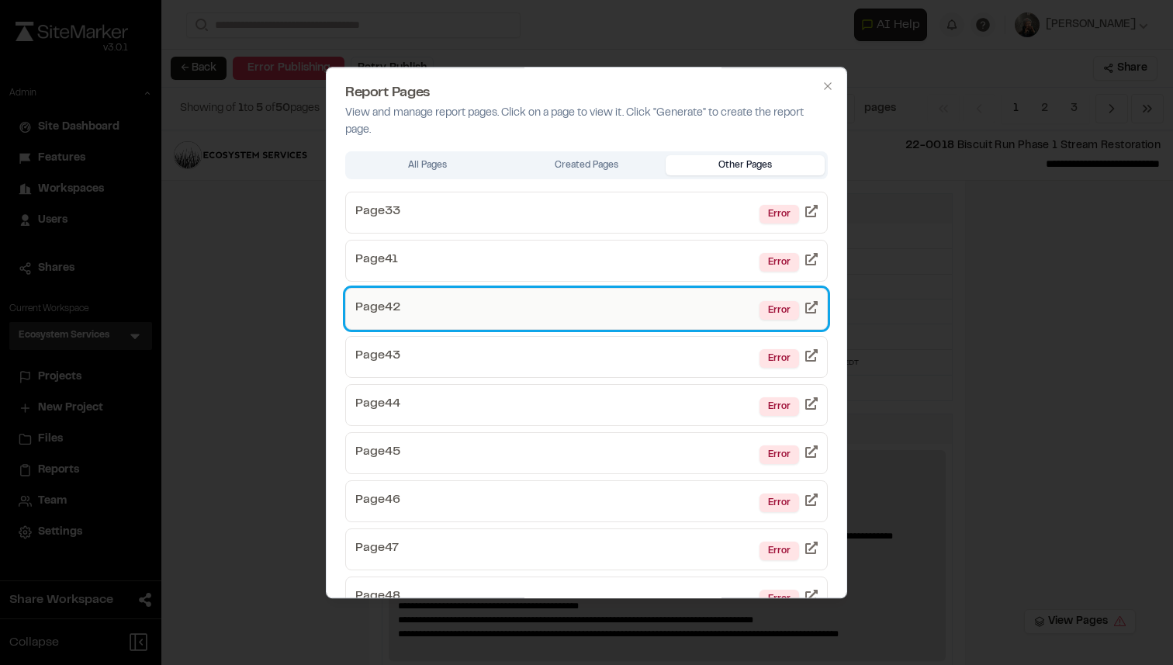
click at [565, 295] on link "Page 42 Error" at bounding box center [586, 309] width 482 height 42
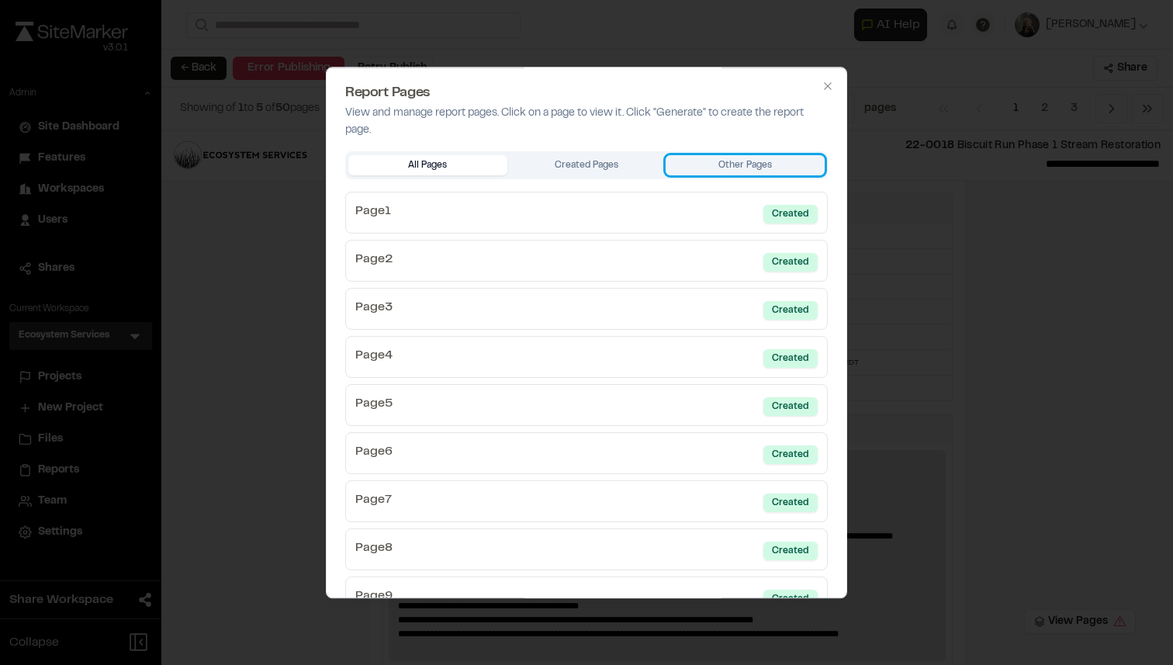
click at [717, 159] on button "Other Pages" at bounding box center [744, 165] width 159 height 20
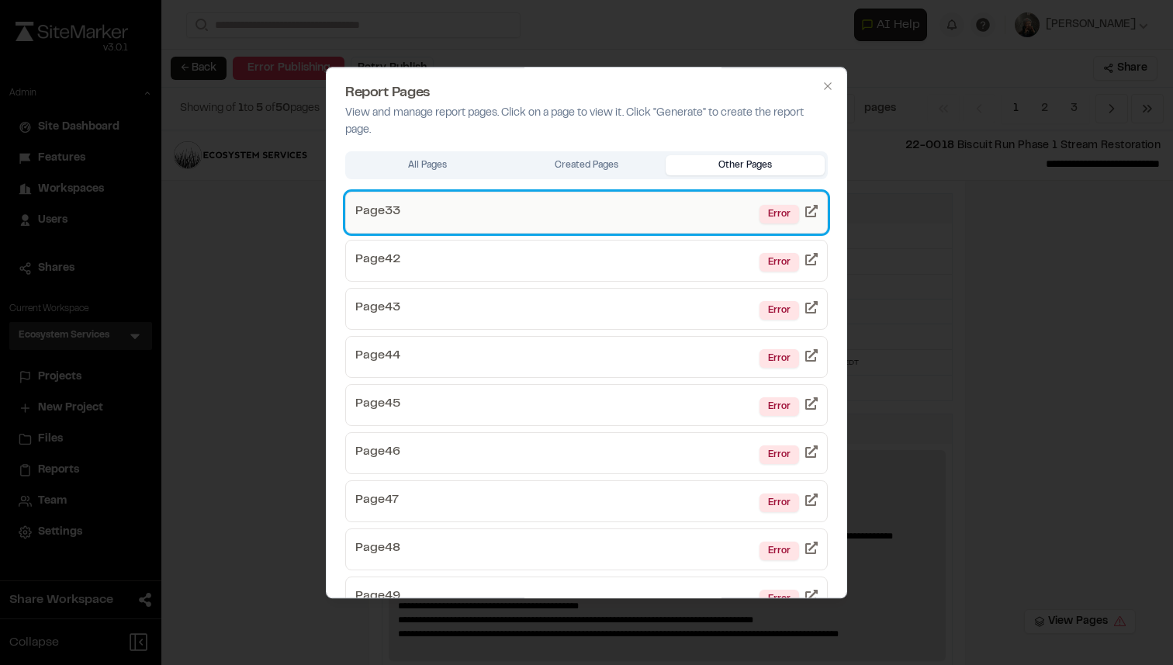
click at [628, 226] on link "Page 33 Error" at bounding box center [586, 213] width 482 height 42
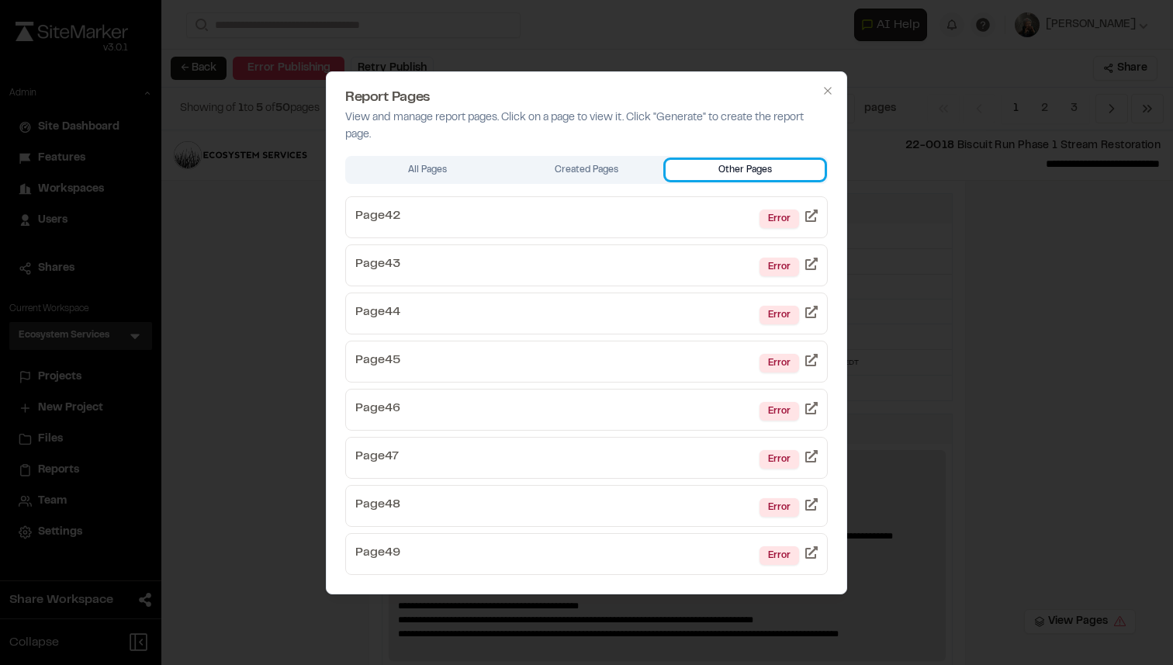
click at [737, 157] on div "All Pages Created Pages Other Pages" at bounding box center [586, 170] width 482 height 28
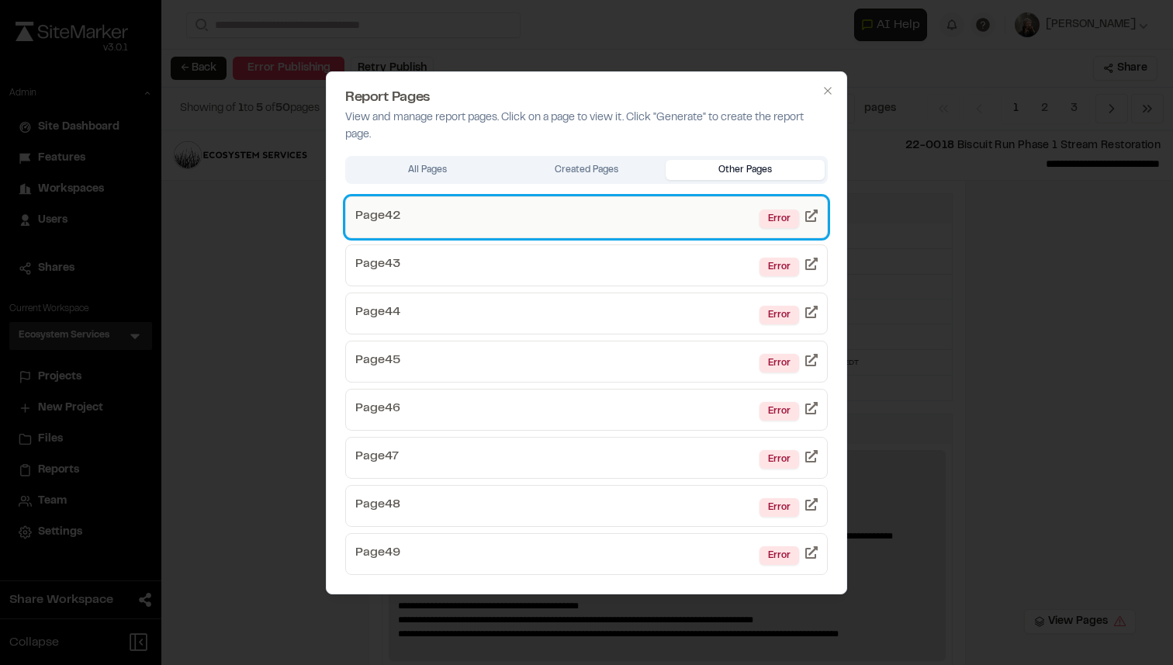
click at [658, 227] on link "Page 42 Error" at bounding box center [586, 217] width 482 height 42
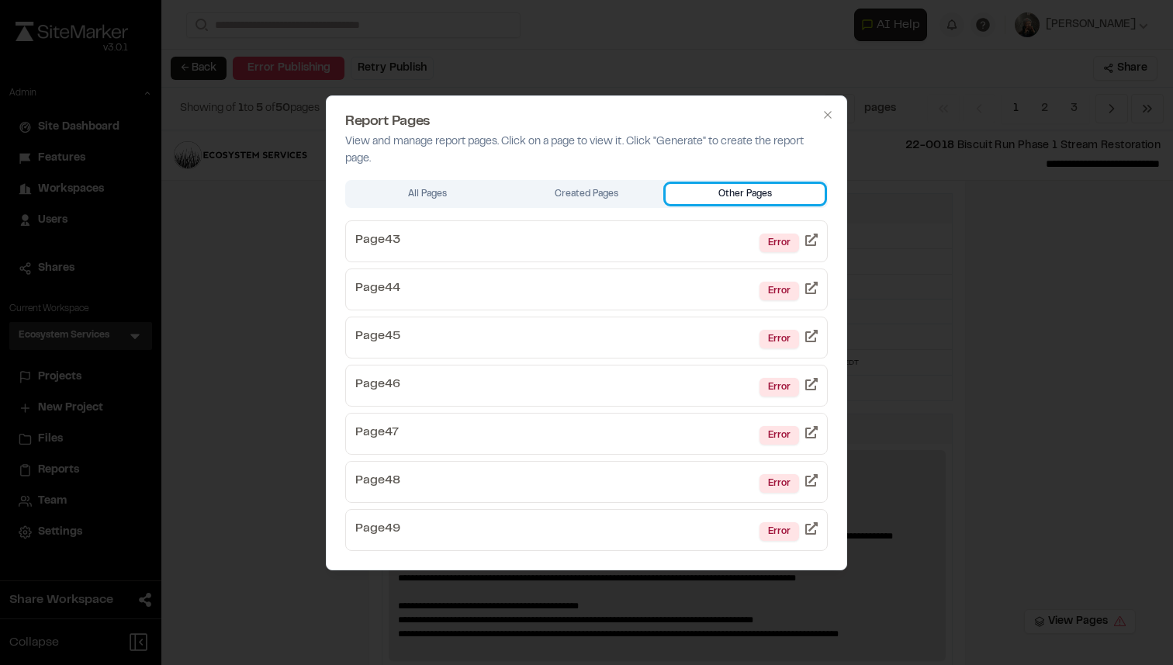
click at [712, 169] on div "Report Pages View and manage report pages. Click on a page to view it. Click "G…" at bounding box center [586, 332] width 521 height 475
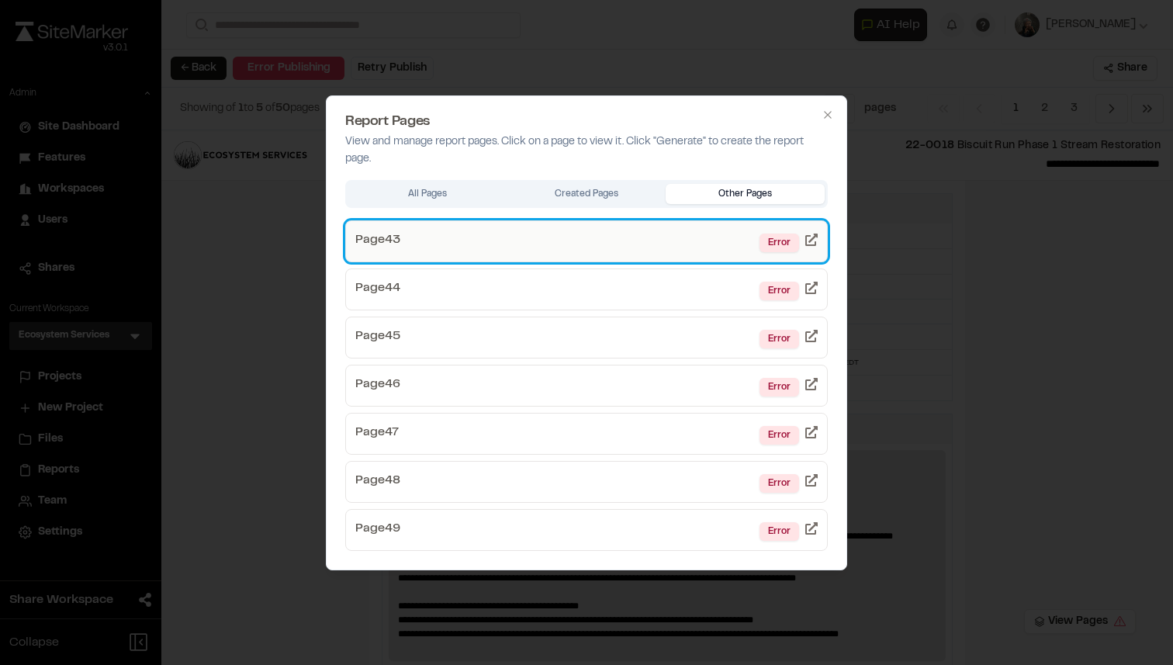
click at [612, 243] on link "Page 43 Error" at bounding box center [586, 241] width 482 height 42
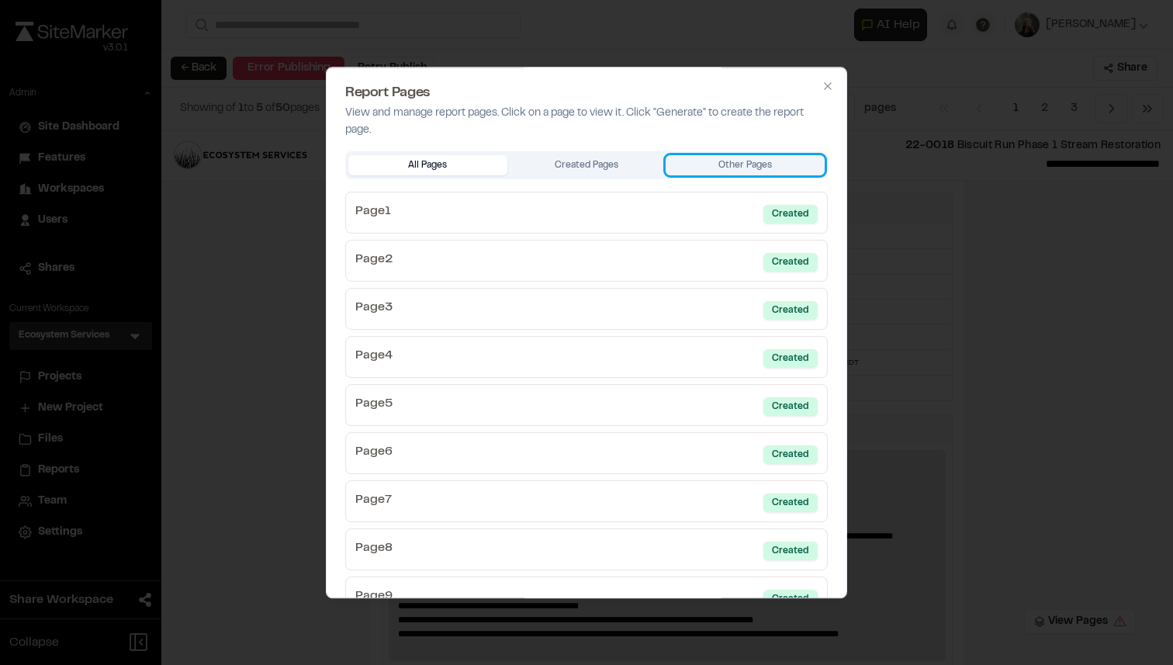
click at [707, 172] on div "Report Pages View and manage report pages. Click on a page to view it. Click "G…" at bounding box center [586, 333] width 521 height 532
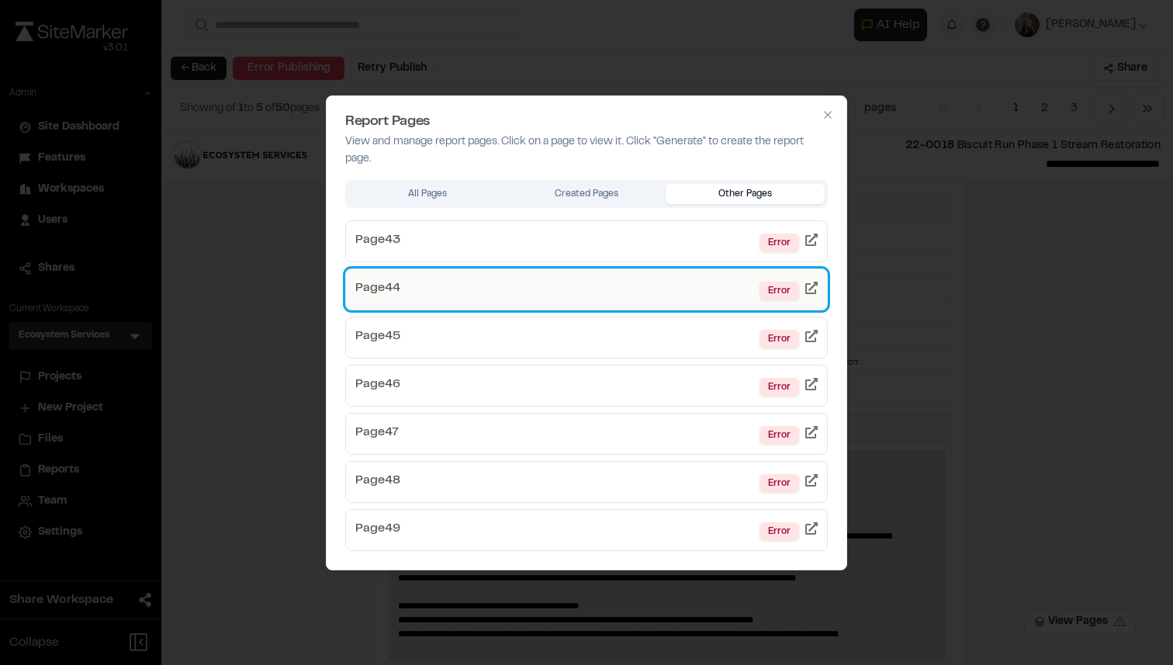
click at [599, 279] on link "Page 44 Error" at bounding box center [586, 289] width 482 height 42
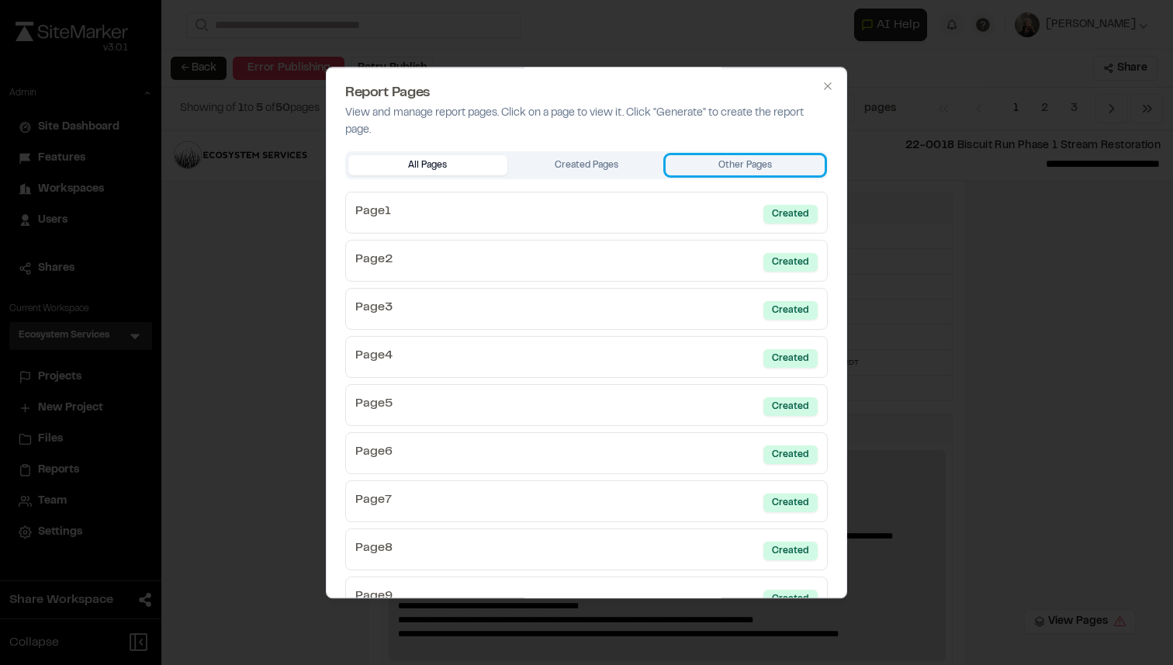
click at [707, 157] on div "Report Pages View and manage report pages. Click on a page to view it. Click "G…" at bounding box center [586, 333] width 521 height 532
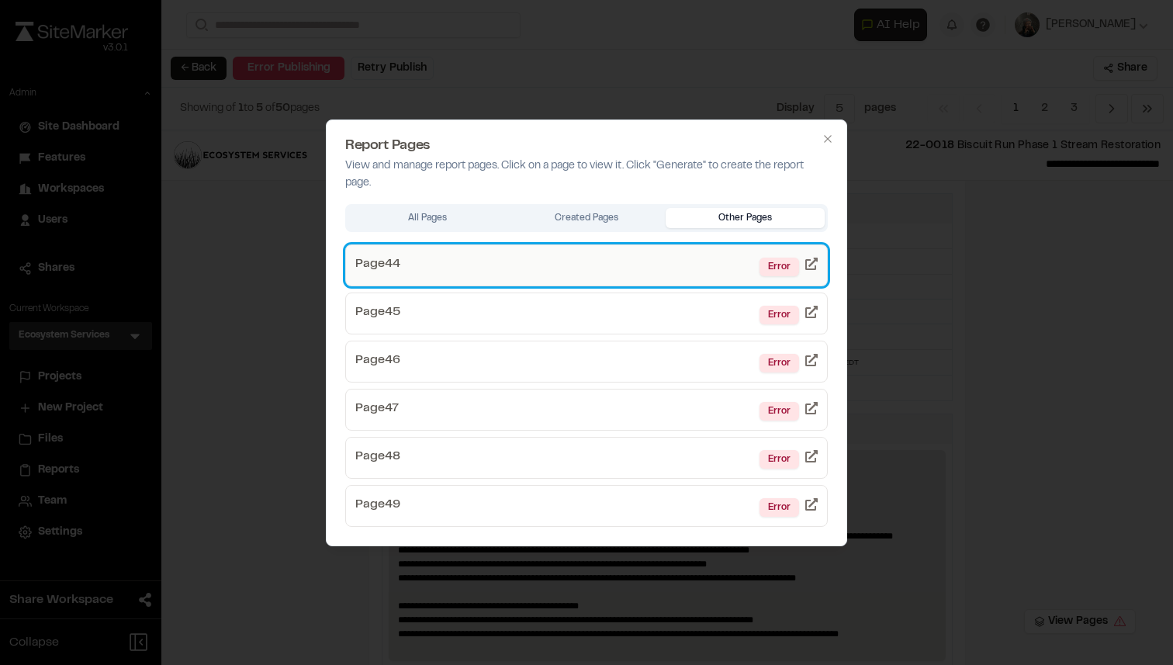
click at [604, 273] on link "Page 44 Error" at bounding box center [586, 265] width 482 height 42
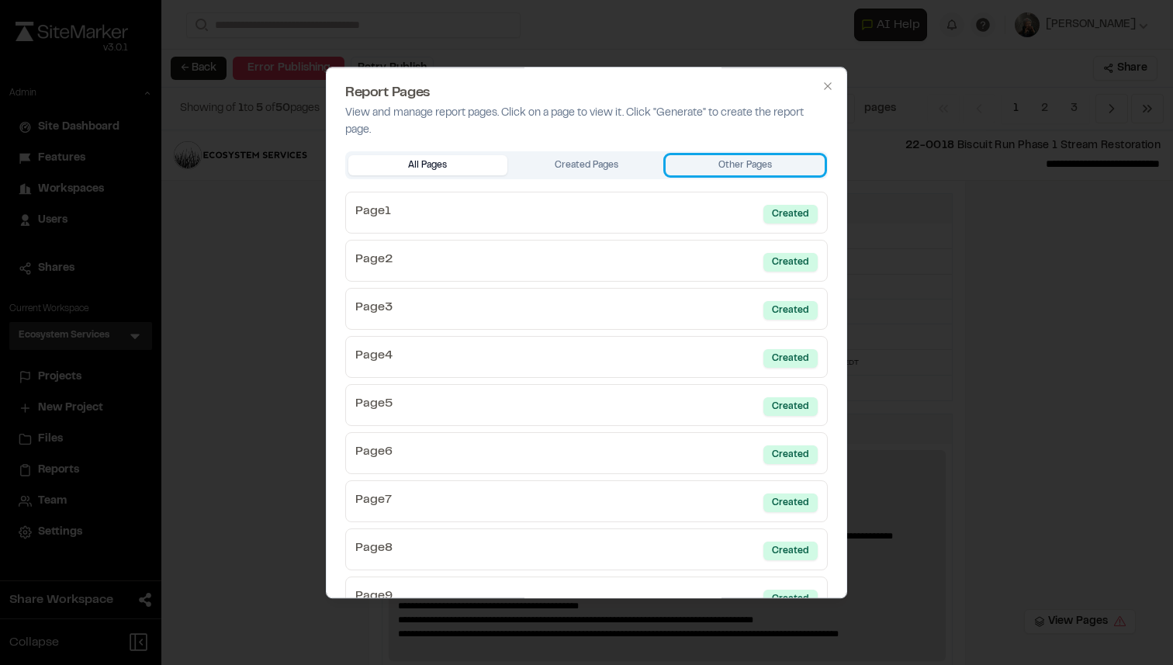
click at [737, 158] on div "Report Pages View and manage report pages. Click on a page to view it. Click "G…" at bounding box center [586, 333] width 521 height 532
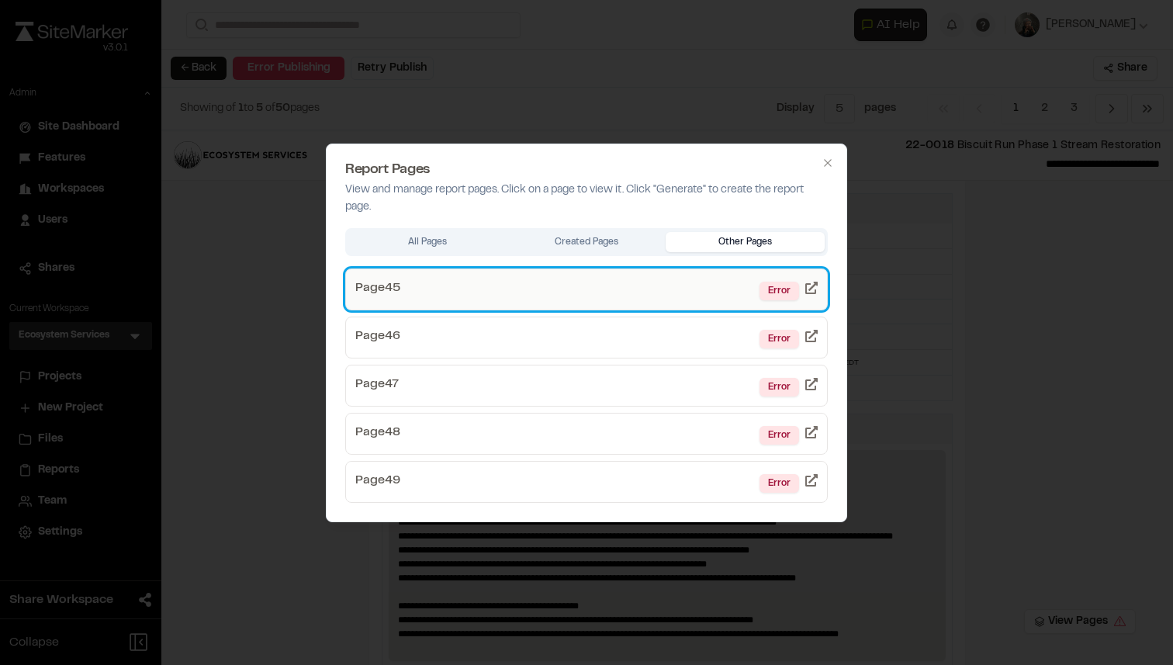
click at [610, 295] on link "Page 45 Error" at bounding box center [586, 289] width 482 height 42
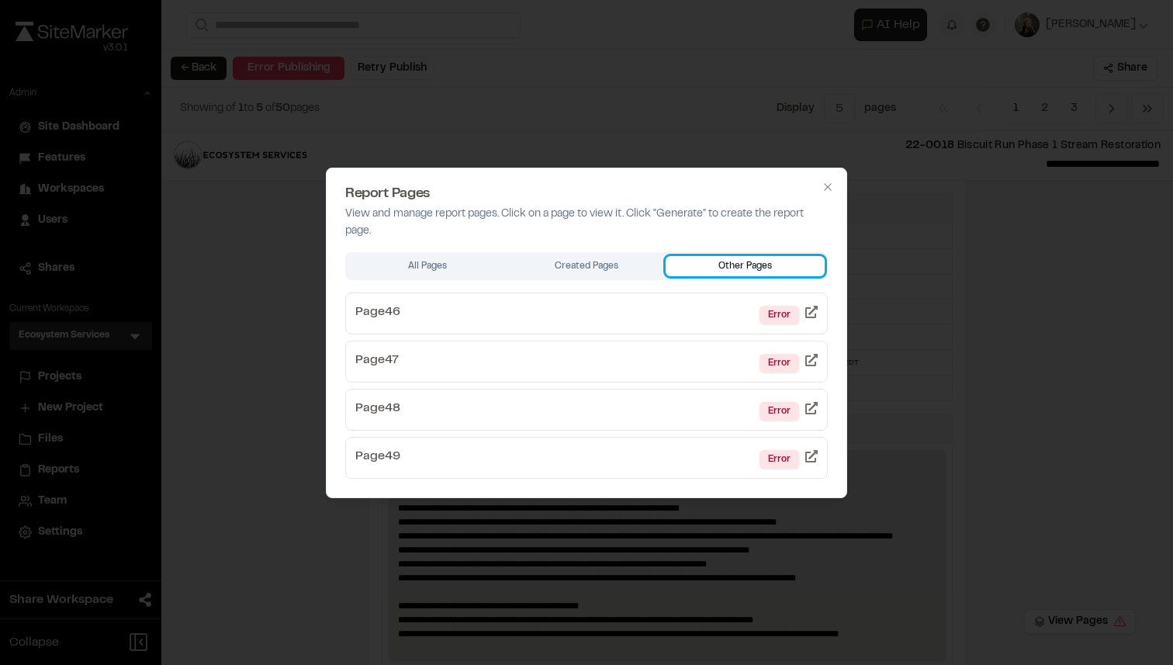
click at [794, 159] on body "Close sidebar v 3.0.1 Admin Site Dashboard Features Workspaces Users Shares Cur…" at bounding box center [586, 332] width 1173 height 665
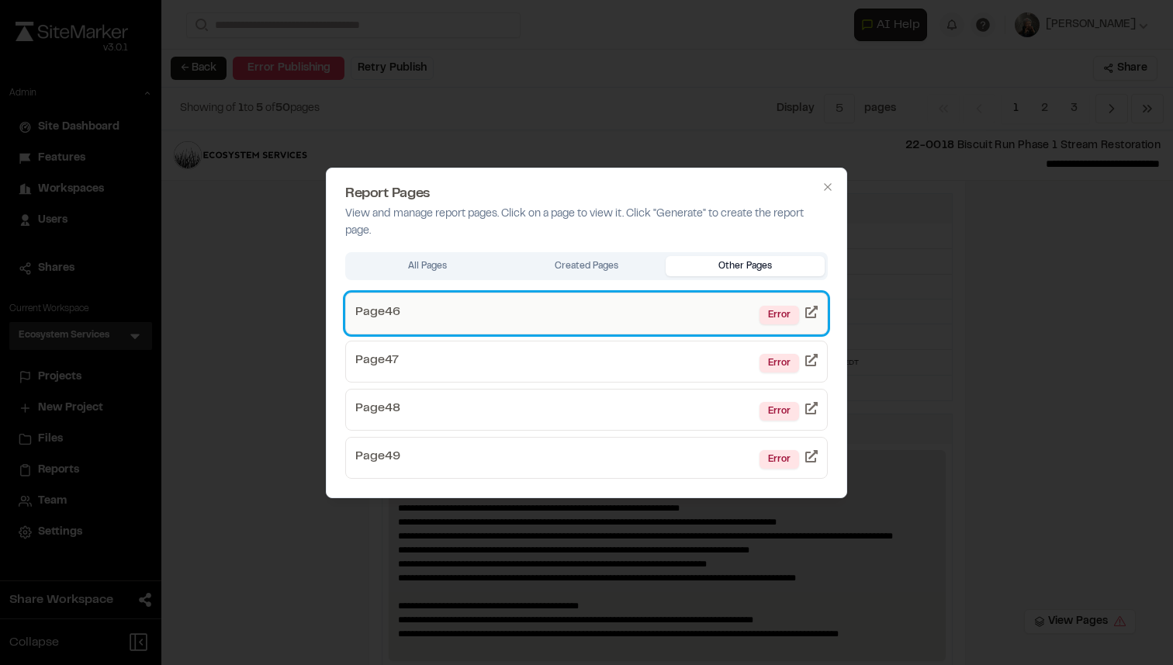
click at [679, 320] on link "Page 46 Error" at bounding box center [586, 313] width 482 height 42
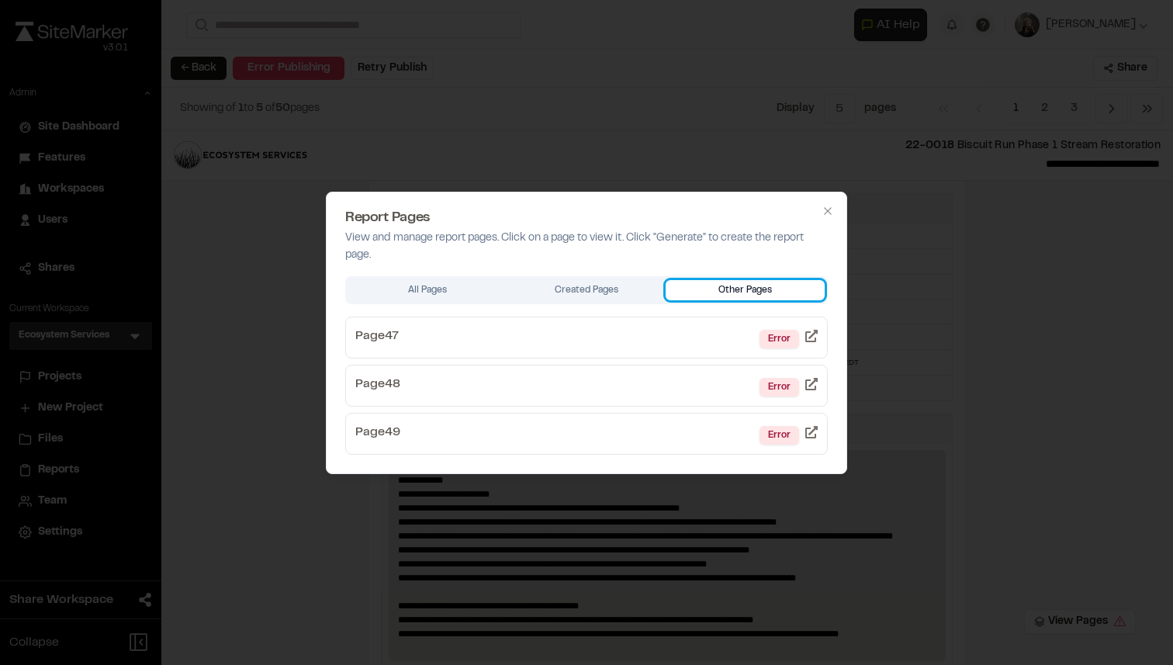
click at [778, 159] on body "Close sidebar v 3.0.1 Admin Site Dashboard Features Workspaces Users Shares Cur…" at bounding box center [586, 332] width 1173 height 665
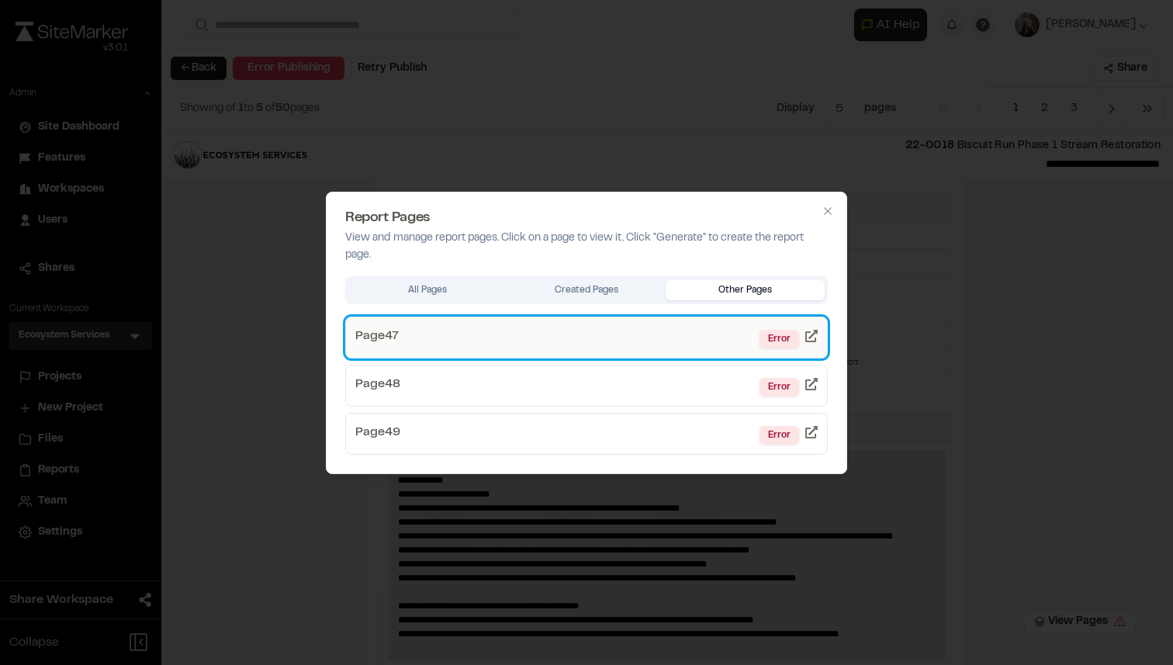
click at [668, 343] on link "Page 47 Error" at bounding box center [586, 337] width 482 height 42
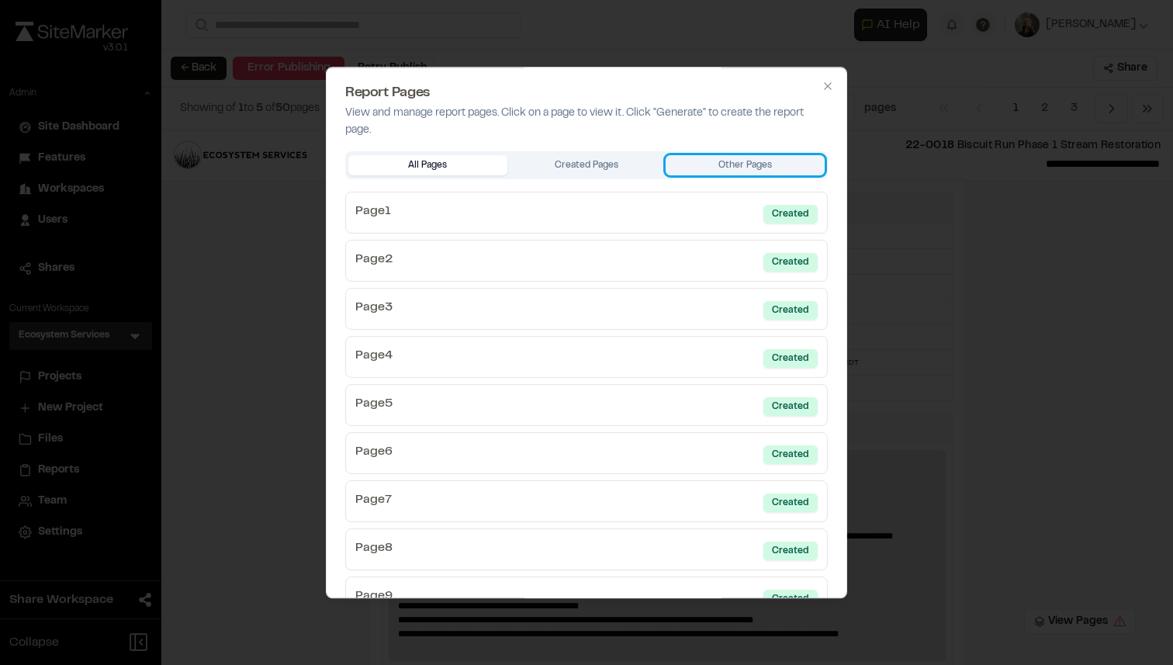
click at [746, 170] on body "Close sidebar v 3.0.1 Admin Site Dashboard Features Workspaces Users Shares Cur…" at bounding box center [586, 332] width 1173 height 665
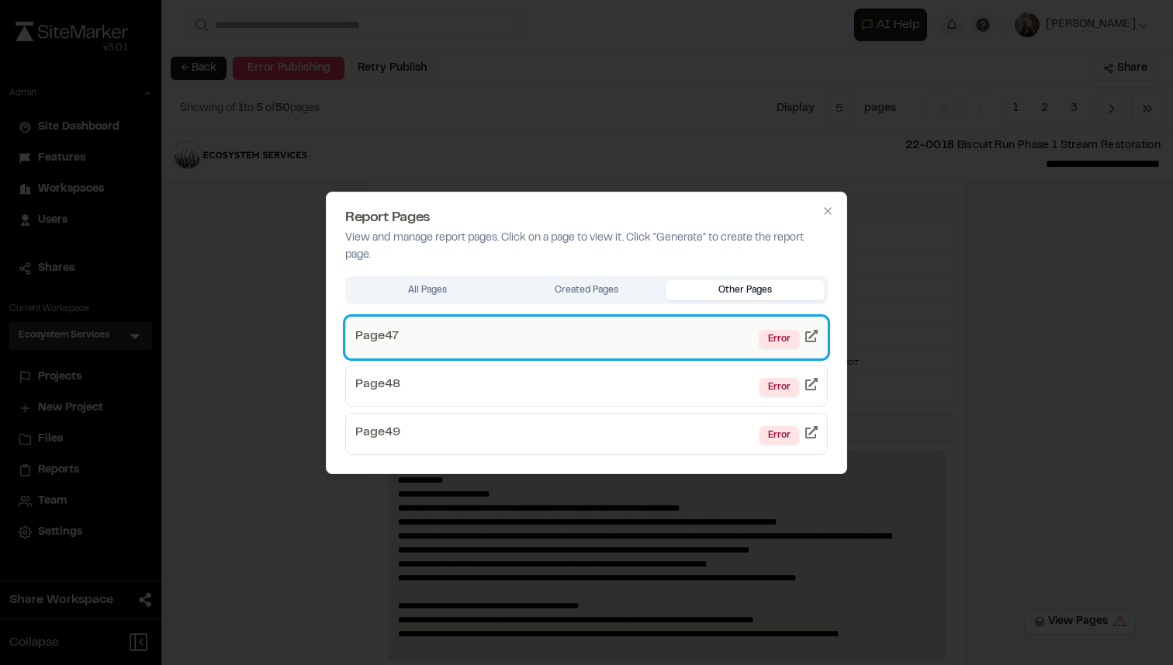
click at [643, 333] on link "Page 47 Error" at bounding box center [586, 337] width 482 height 42
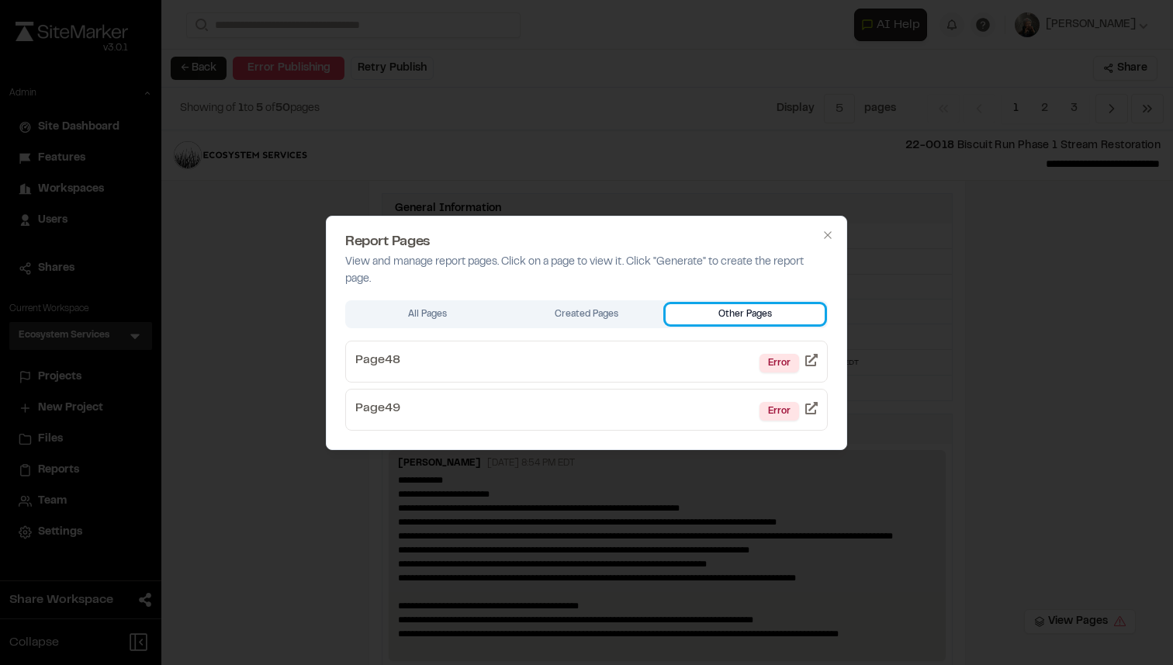
click at [793, 169] on body "Close sidebar v 3.0.1 Admin Site Dashboard Features Workspaces Users Shares Cur…" at bounding box center [586, 332] width 1173 height 665
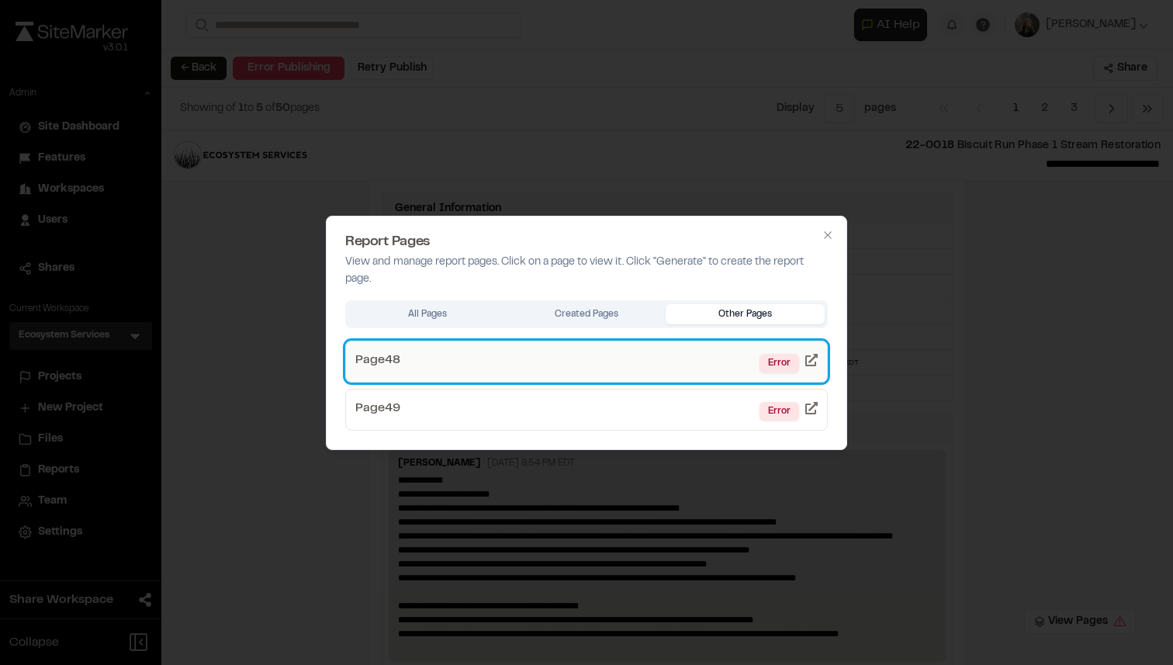
click at [663, 351] on link "Page 48 Error" at bounding box center [586, 361] width 482 height 42
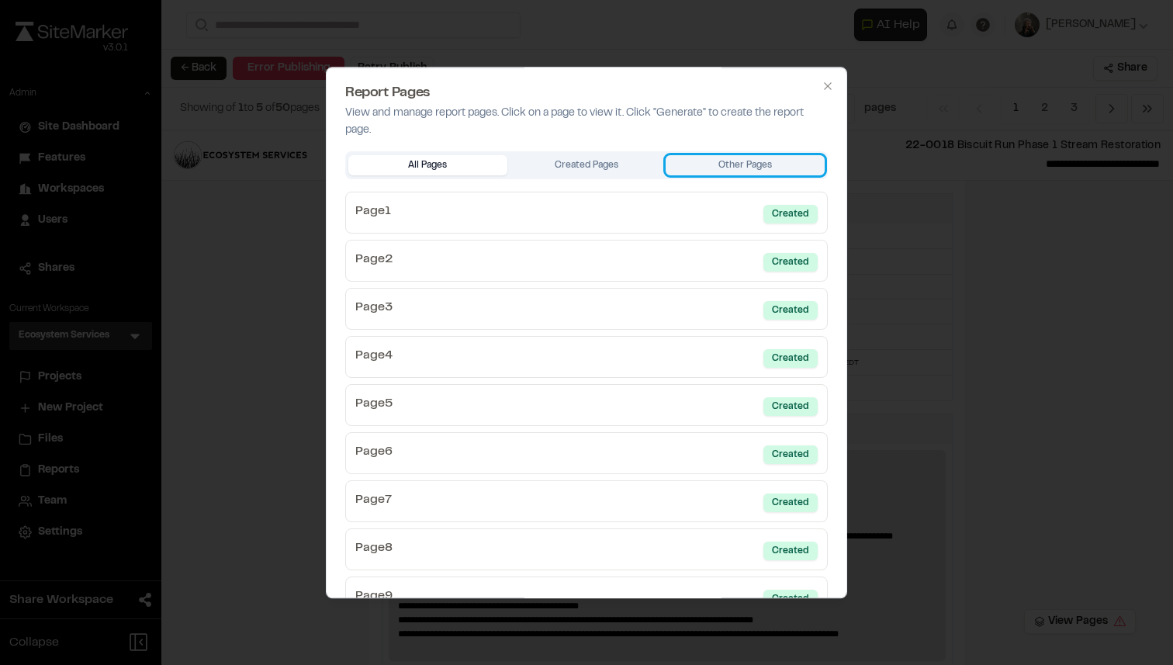
click at [742, 171] on body "Close sidebar v 3.0.1 Admin Site Dashboard Features Workspaces Users Shares Cur…" at bounding box center [586, 332] width 1173 height 665
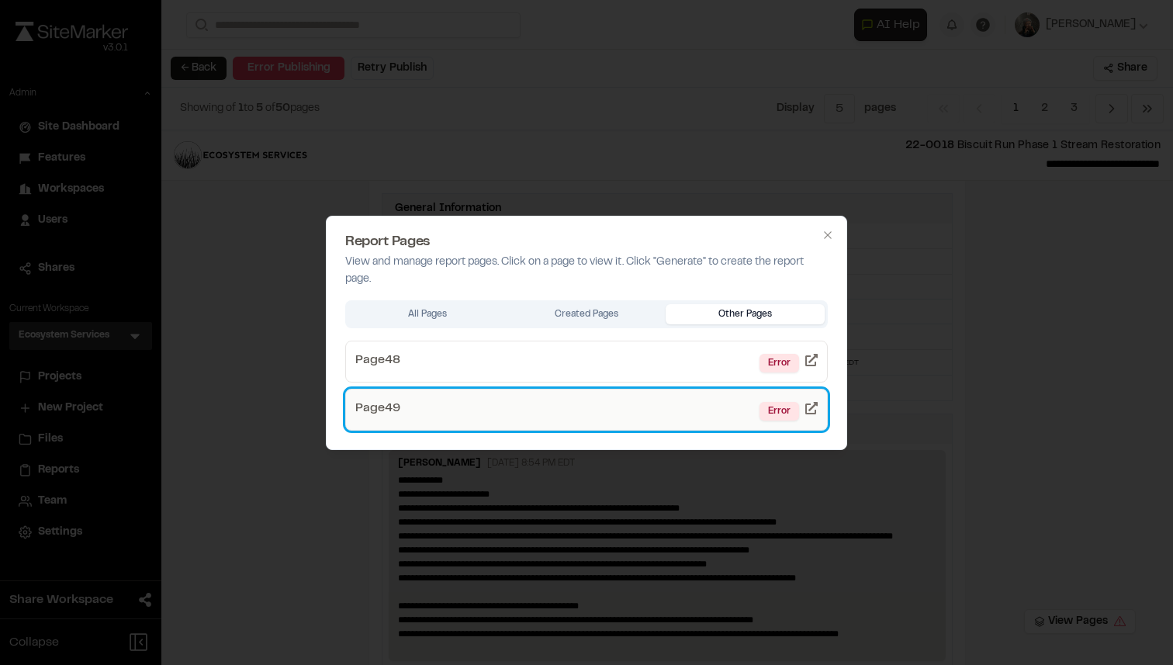
click at [637, 390] on link "Page 49 Error" at bounding box center [586, 410] width 482 height 42
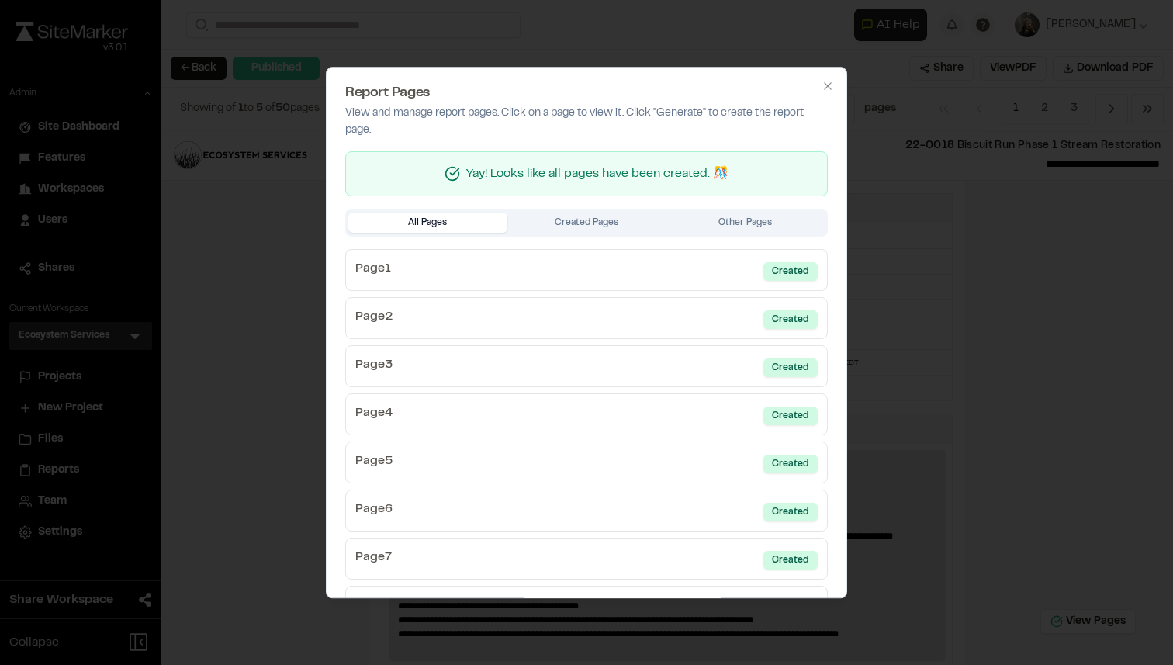
click at [1040, 261] on div at bounding box center [586, 332] width 1173 height 665
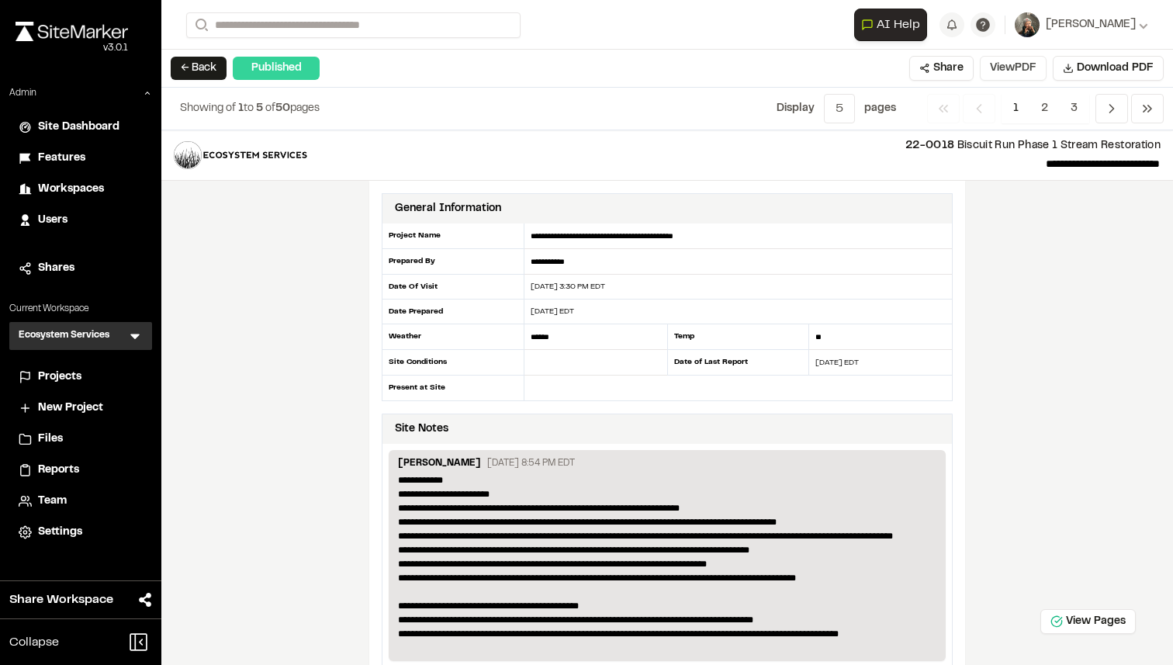
click at [1001, 68] on button "View PDF" at bounding box center [1012, 68] width 67 height 25
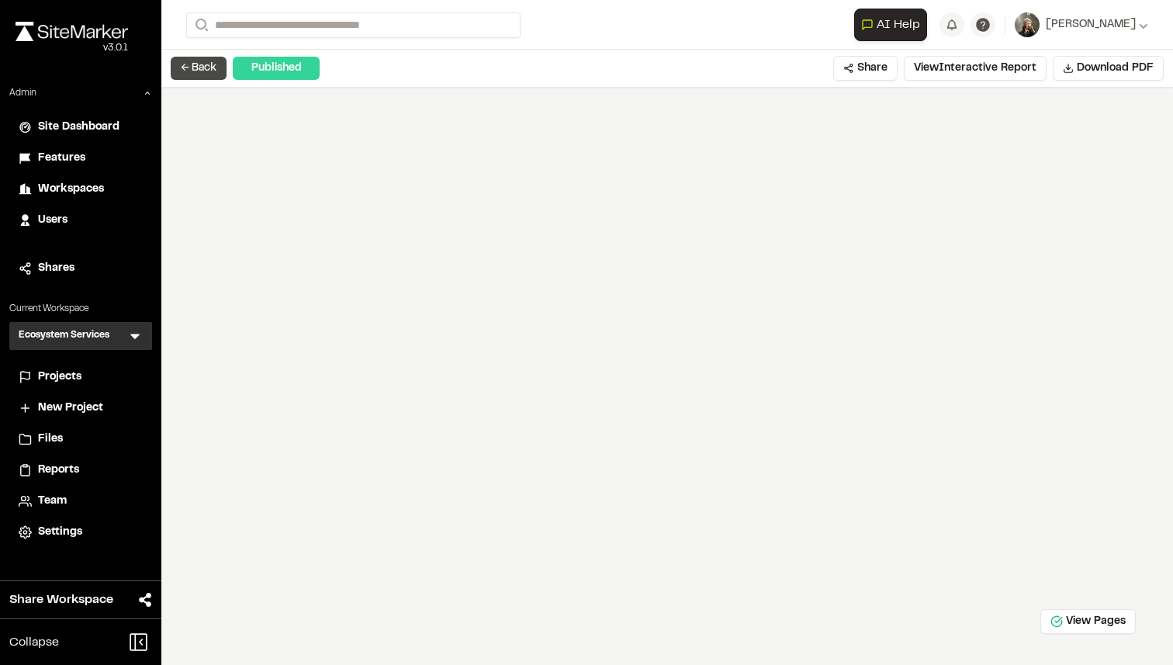
click at [199, 73] on button "← Back" at bounding box center [199, 68] width 56 height 23
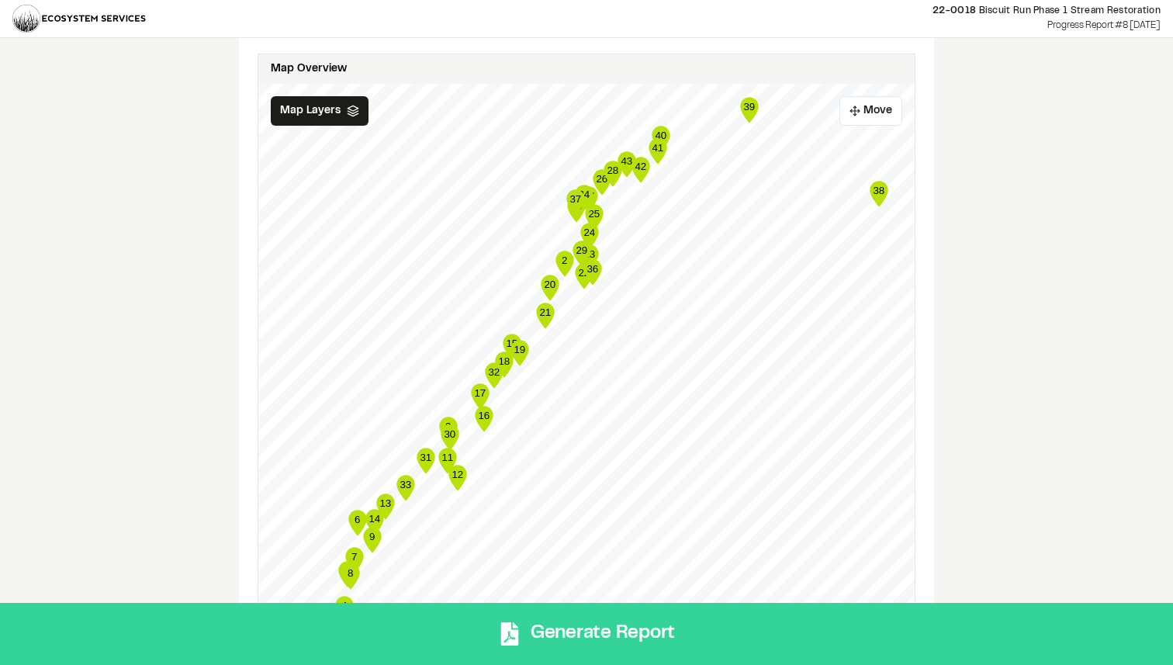
click at [724, 640] on button "Generate Report" at bounding box center [586, 634] width 1173 height 62
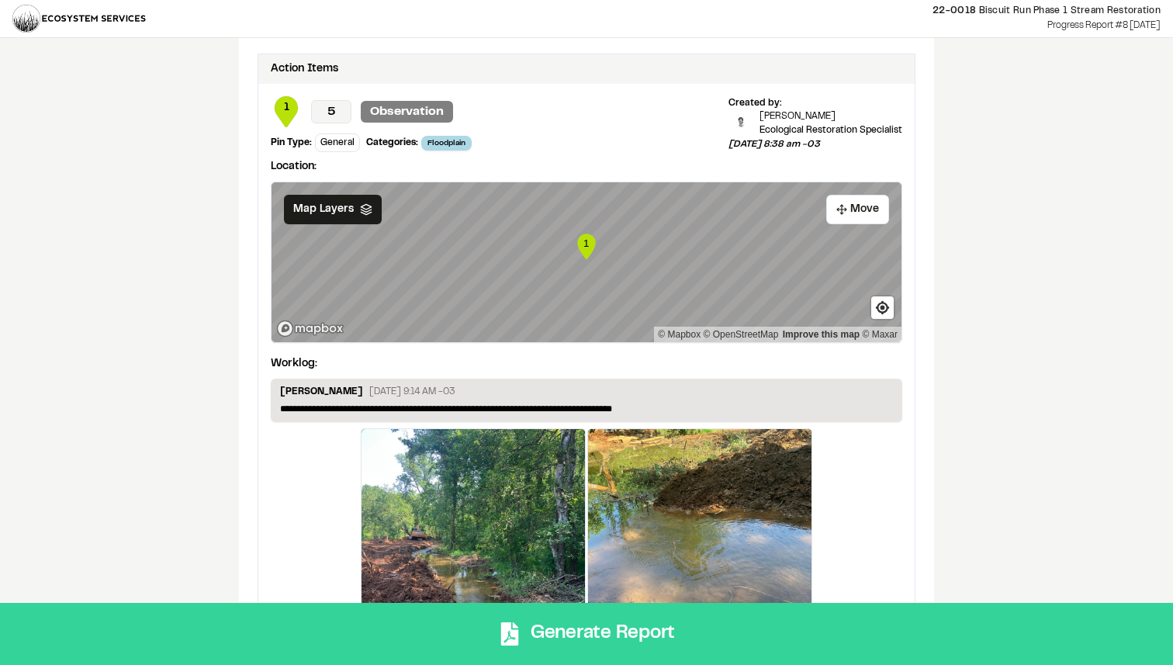
click at [755, 613] on button "Generate Report" at bounding box center [586, 634] width 1173 height 62
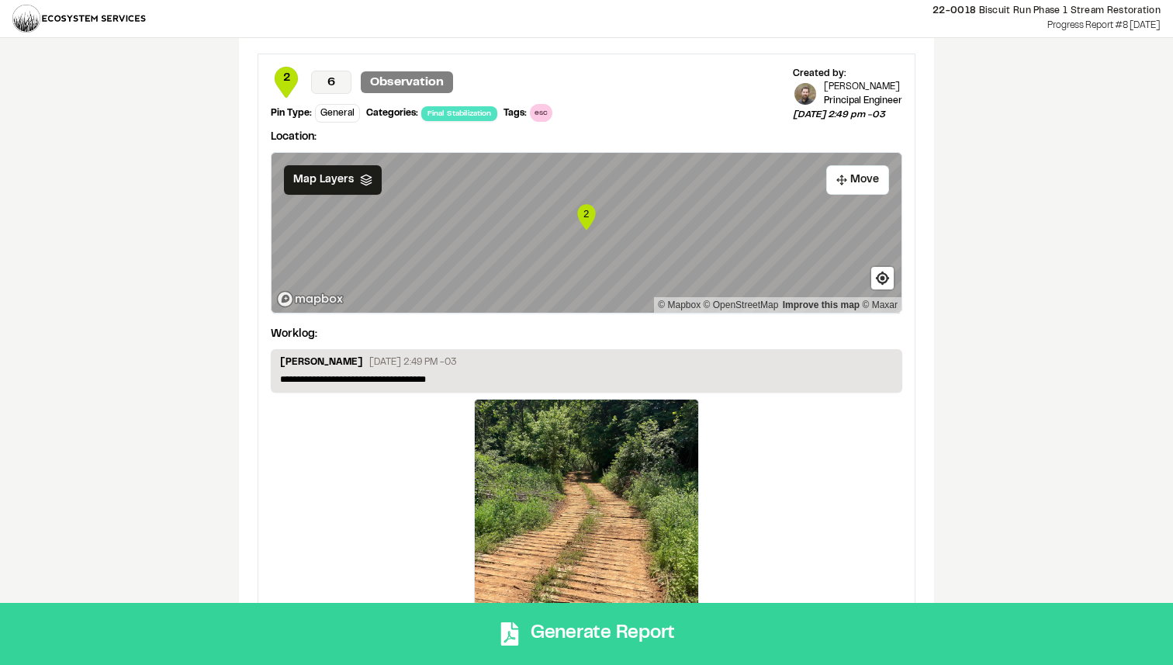
click at [714, 612] on button "Generate Report" at bounding box center [586, 634] width 1173 height 62
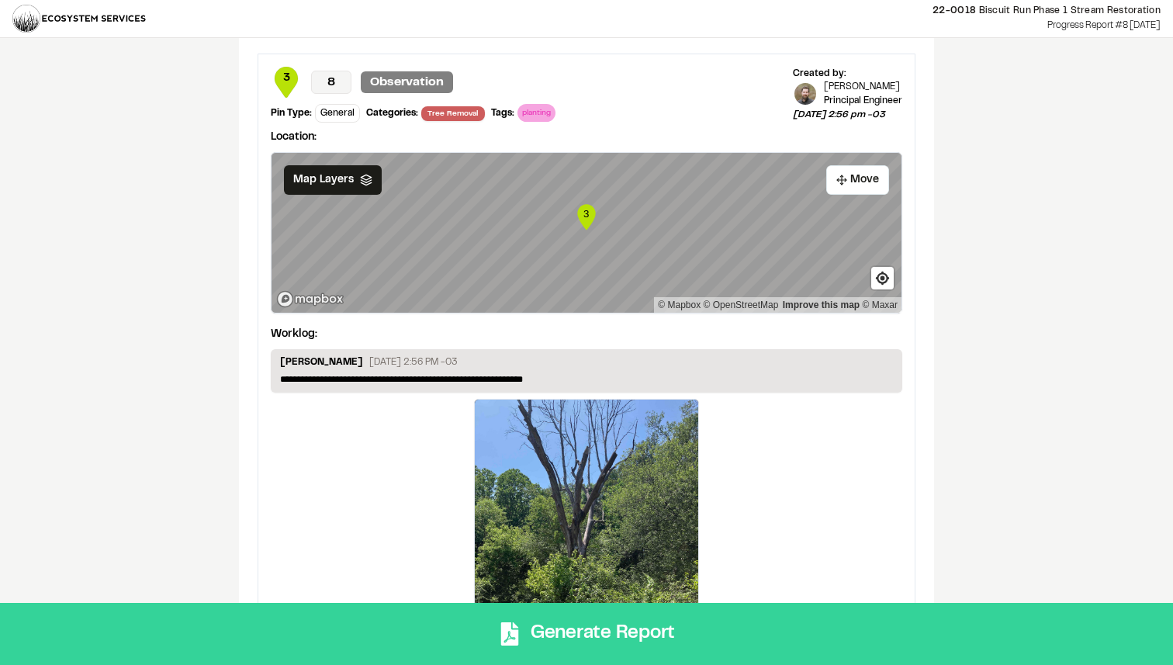
click at [737, 623] on button "Generate Report" at bounding box center [586, 634] width 1173 height 62
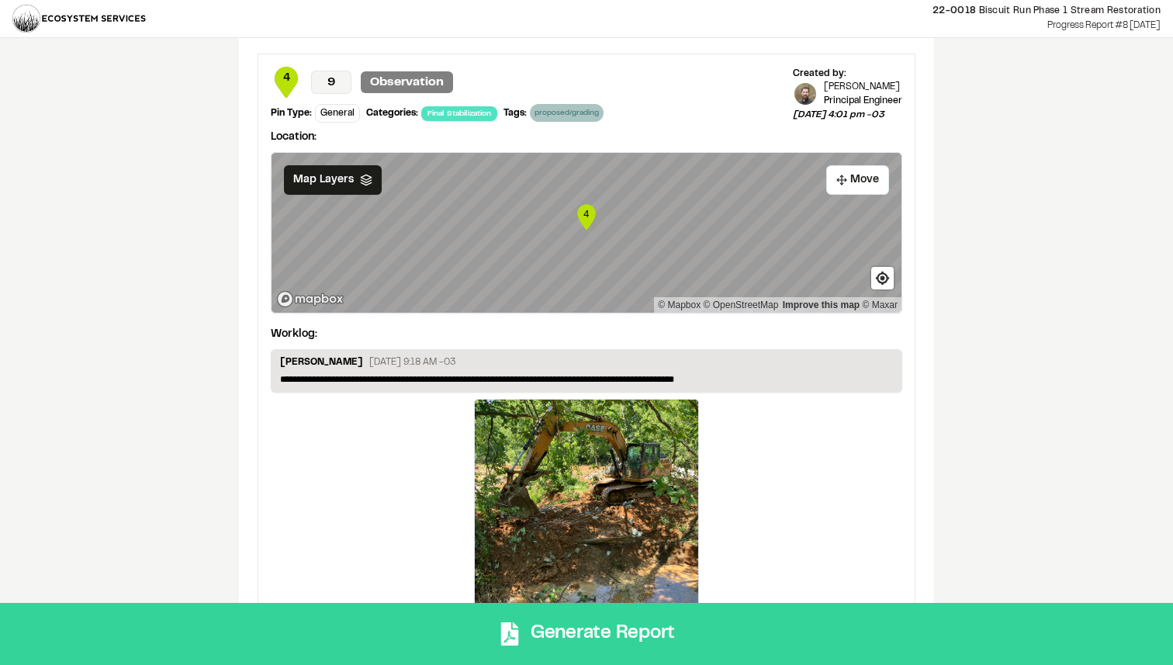
click at [742, 648] on button "Generate Report" at bounding box center [586, 634] width 1173 height 62
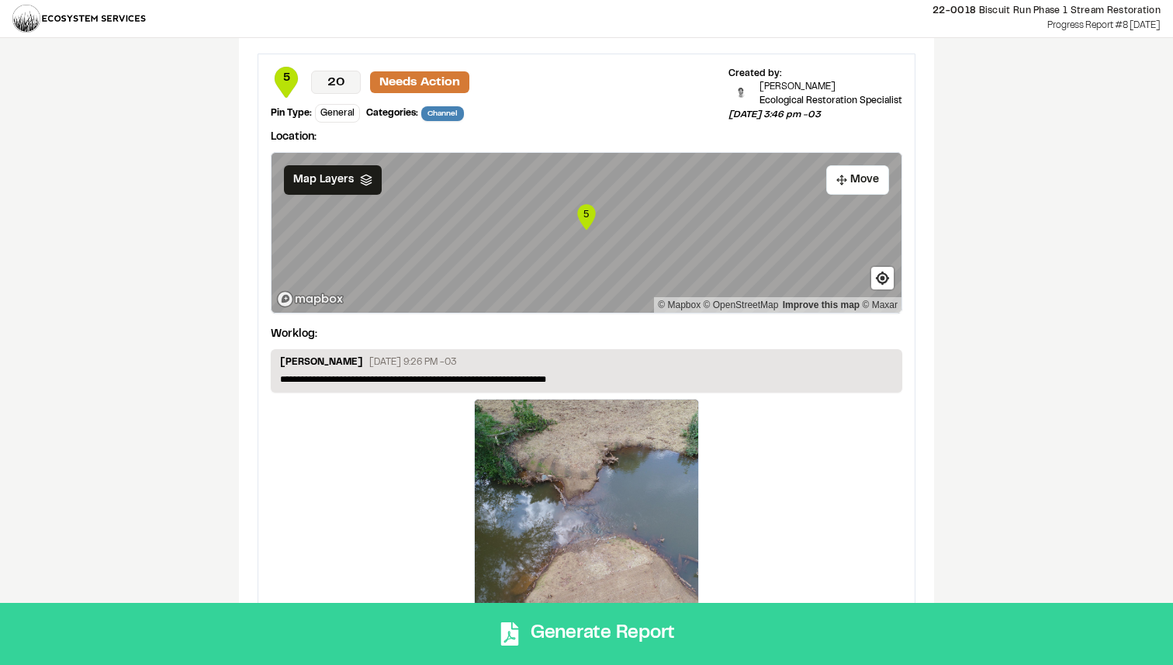
click at [759, 651] on button "Generate Report" at bounding box center [586, 634] width 1173 height 62
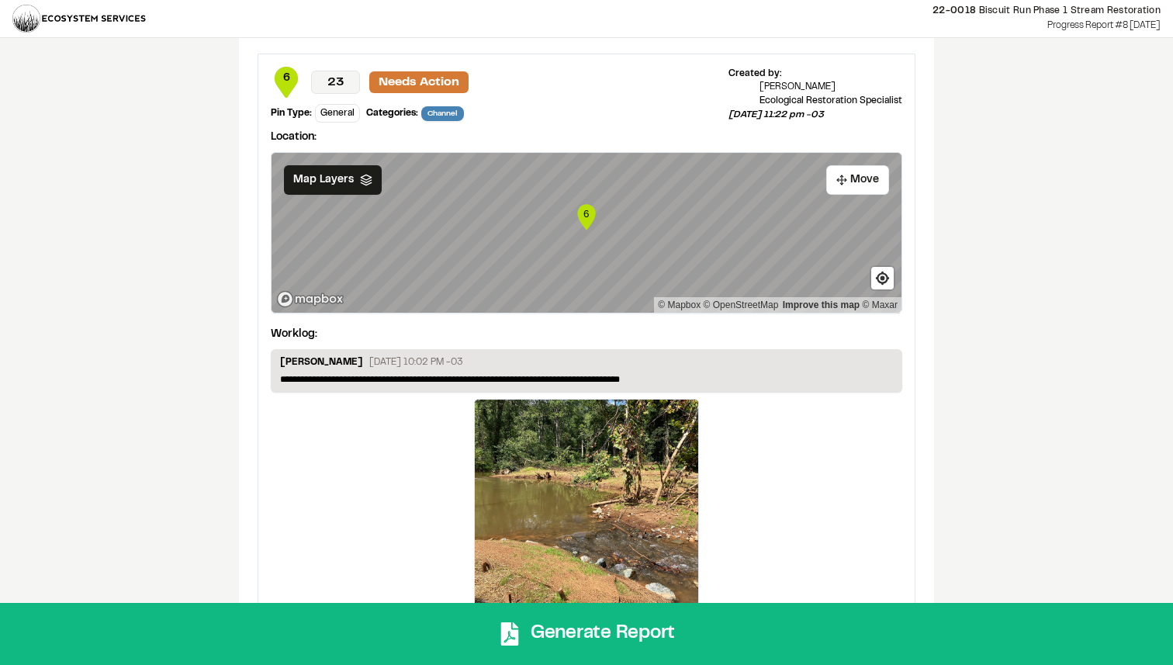
click at [1094, 130] on div "**********" at bounding box center [586, 335] width 1173 height 670
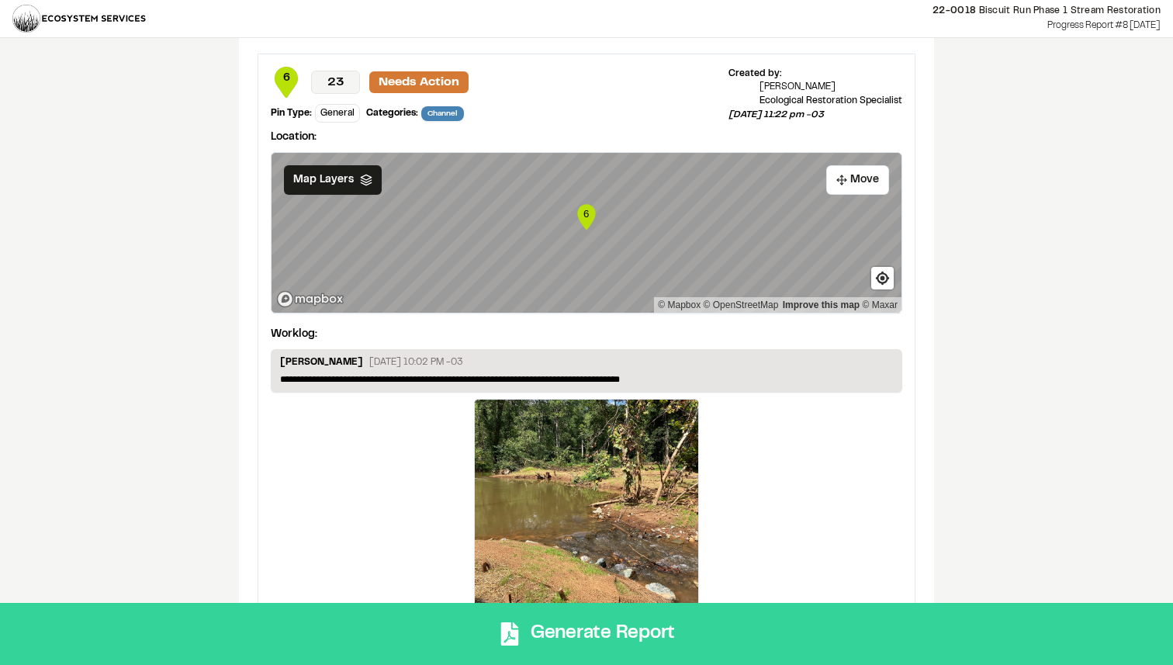
click at [656, 623] on button "Generate Report" at bounding box center [586, 634] width 1173 height 62
click at [762, 630] on button "Generate Report" at bounding box center [586, 634] width 1173 height 62
click at [848, 633] on button "Generate Report" at bounding box center [586, 634] width 1173 height 62
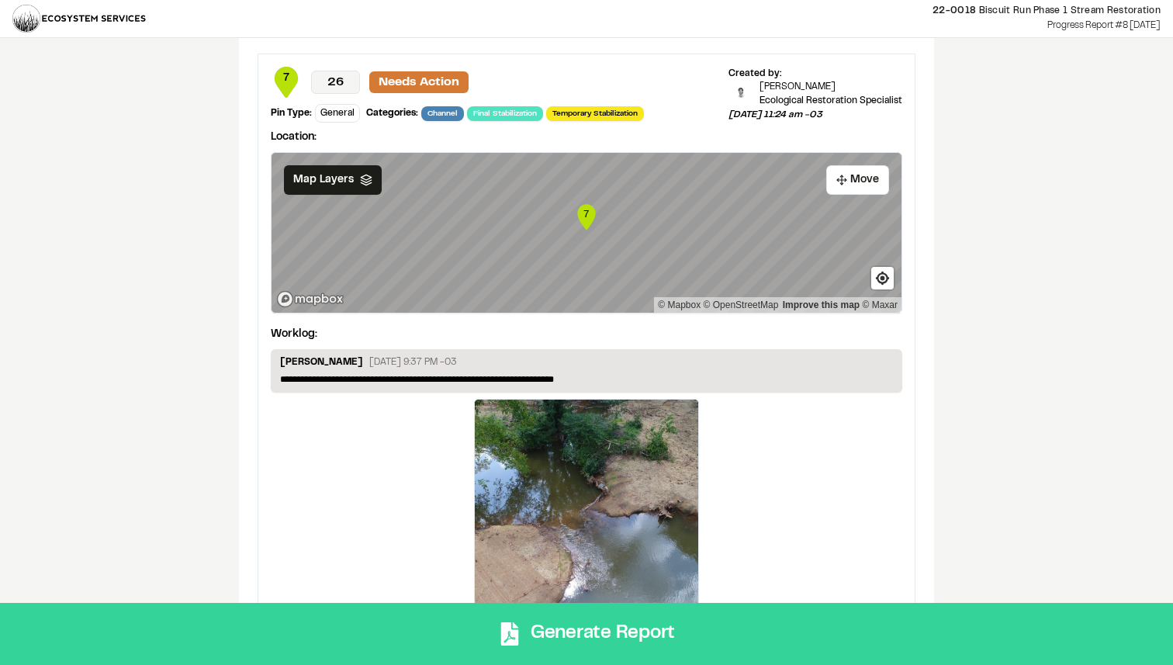
click at [784, 654] on button "Generate Report" at bounding box center [586, 634] width 1173 height 62
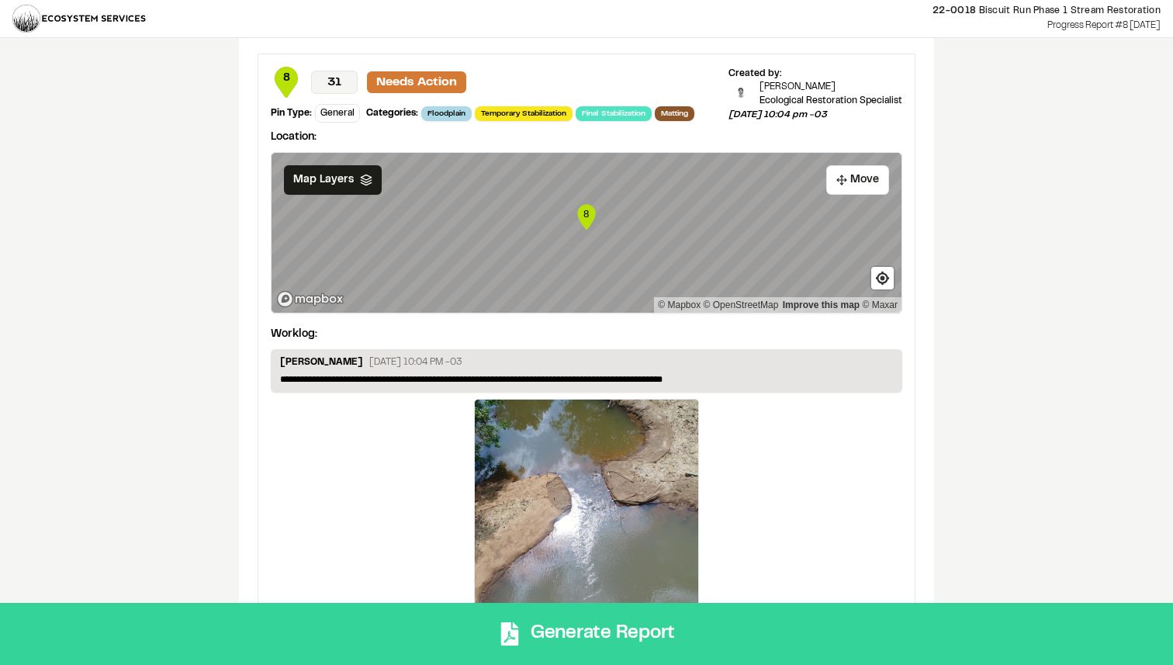
click at [818, 640] on button "Generate Report" at bounding box center [586, 634] width 1173 height 62
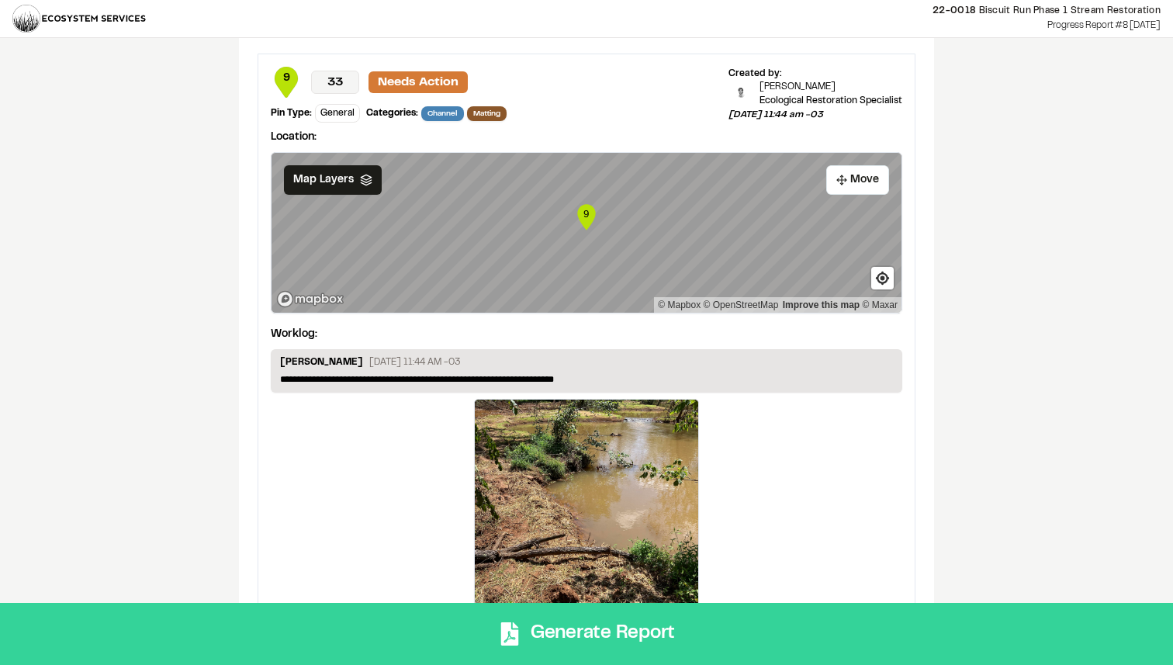
click at [758, 643] on button "Generate Report" at bounding box center [586, 634] width 1173 height 62
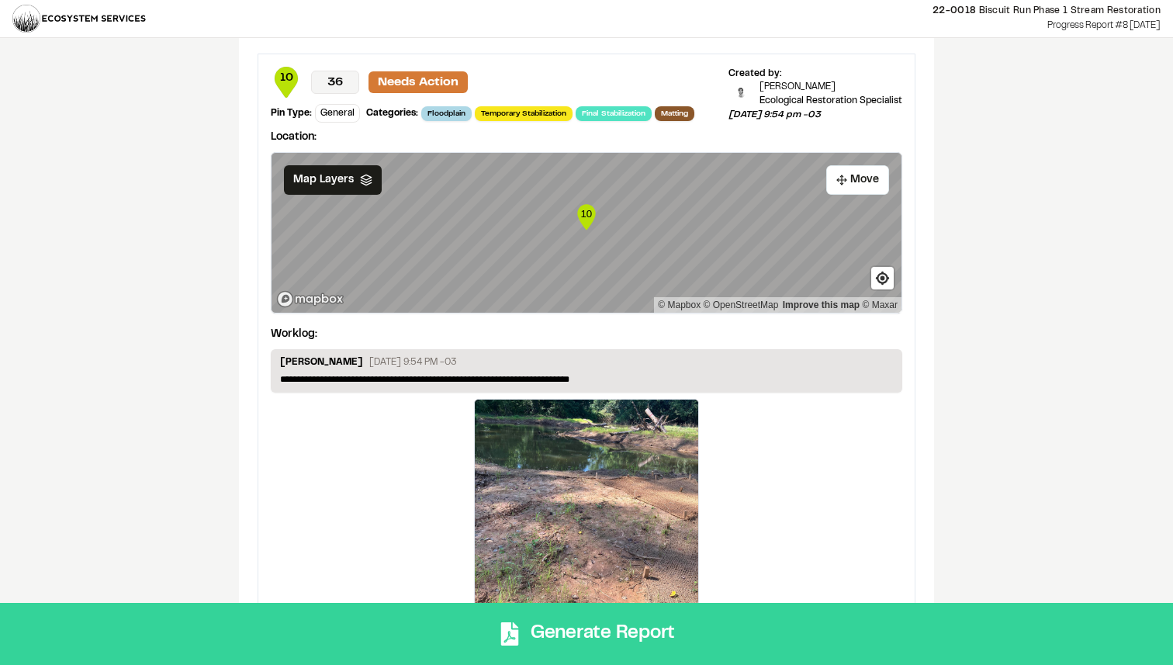
click at [779, 633] on button "Generate Report" at bounding box center [586, 634] width 1173 height 62
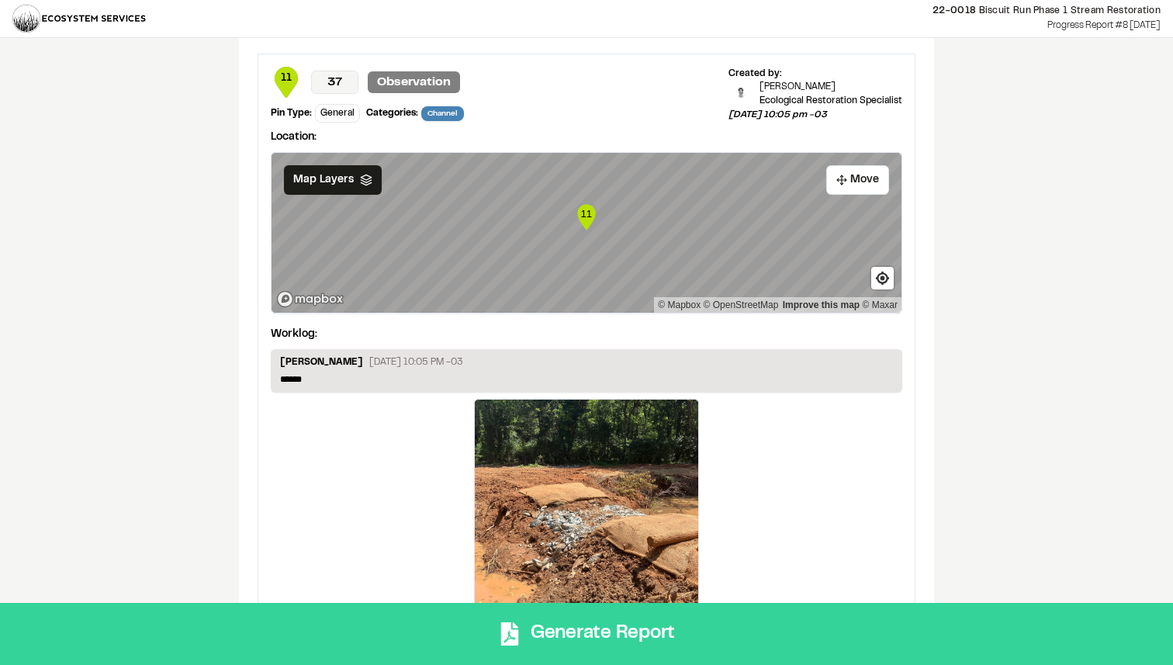
click at [787, 636] on button "Generate Report" at bounding box center [586, 634] width 1173 height 62
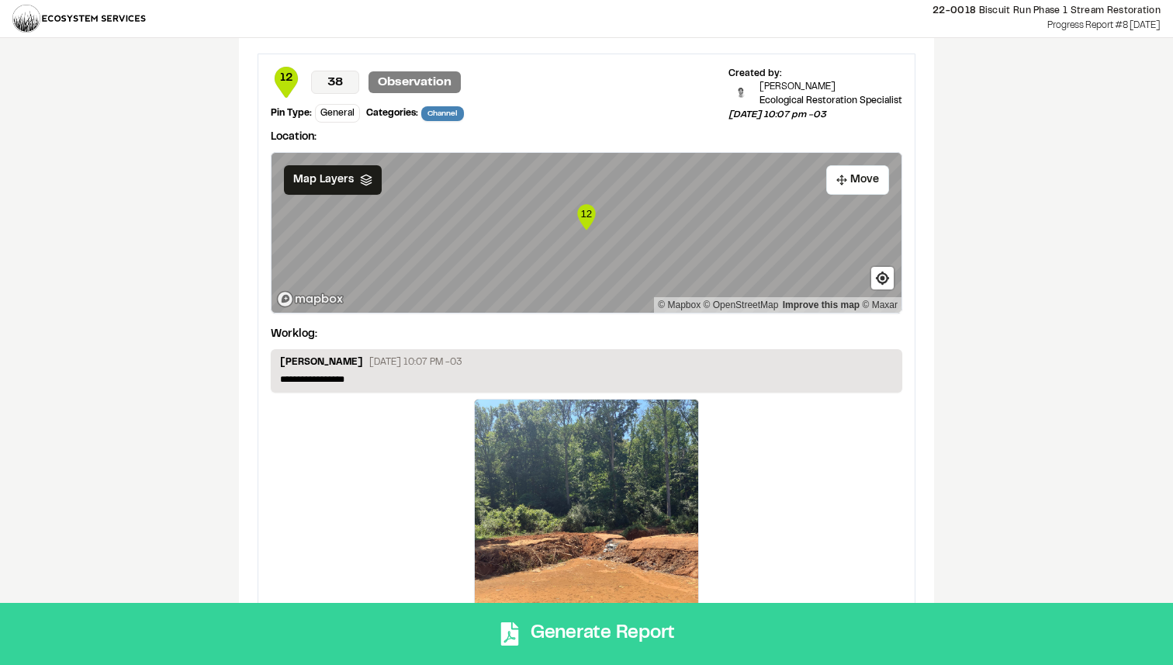
click at [797, 648] on button "Generate Report" at bounding box center [586, 634] width 1173 height 62
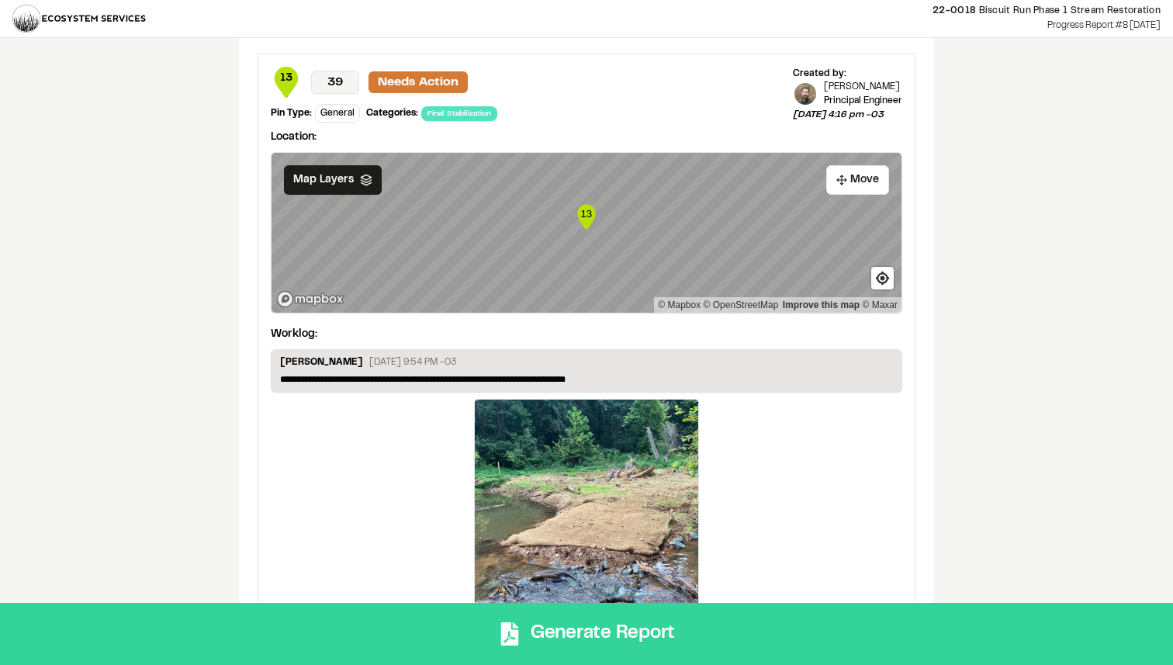
click at [765, 634] on button "Generate Report" at bounding box center [586, 634] width 1173 height 62
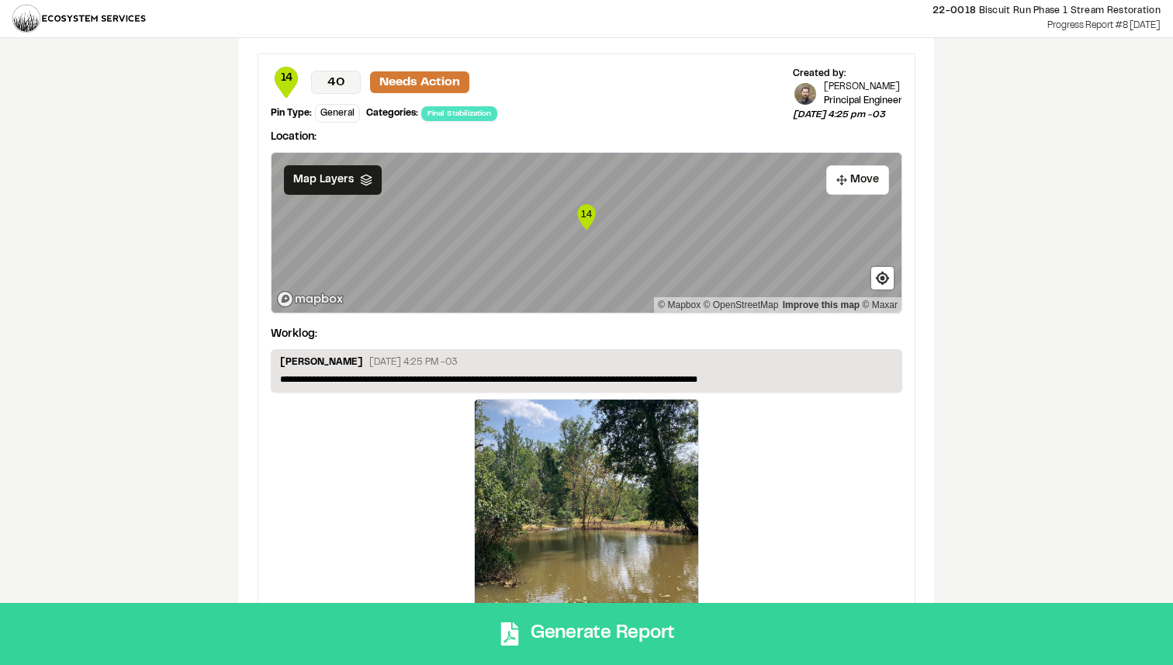
click at [803, 629] on button "Generate Report" at bounding box center [586, 634] width 1173 height 62
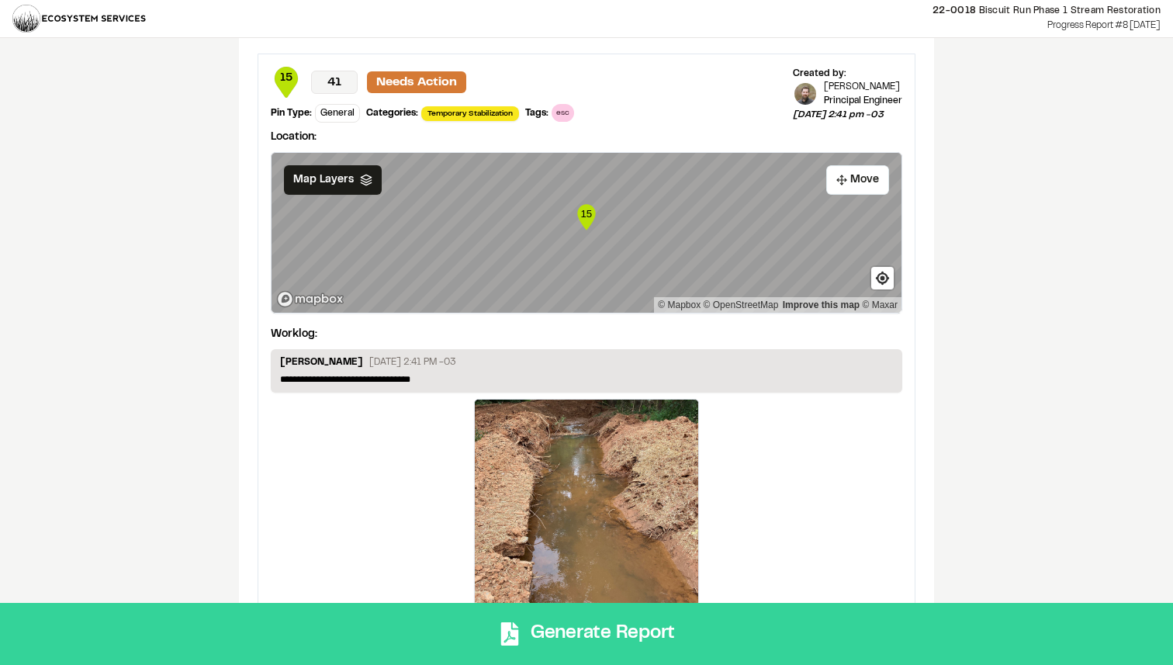
click at [751, 634] on button "Generate Report" at bounding box center [586, 634] width 1173 height 62
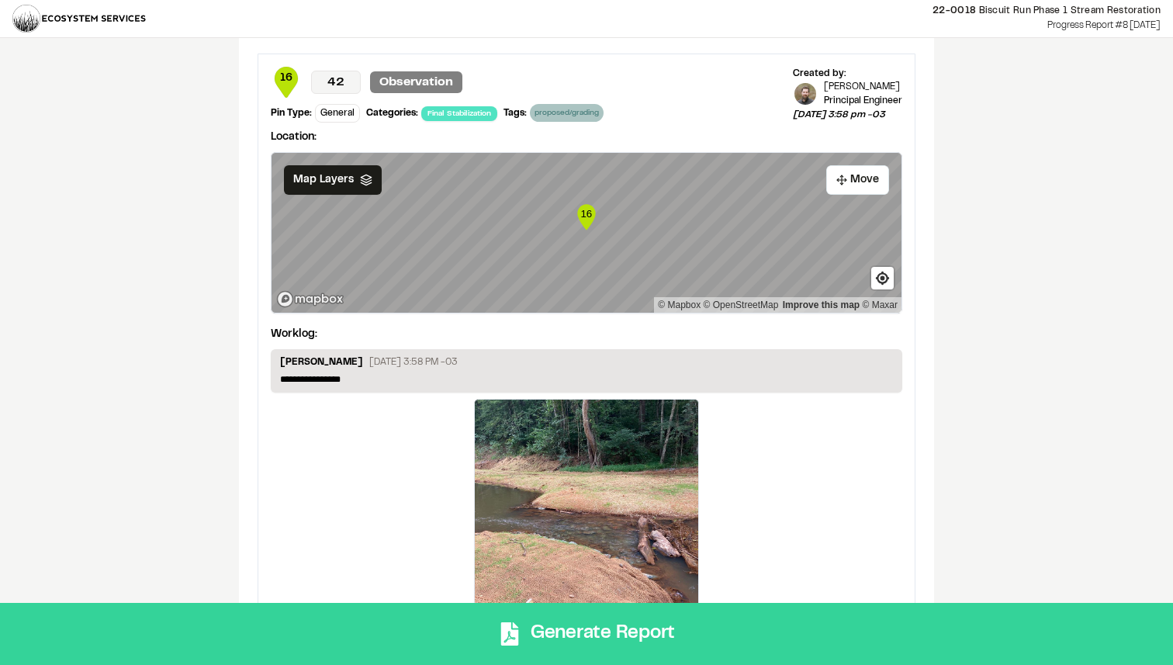
click at [706, 622] on button "Generate Report" at bounding box center [586, 634] width 1173 height 62
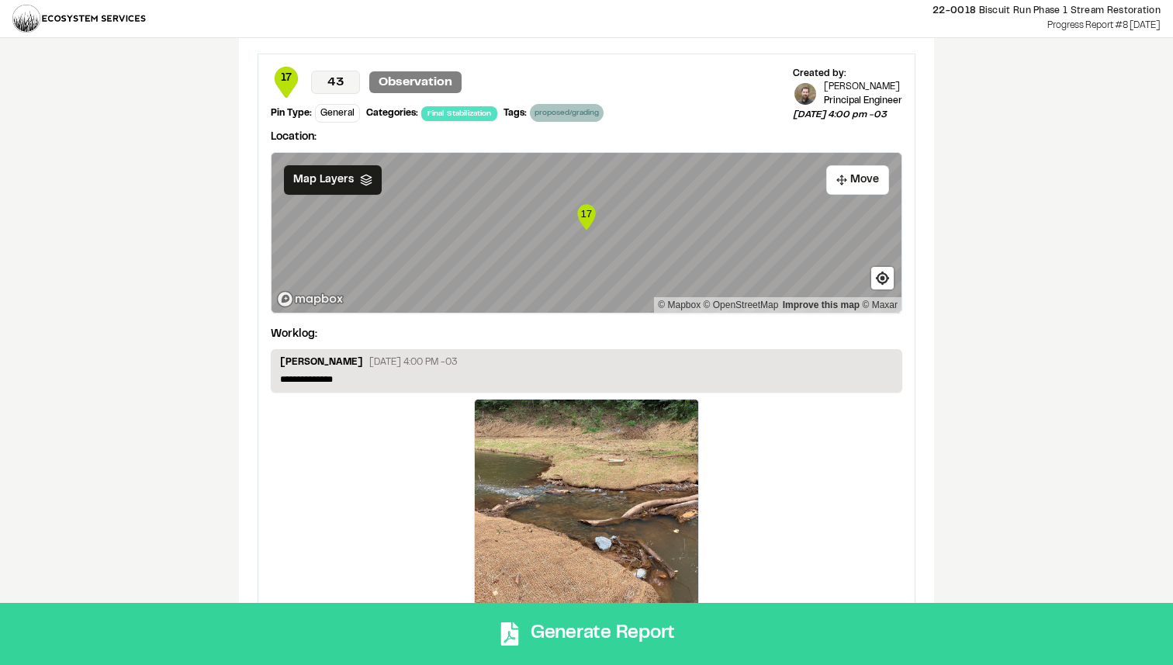
click at [765, 646] on button "Generate Report" at bounding box center [586, 634] width 1173 height 62
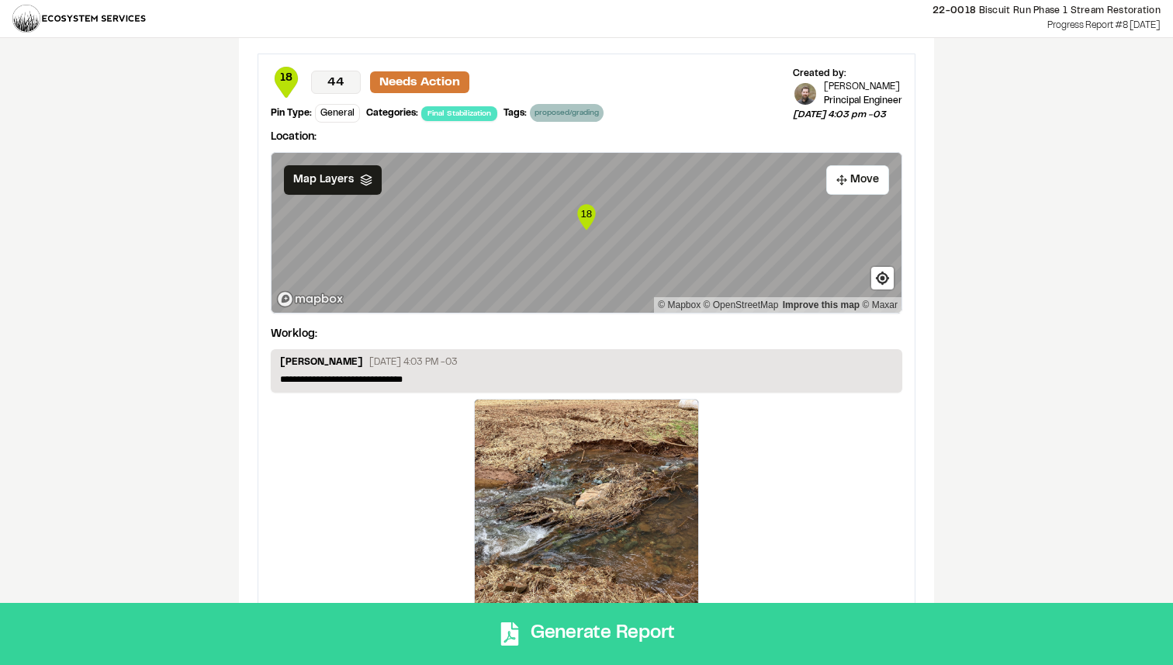
click at [771, 635] on button "Generate Report" at bounding box center [586, 634] width 1173 height 62
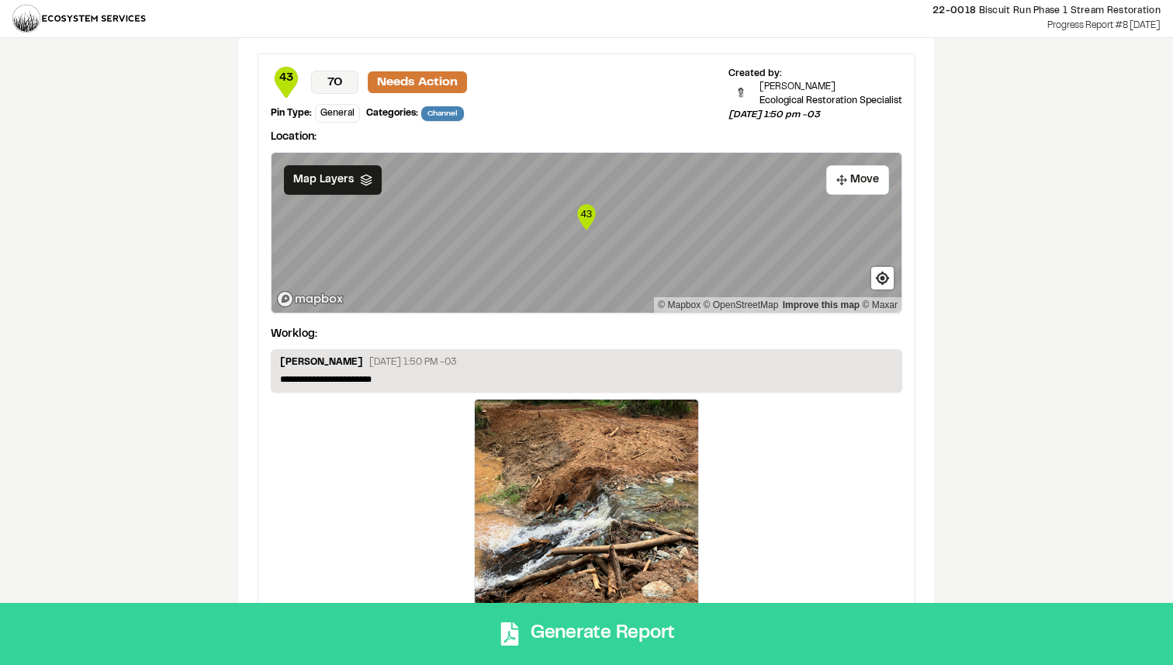
click at [684, 604] on button "Generate Report" at bounding box center [586, 634] width 1173 height 62
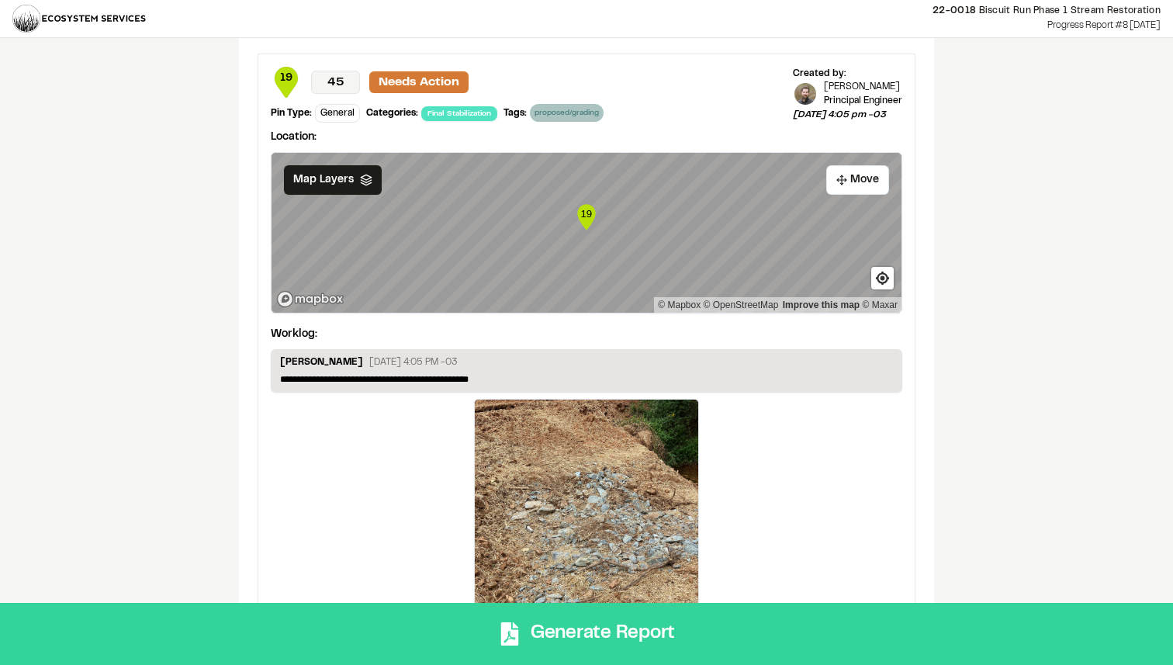
click at [732, 623] on button "Generate Report" at bounding box center [586, 634] width 1173 height 62
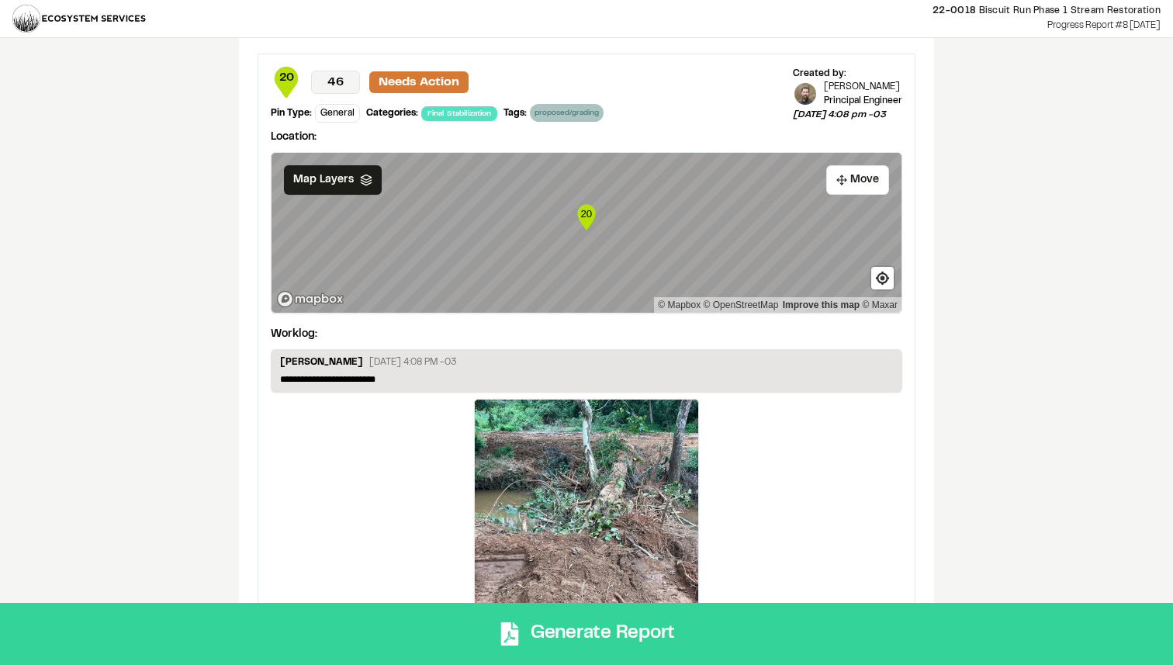
click at [714, 629] on button "Generate Report" at bounding box center [586, 634] width 1173 height 62
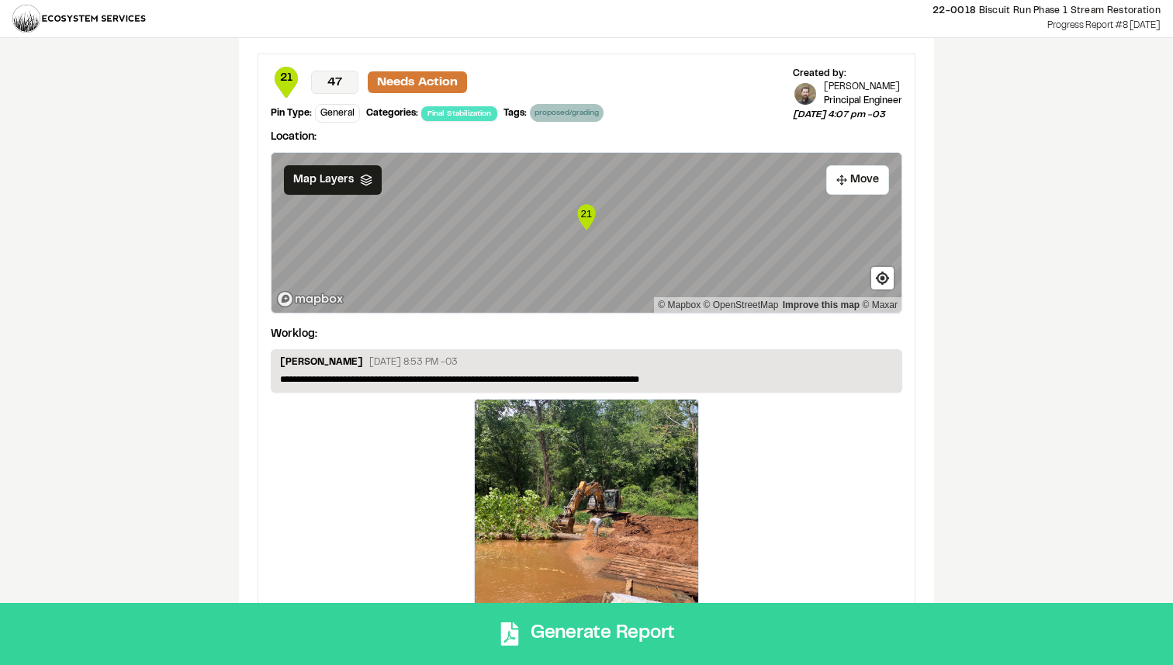
click at [726, 633] on button "Generate Report" at bounding box center [586, 634] width 1173 height 62
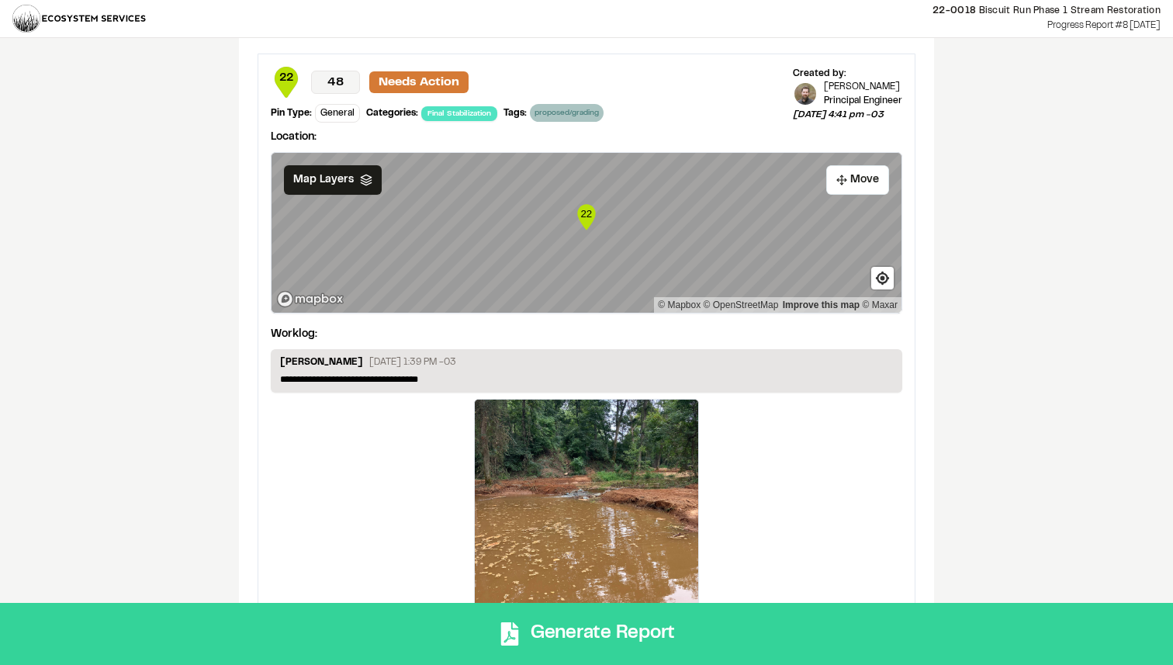
click at [757, 634] on button "Generate Report" at bounding box center [586, 634] width 1173 height 62
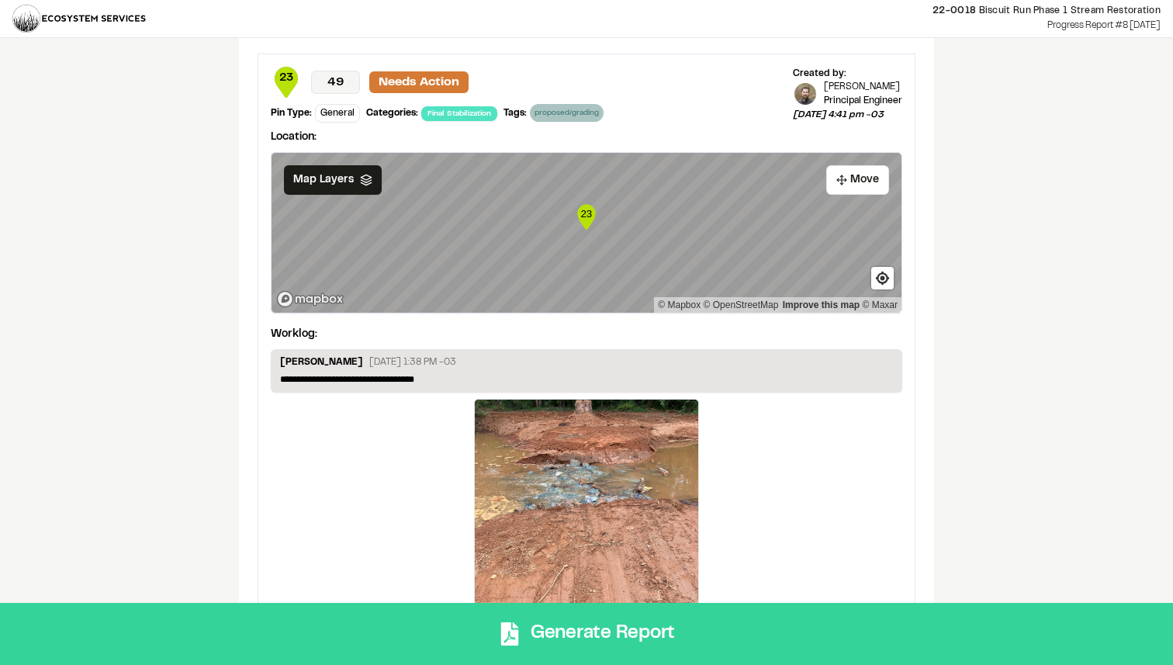
click at [744, 625] on button "Generate Report" at bounding box center [586, 634] width 1173 height 62
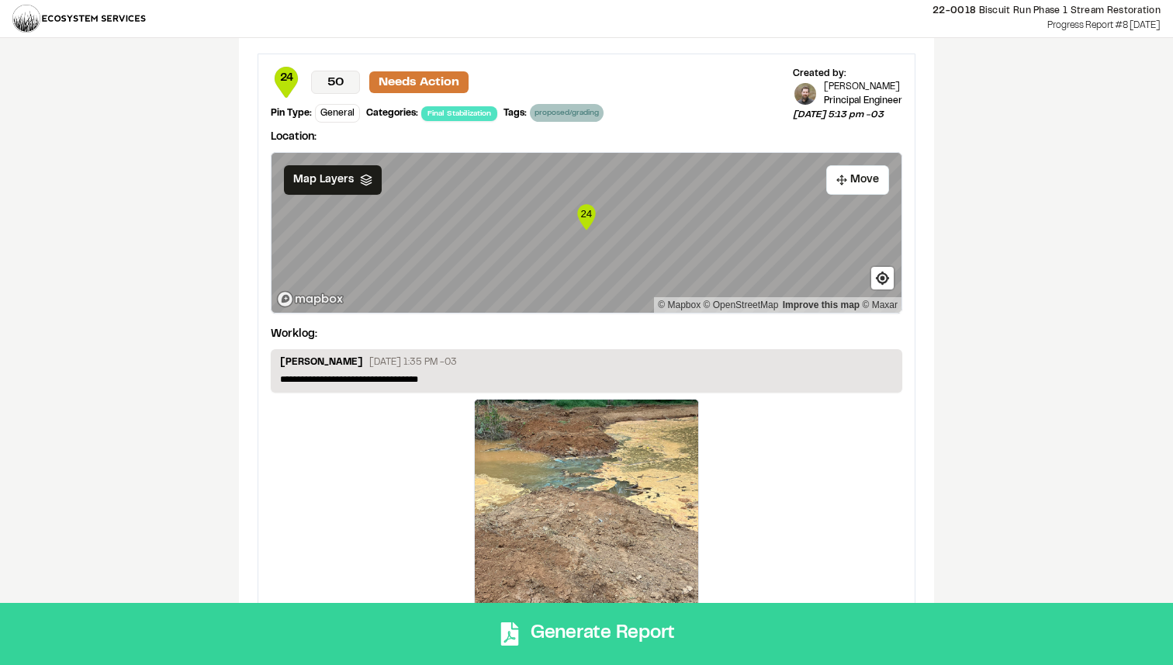
click at [705, 632] on button "Generate Report" at bounding box center [586, 634] width 1173 height 62
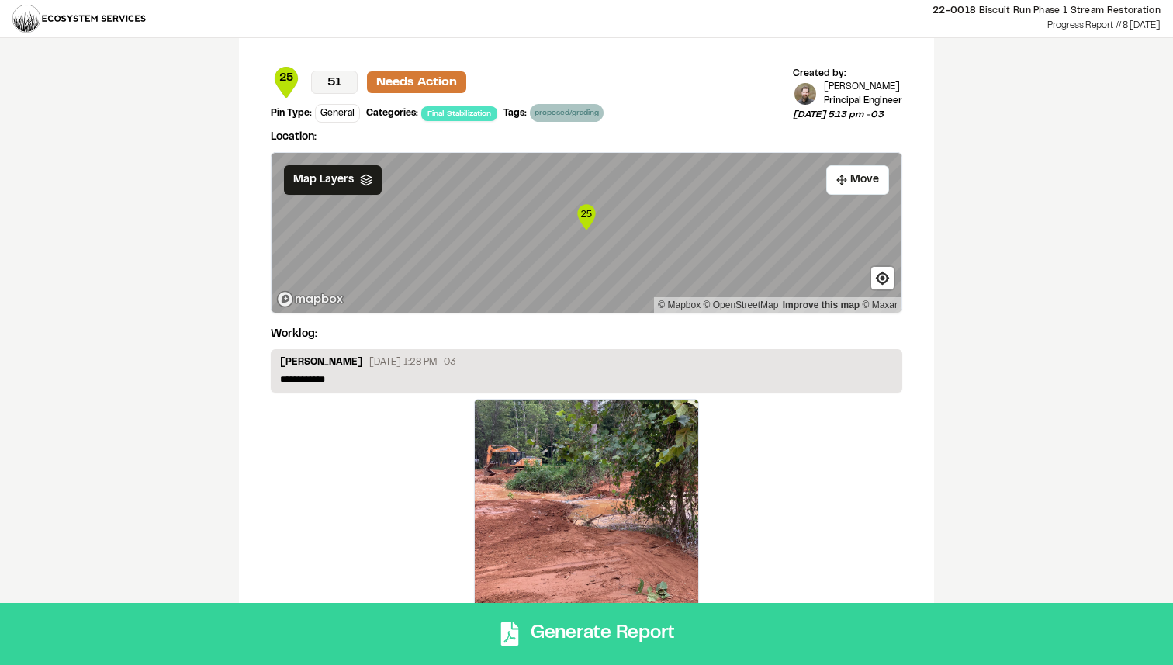
click at [726, 610] on button "Generate Report" at bounding box center [586, 634] width 1173 height 62
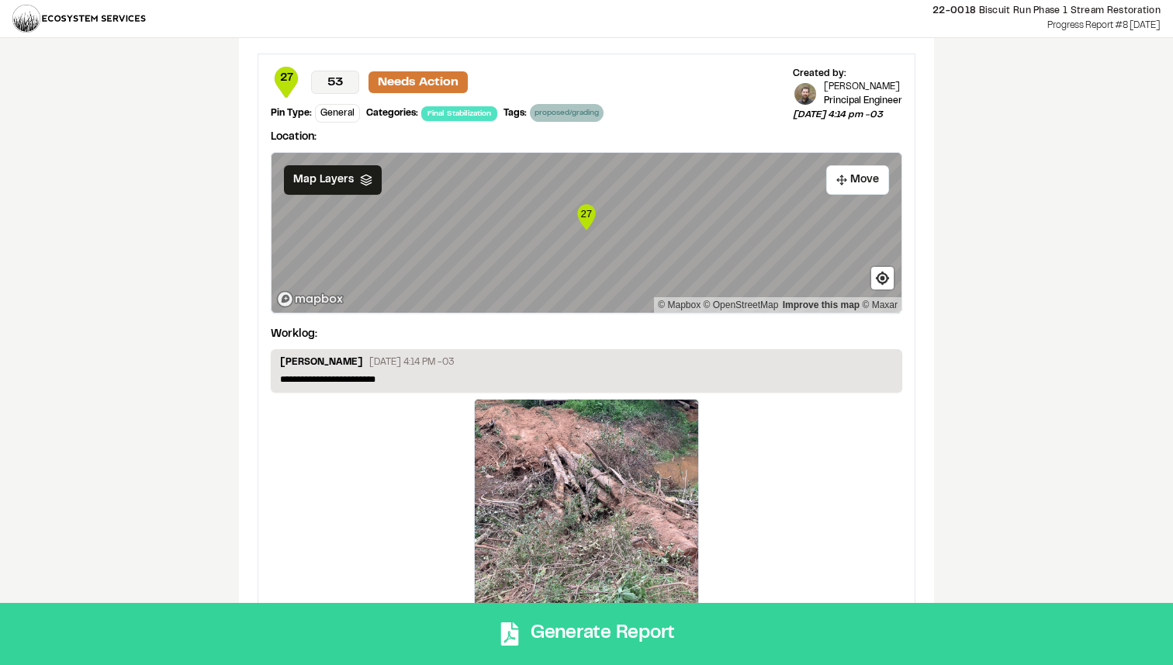
click at [701, 623] on button "Generate Report" at bounding box center [586, 634] width 1173 height 62
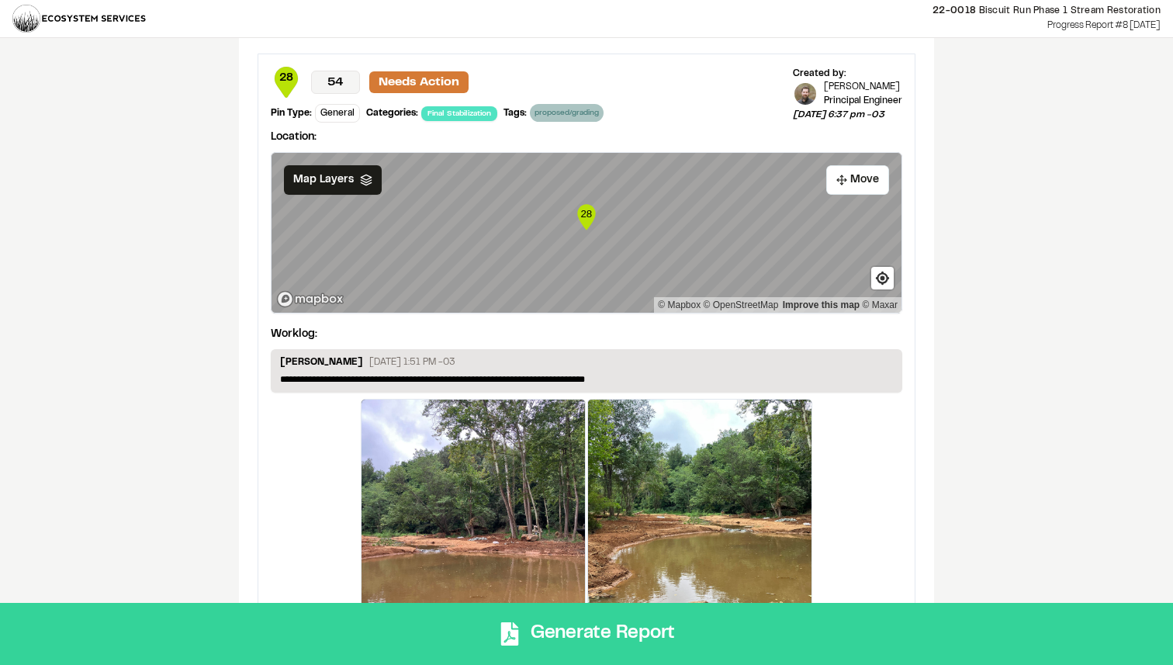
click at [740, 627] on button "Generate Report" at bounding box center [586, 634] width 1173 height 62
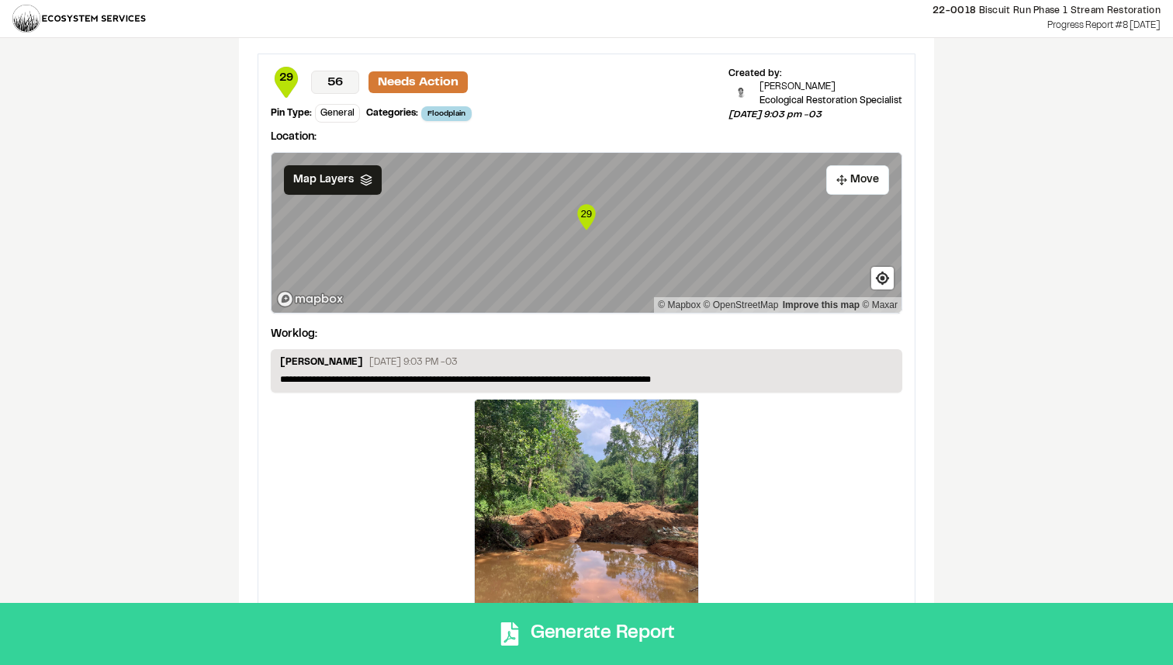
click at [762, 643] on button "Generate Report" at bounding box center [586, 634] width 1173 height 62
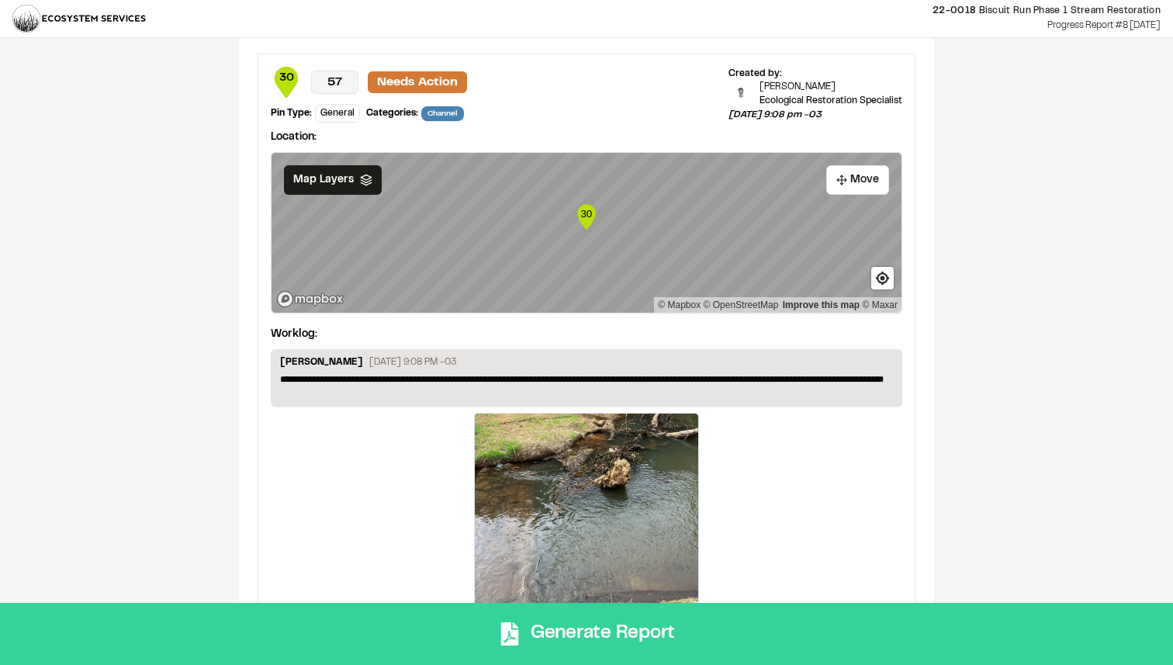
click at [761, 615] on button "Generate Report" at bounding box center [586, 634] width 1173 height 62
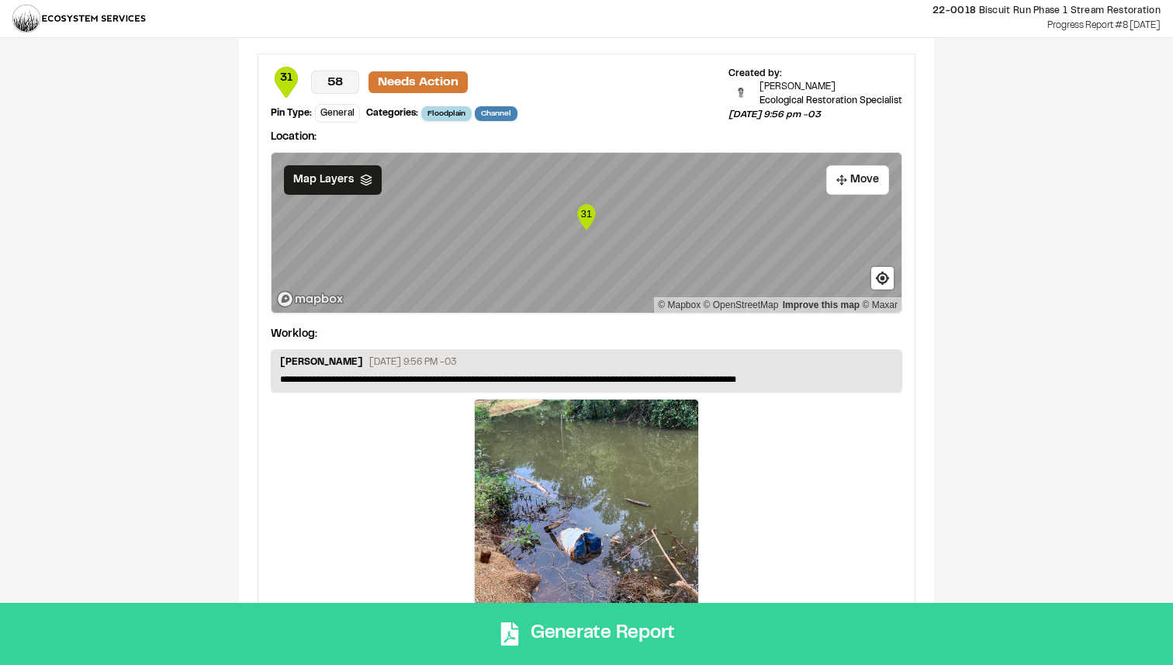
click at [737, 638] on button "Generate Report" at bounding box center [586, 634] width 1173 height 62
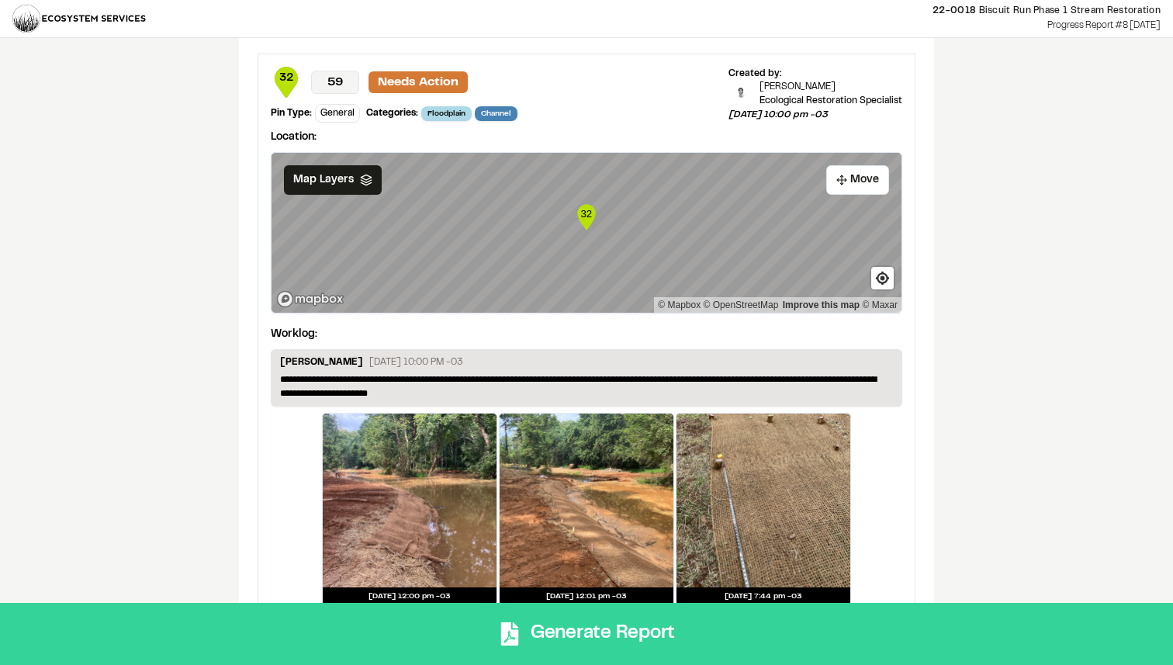
click at [758, 631] on button "Generate Report" at bounding box center [586, 634] width 1173 height 62
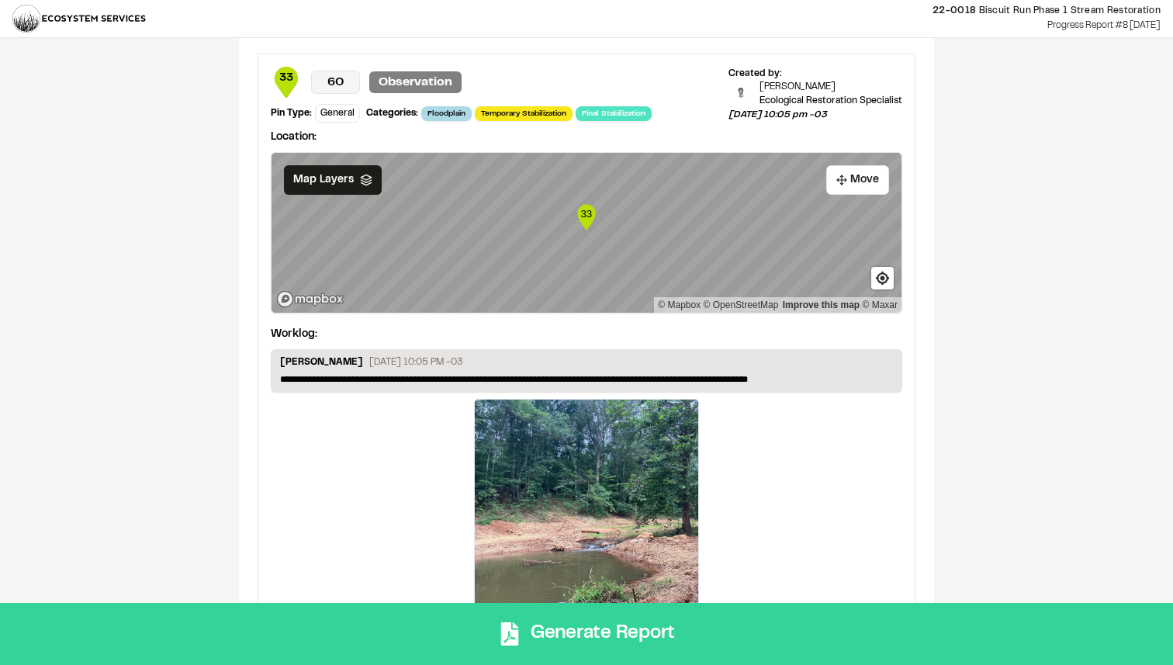
click at [776, 613] on button "Generate Report" at bounding box center [586, 634] width 1173 height 62
click at [714, 628] on button "Generate Report" at bounding box center [586, 634] width 1173 height 62
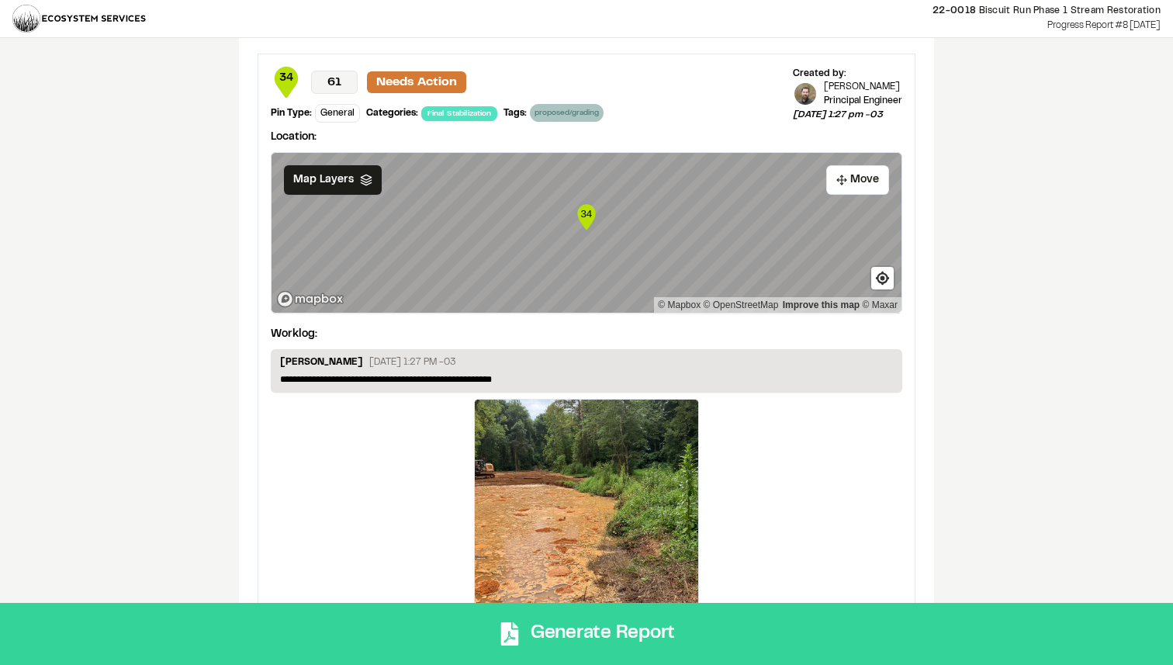
click at [769, 629] on button "Generate Report" at bounding box center [586, 634] width 1173 height 62
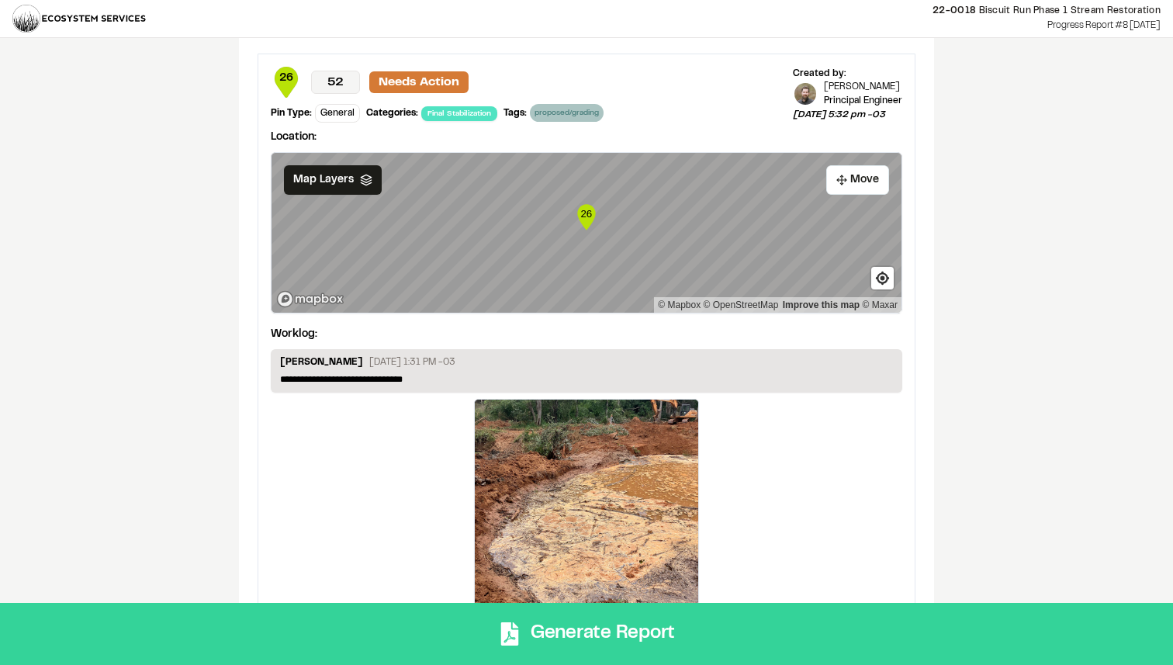
click at [716, 628] on button "Generate Report" at bounding box center [586, 634] width 1173 height 62
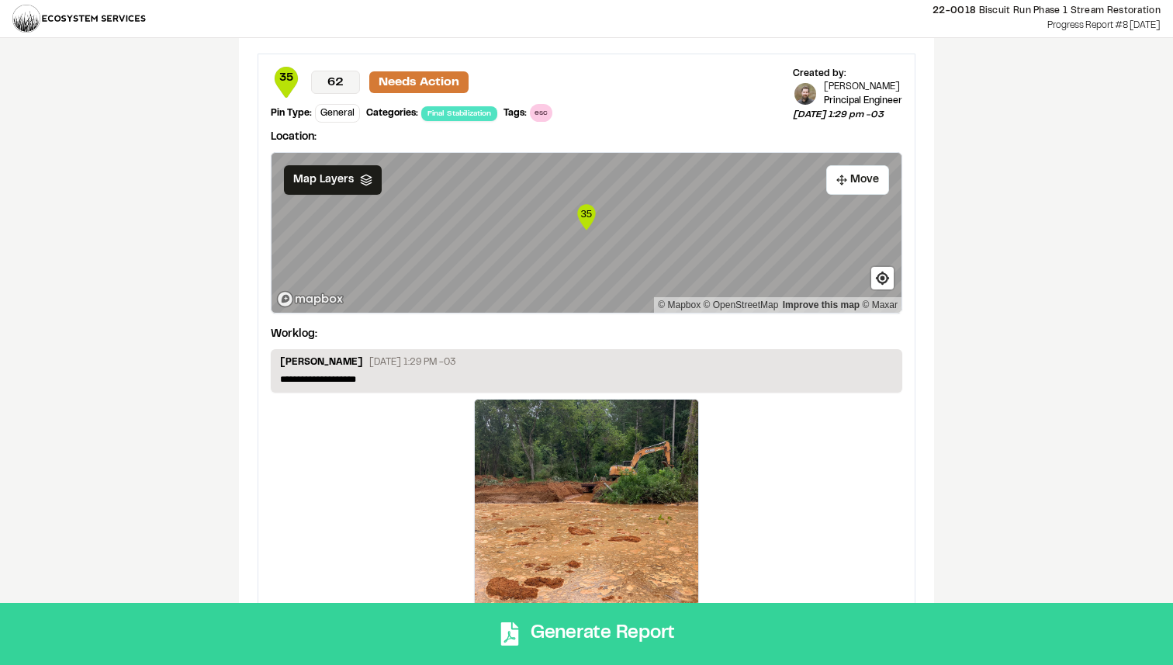
click at [769, 627] on button "Generate Report" at bounding box center [586, 634] width 1173 height 62
click at [740, 620] on button "Generate Report" at bounding box center [586, 634] width 1173 height 62
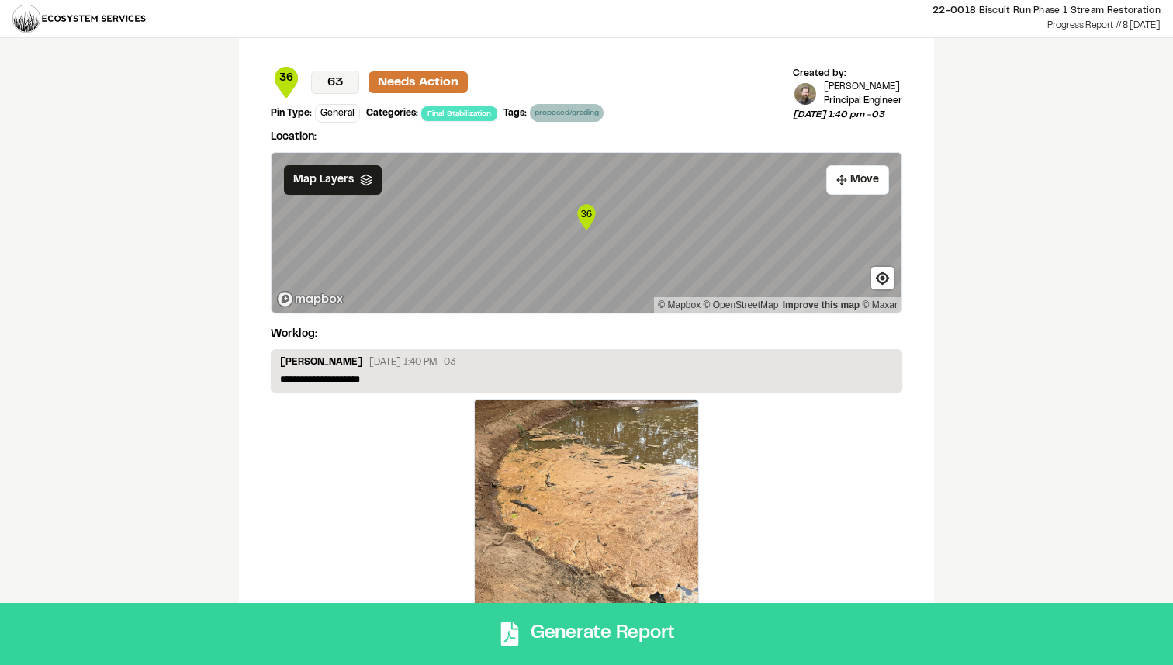
click at [724, 641] on button "Generate Report" at bounding box center [586, 634] width 1173 height 62
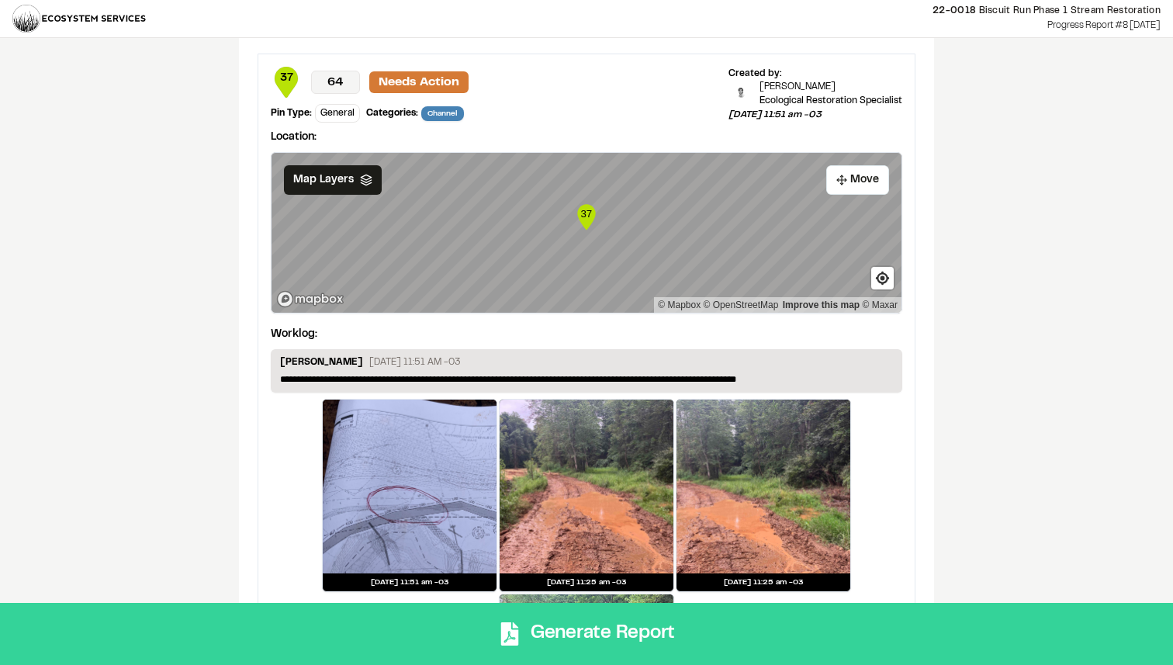
click at [731, 619] on button "Generate Report" at bounding box center [586, 634] width 1173 height 62
click at [731, 640] on button "Generate Report" at bounding box center [586, 634] width 1173 height 62
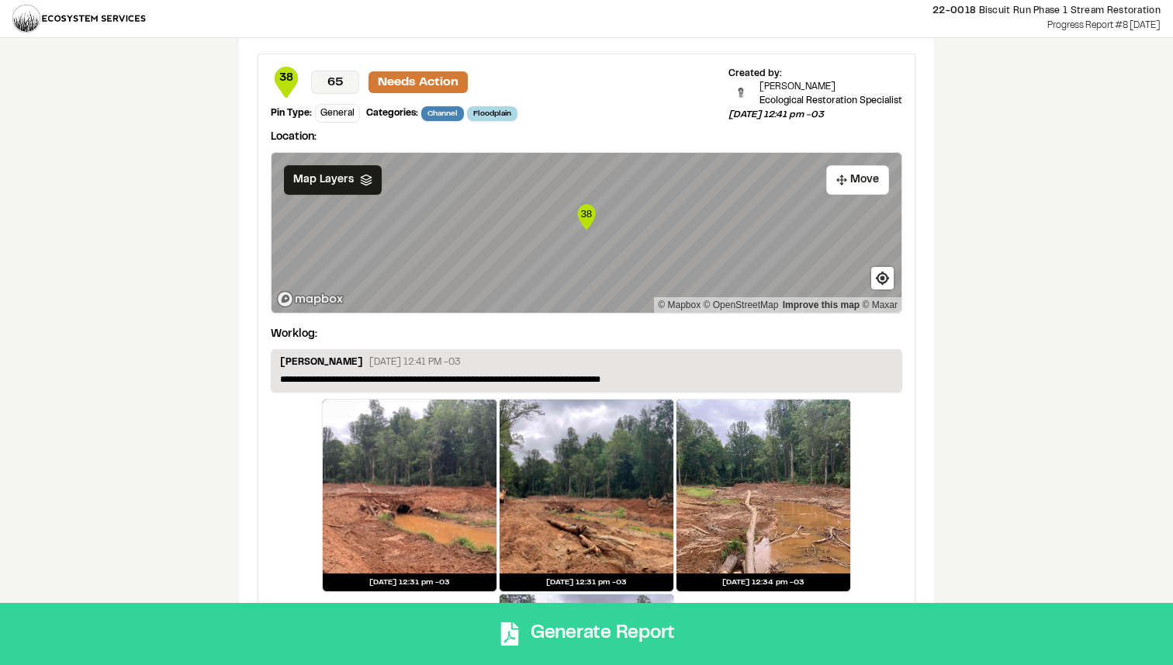
click at [762, 643] on button "Generate Report" at bounding box center [586, 634] width 1173 height 62
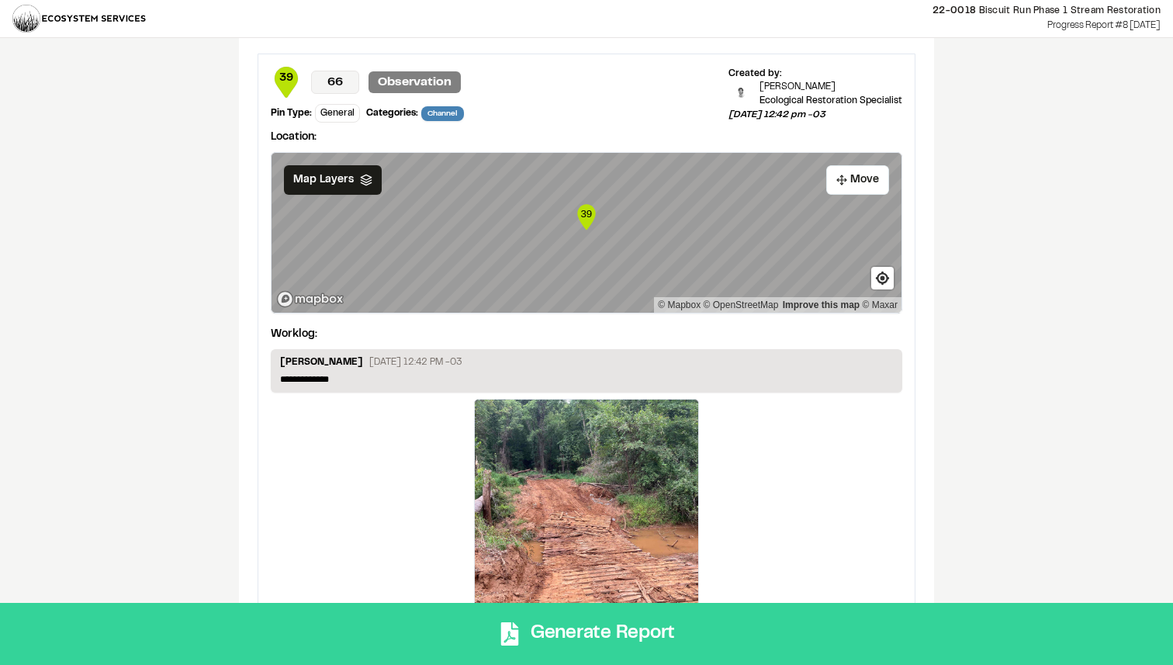
click at [749, 635] on button "Generate Report" at bounding box center [586, 634] width 1173 height 62
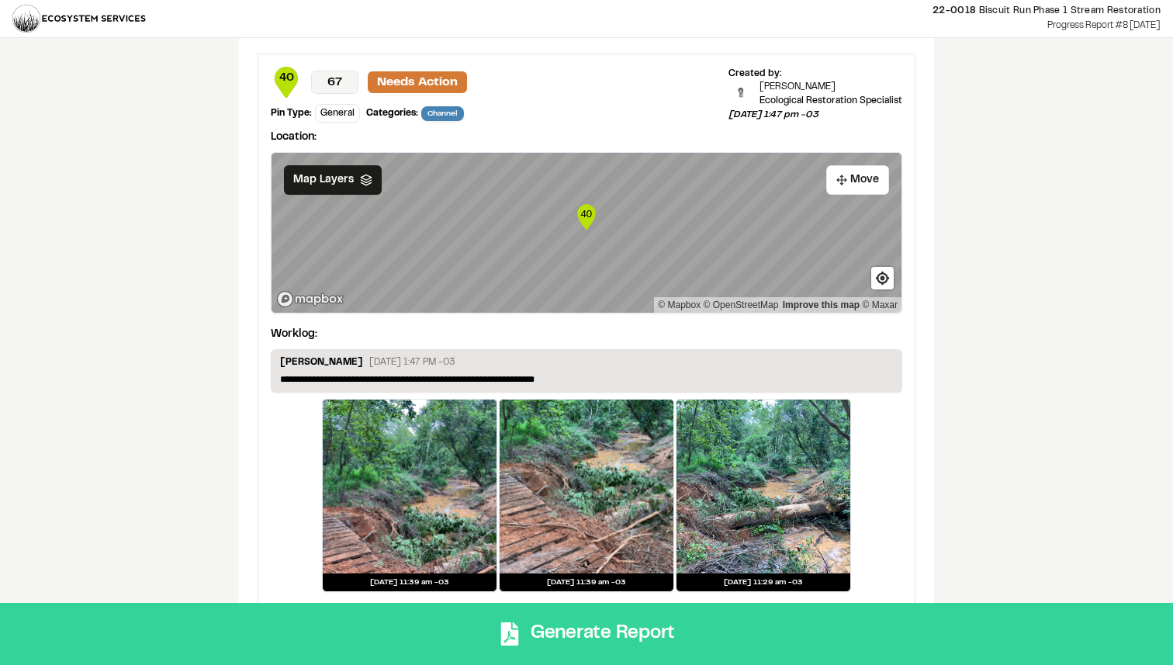
click at [745, 630] on button "Generate Report" at bounding box center [586, 634] width 1173 height 62
click at [751, 633] on button "Generate Report" at bounding box center [586, 634] width 1173 height 62
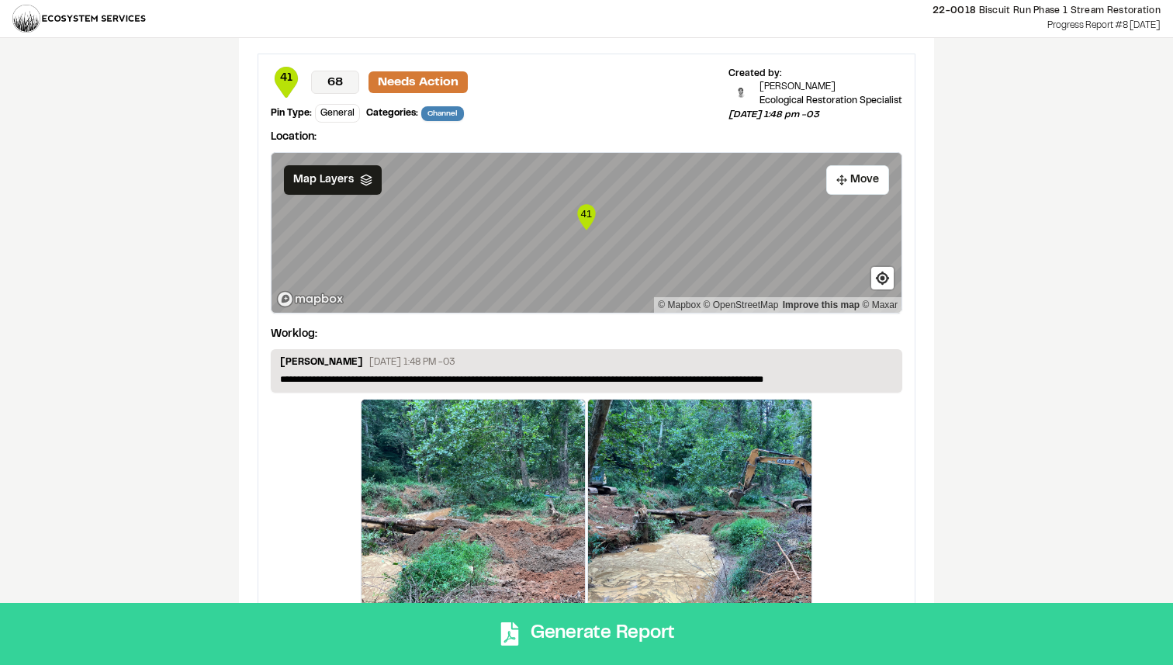
click at [724, 621] on button "Generate Report" at bounding box center [586, 634] width 1173 height 62
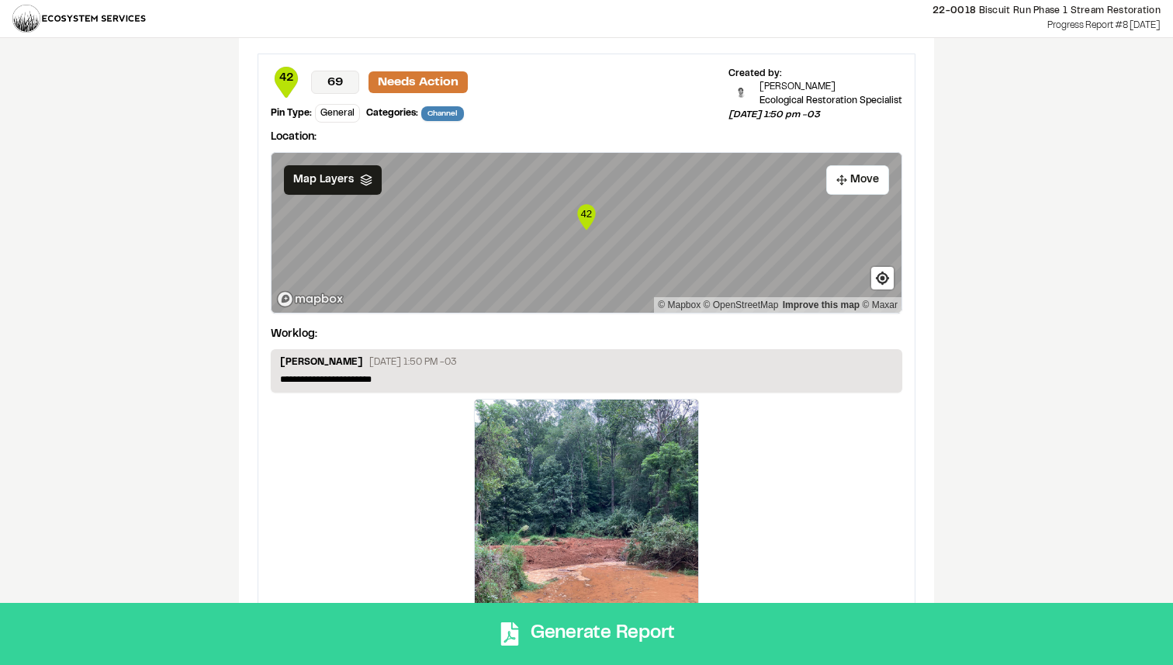
click at [776, 634] on button "Generate Report" at bounding box center [586, 634] width 1173 height 62
